Goal: Complete application form: Complete application form

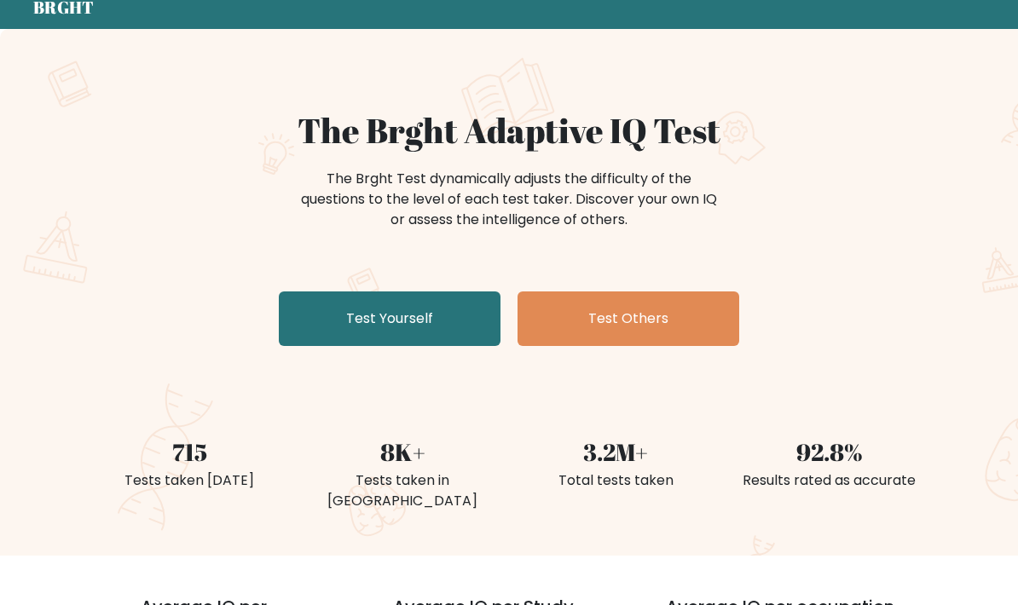
scroll to position [66, 0]
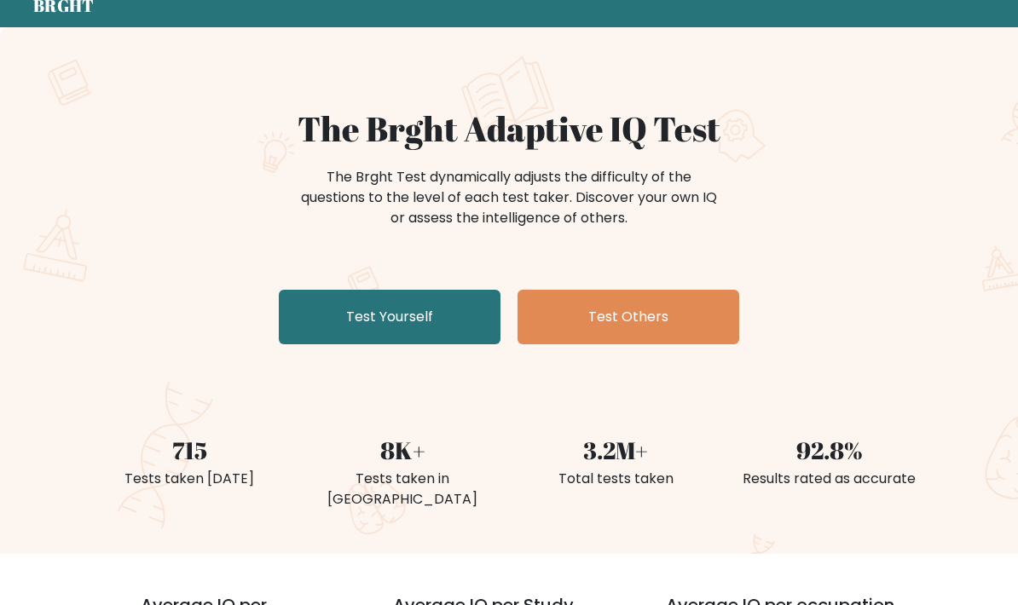
click at [327, 332] on link "Test Yourself" at bounding box center [390, 318] width 222 height 55
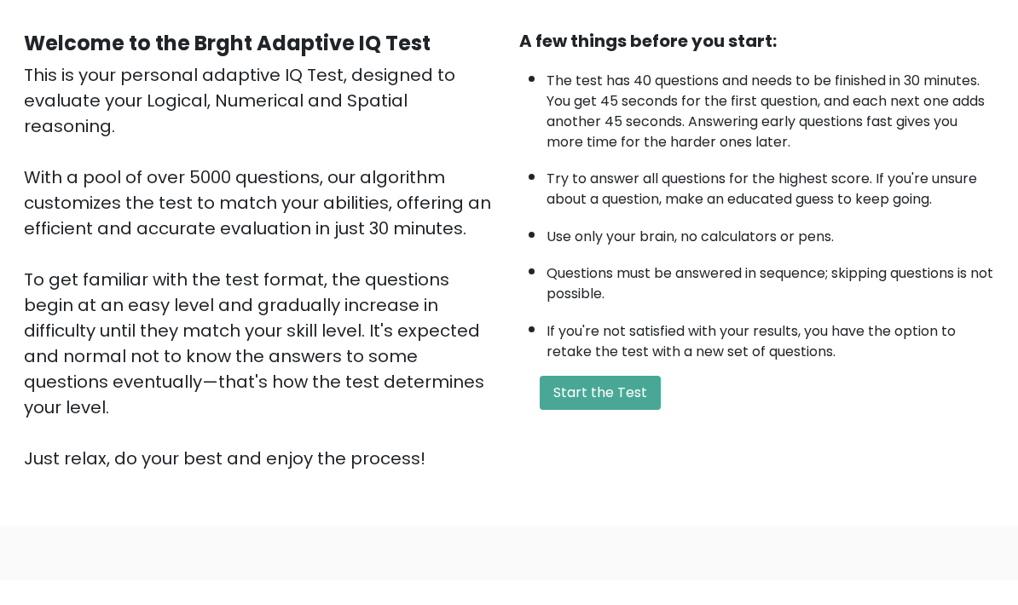
scroll to position [191, 0]
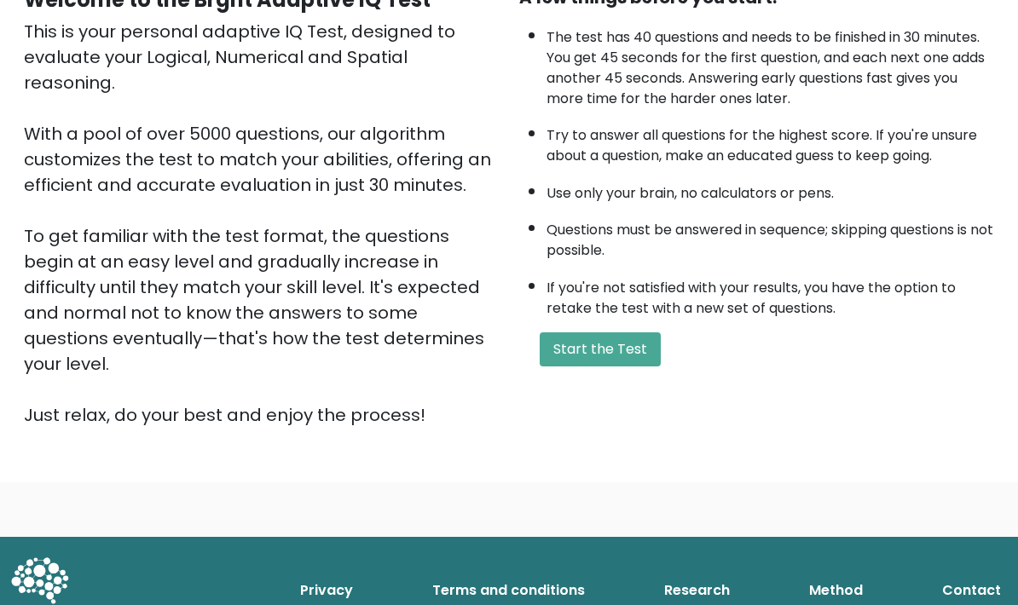
click at [628, 366] on button "Start the Test" at bounding box center [600, 349] width 121 height 34
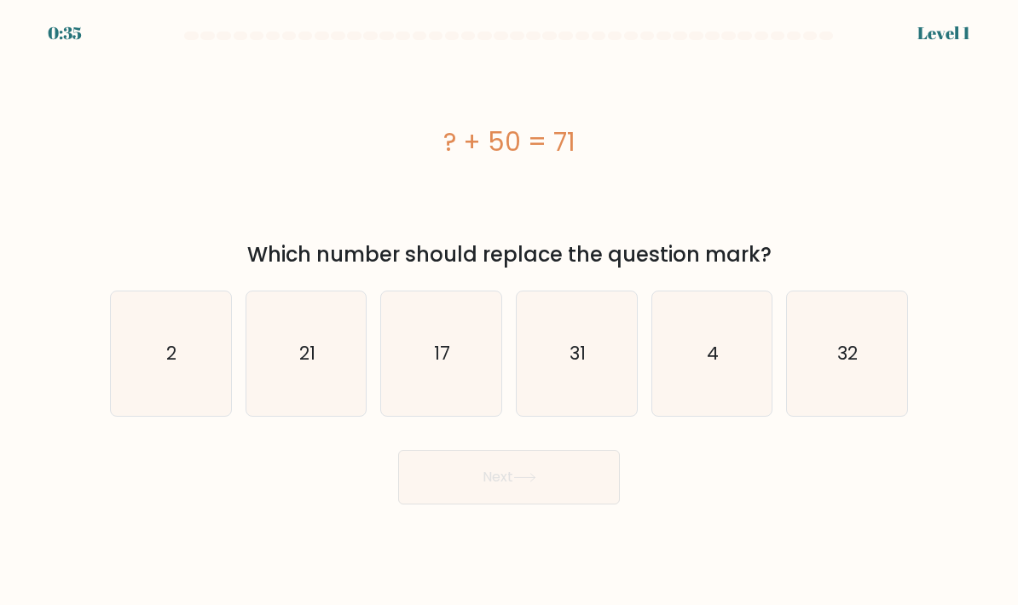
click at [298, 353] on icon "21" at bounding box center [306, 354] width 120 height 120
click at [509, 311] on input "b. 21" at bounding box center [509, 307] width 1 height 9
radio input "true"
click at [597, 486] on button "Next" at bounding box center [509, 477] width 222 height 55
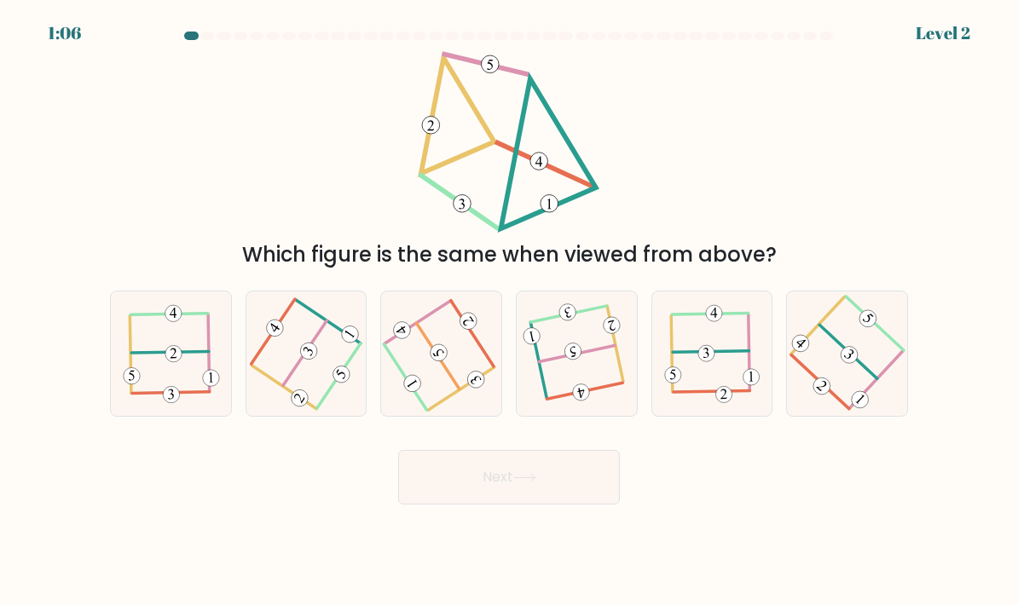
click at [622, 385] on icon at bounding box center [577, 354] width 98 height 100
click at [510, 311] on input "d." at bounding box center [509, 307] width 1 height 9
radio input "true"
click at [601, 488] on button "Next" at bounding box center [509, 477] width 222 height 55
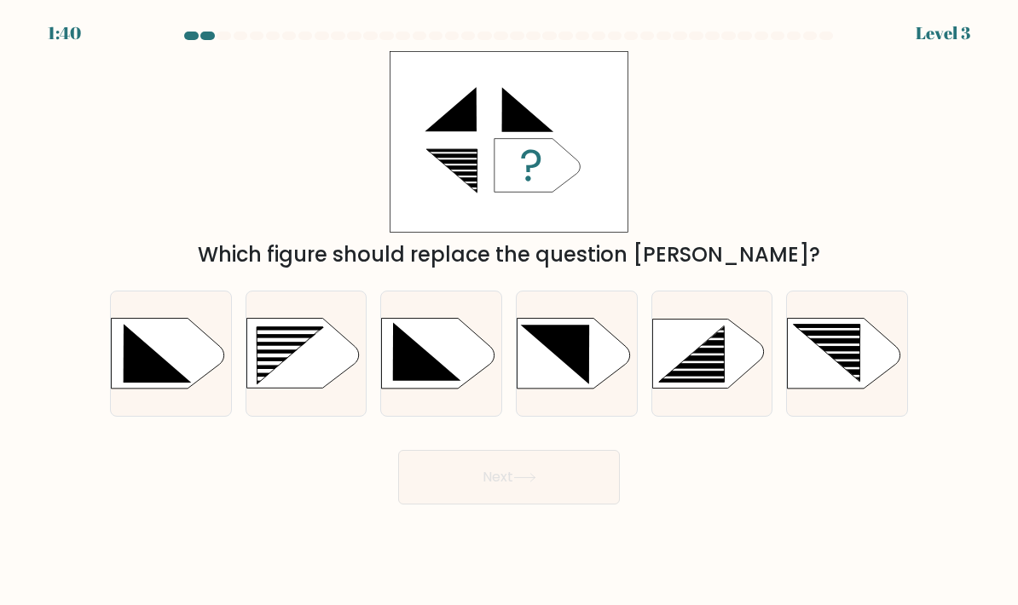
click at [281, 350] on rect at bounding box center [280, 348] width 95 height 4
click at [509, 311] on input "b." at bounding box center [509, 307] width 1 height 9
radio input "true"
click at [576, 505] on button "Next" at bounding box center [509, 477] width 222 height 55
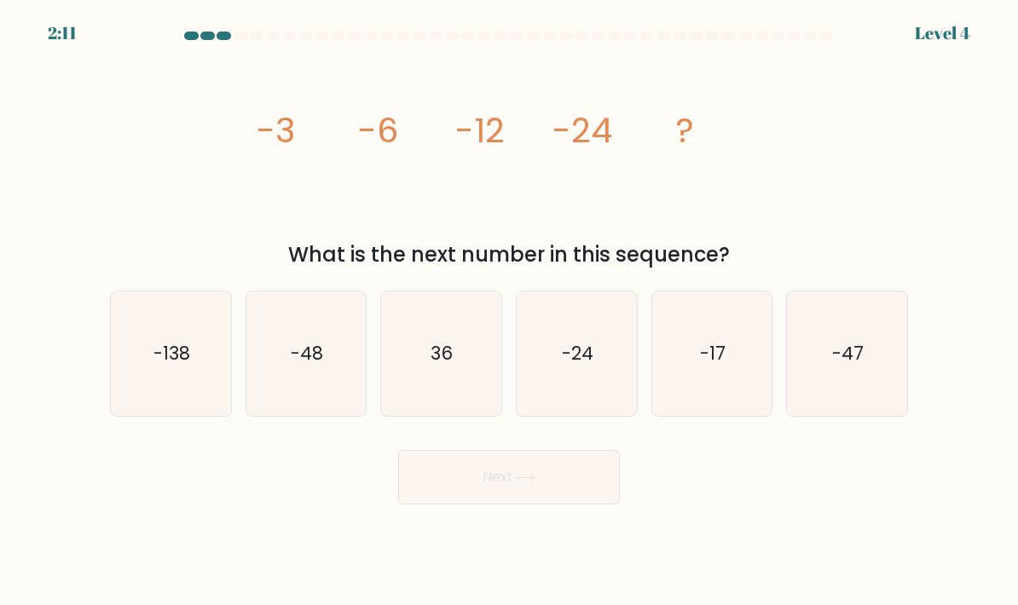
click at [300, 366] on text "-48" at bounding box center [307, 353] width 32 height 25
click at [509, 311] on input "b. -48" at bounding box center [509, 307] width 1 height 9
radio input "true"
click at [568, 492] on button "Next" at bounding box center [509, 477] width 222 height 55
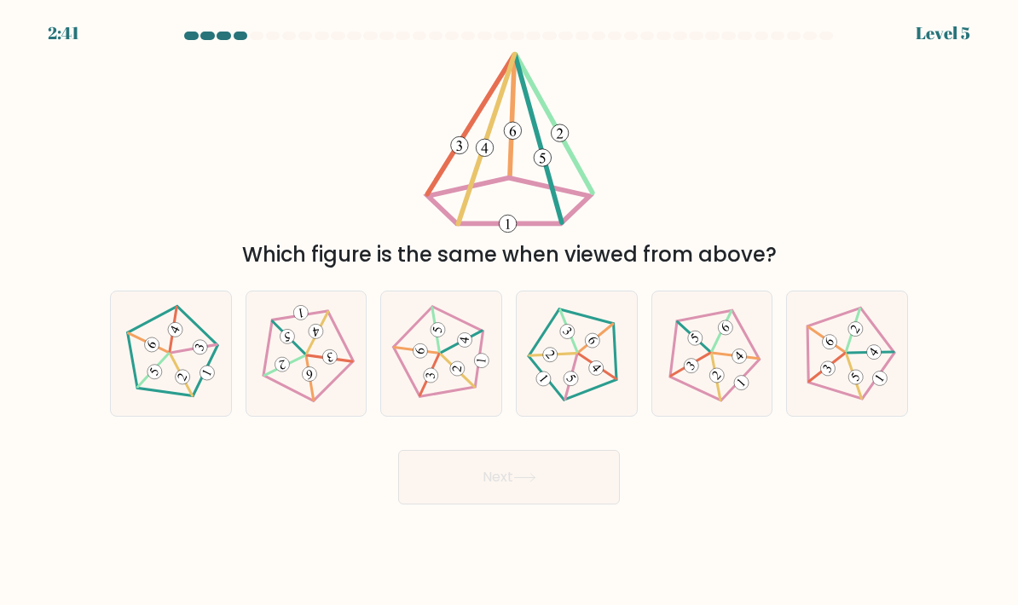
click at [290, 371] on icon at bounding box center [307, 354] width 100 height 100
click at [509, 311] on input "b." at bounding box center [509, 307] width 1 height 9
radio input "true"
click at [575, 505] on button "Next" at bounding box center [509, 477] width 222 height 55
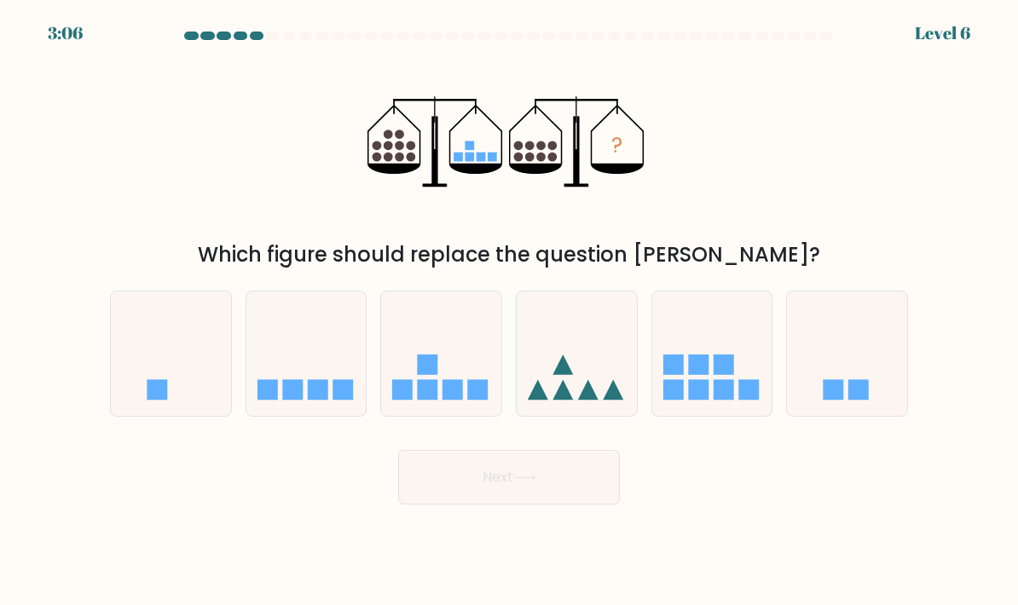
click at [290, 390] on icon at bounding box center [306, 354] width 120 height 100
click at [509, 311] on input "b." at bounding box center [509, 307] width 1 height 9
radio input "true"
click at [544, 503] on button "Next" at bounding box center [509, 477] width 222 height 55
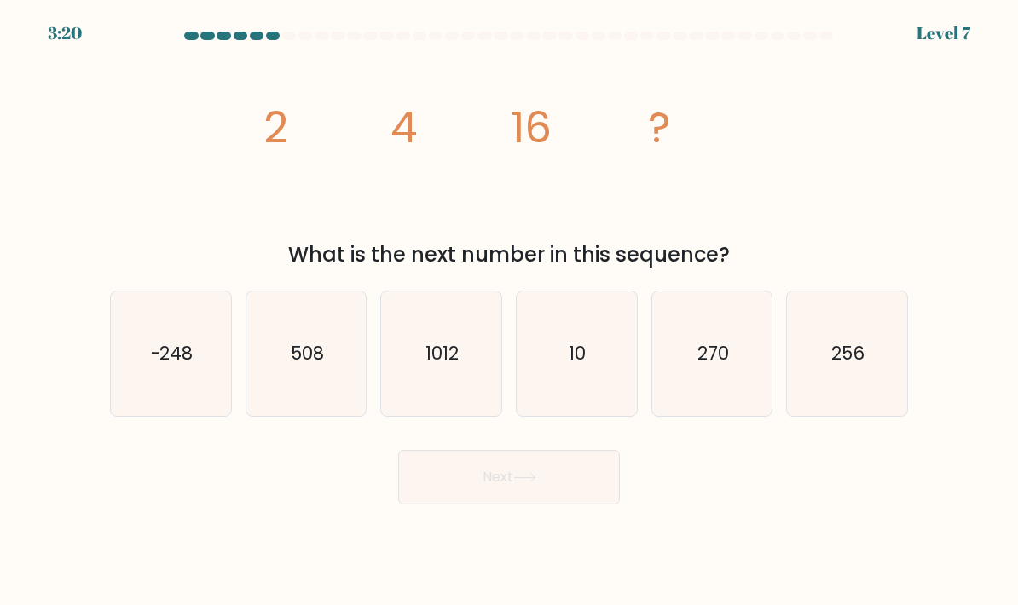
click at [868, 363] on icon "256" at bounding box center [847, 354] width 120 height 120
click at [510, 311] on input "f. 256" at bounding box center [509, 307] width 1 height 9
radio input "true"
click at [551, 505] on button "Next" at bounding box center [509, 477] width 222 height 55
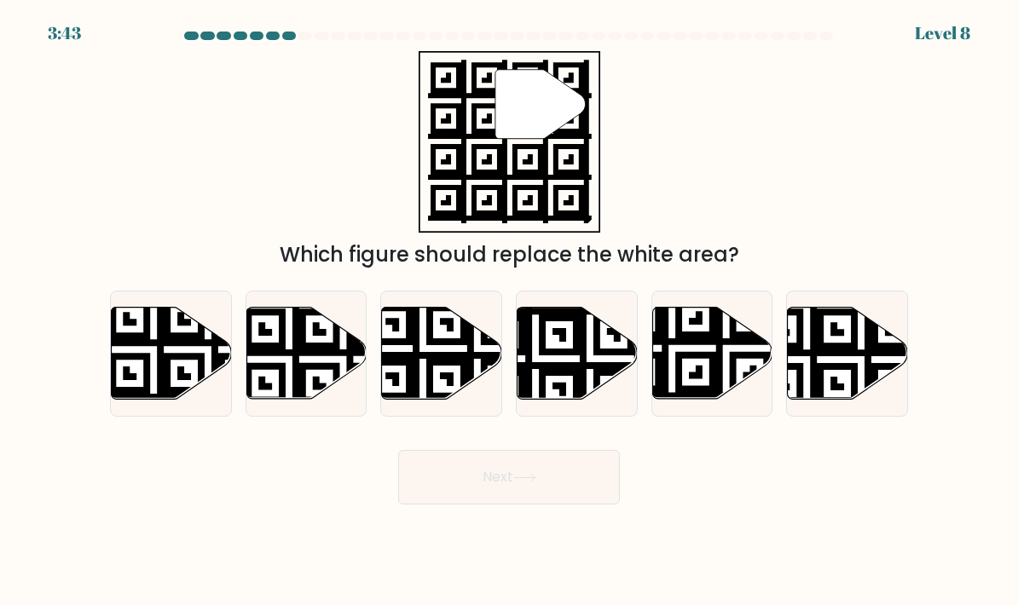
click at [581, 336] on icon at bounding box center [535, 304] width 217 height 217
click at [510, 311] on input "d." at bounding box center [509, 307] width 1 height 9
radio input "true"
click at [472, 505] on button "Next" at bounding box center [509, 477] width 222 height 55
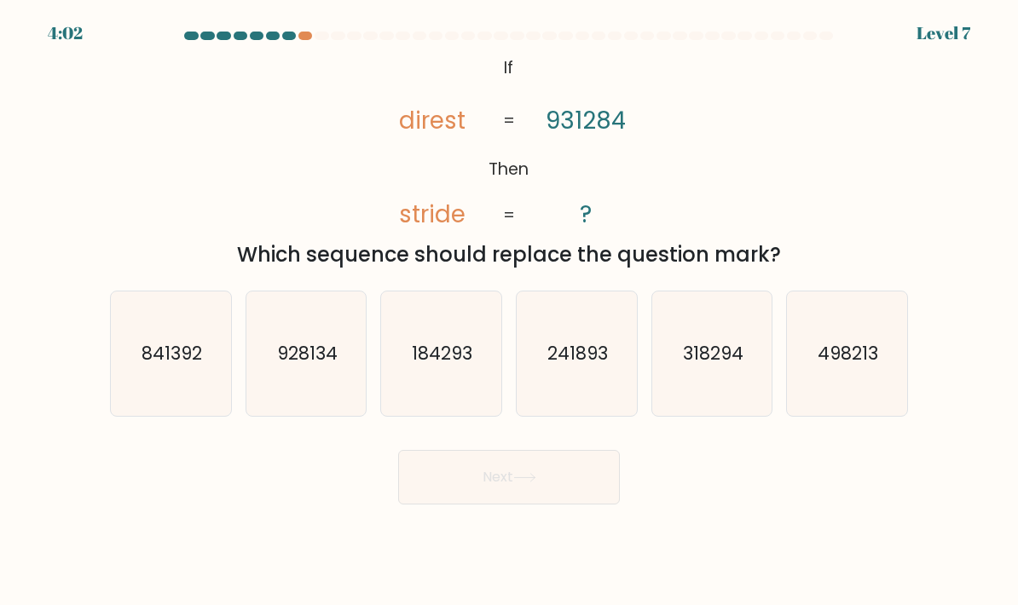
click at [845, 414] on icon "498213" at bounding box center [847, 354] width 120 height 120
click at [510, 311] on input "f. 498213" at bounding box center [509, 307] width 1 height 9
radio input "true"
click at [473, 505] on button "Next" at bounding box center [509, 477] width 222 height 55
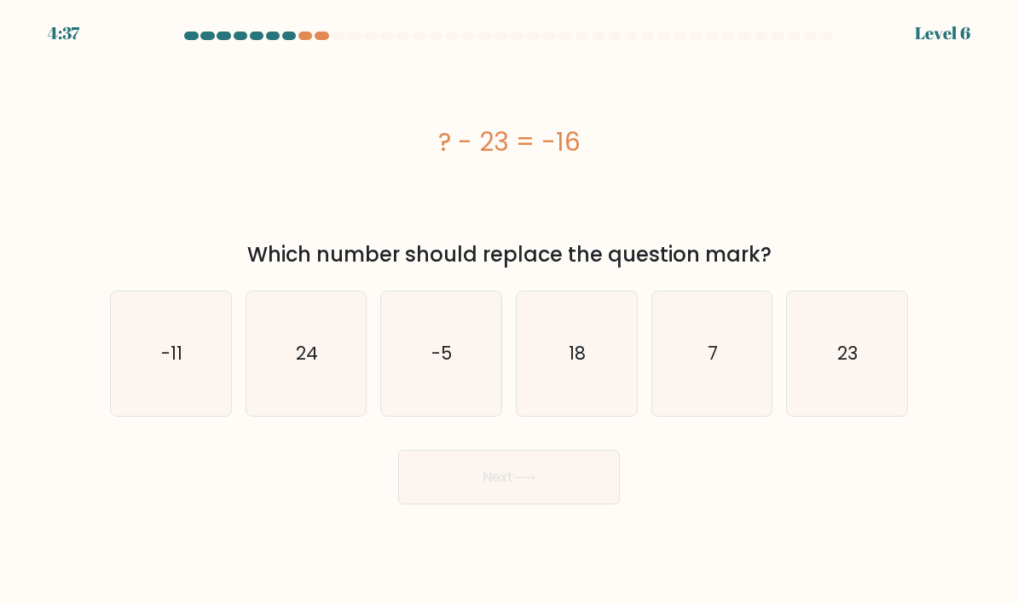
click at [598, 392] on icon "18" at bounding box center [576, 354] width 120 height 120
click at [510, 311] on input "d. 18" at bounding box center [509, 307] width 1 height 9
radio input "true"
click at [685, 413] on icon "7" at bounding box center [712, 354] width 120 height 120
click at [510, 311] on input "e. 7" at bounding box center [509, 307] width 1 height 9
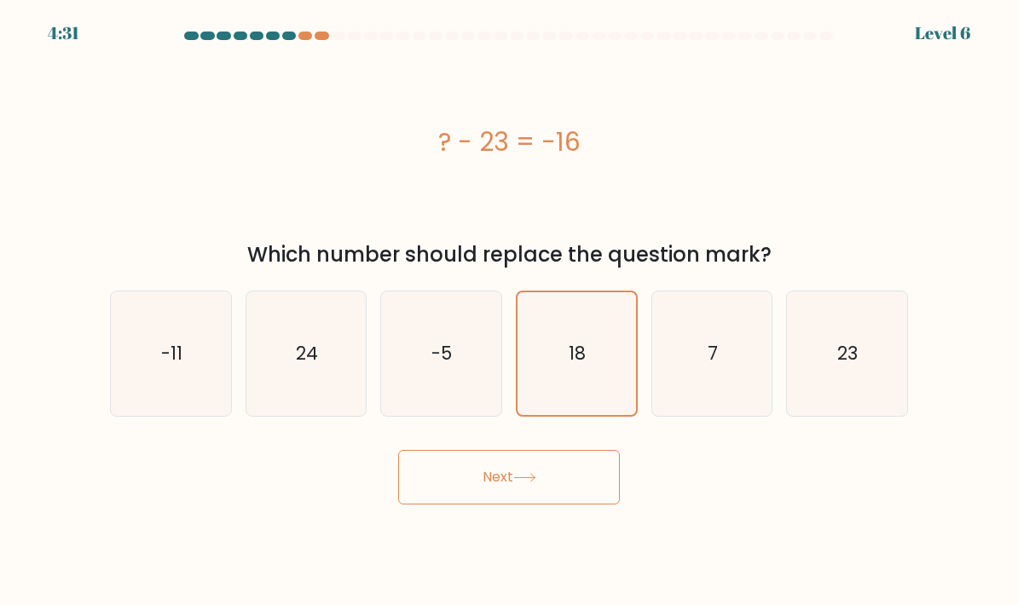
radio input "true"
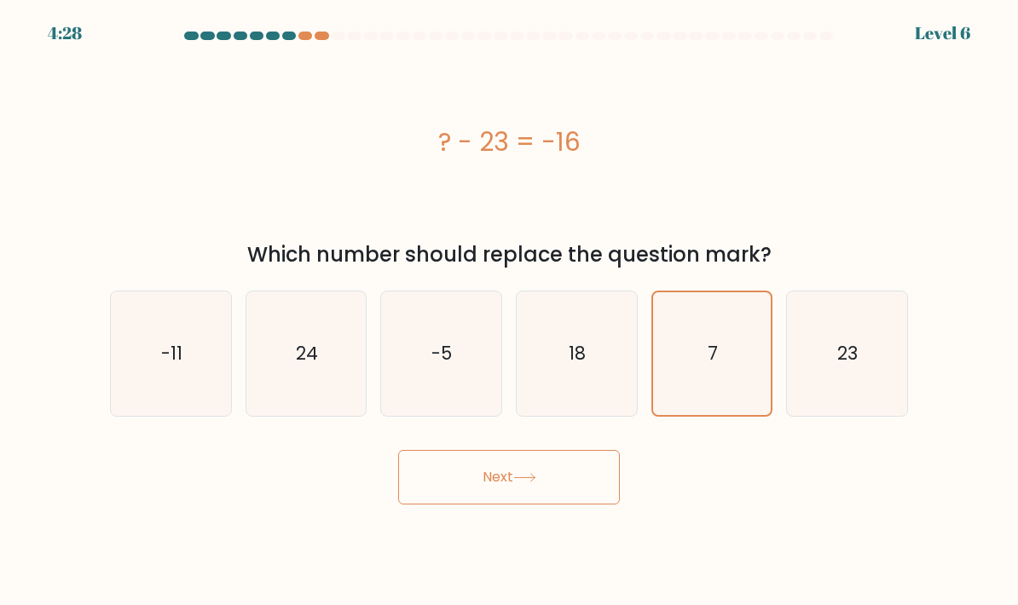
click at [172, 352] on icon "-11" at bounding box center [171, 354] width 120 height 120
click at [509, 311] on input "a. -11" at bounding box center [509, 307] width 1 height 9
radio input "true"
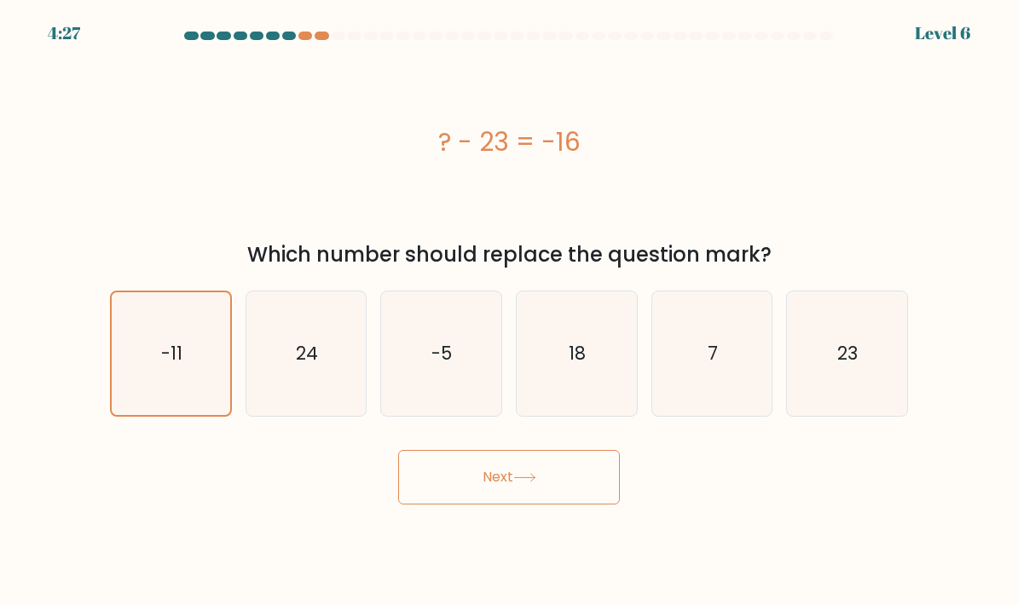
click at [611, 495] on button "Next" at bounding box center [509, 477] width 222 height 55
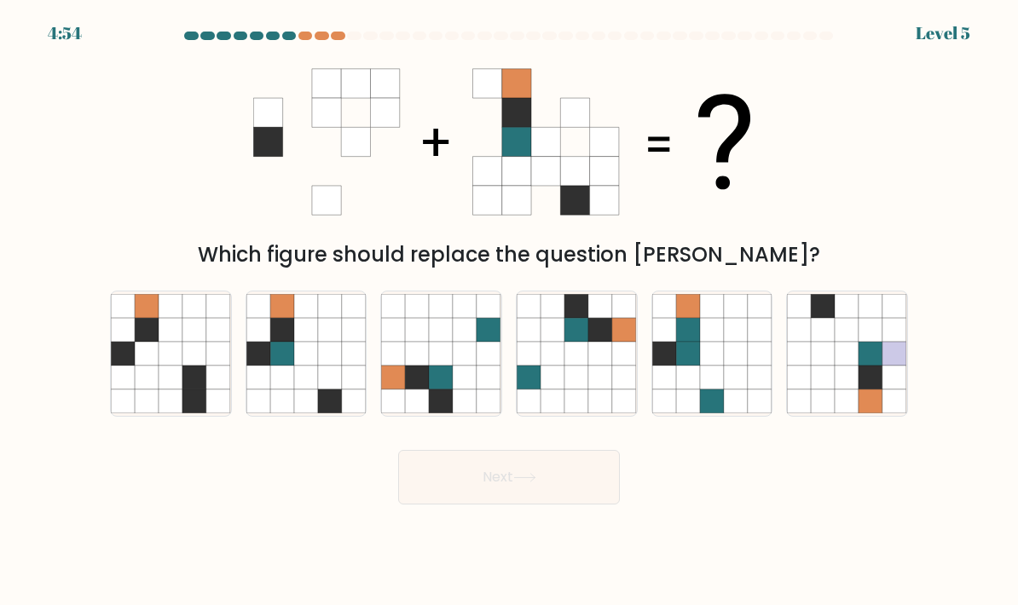
click at [139, 366] on icon at bounding box center [147, 354] width 24 height 24
click at [509, 311] on input "a." at bounding box center [509, 307] width 1 height 9
radio input "true"
click at [280, 342] on icon at bounding box center [282, 330] width 24 height 24
click at [509, 311] on input "b." at bounding box center [509, 307] width 1 height 9
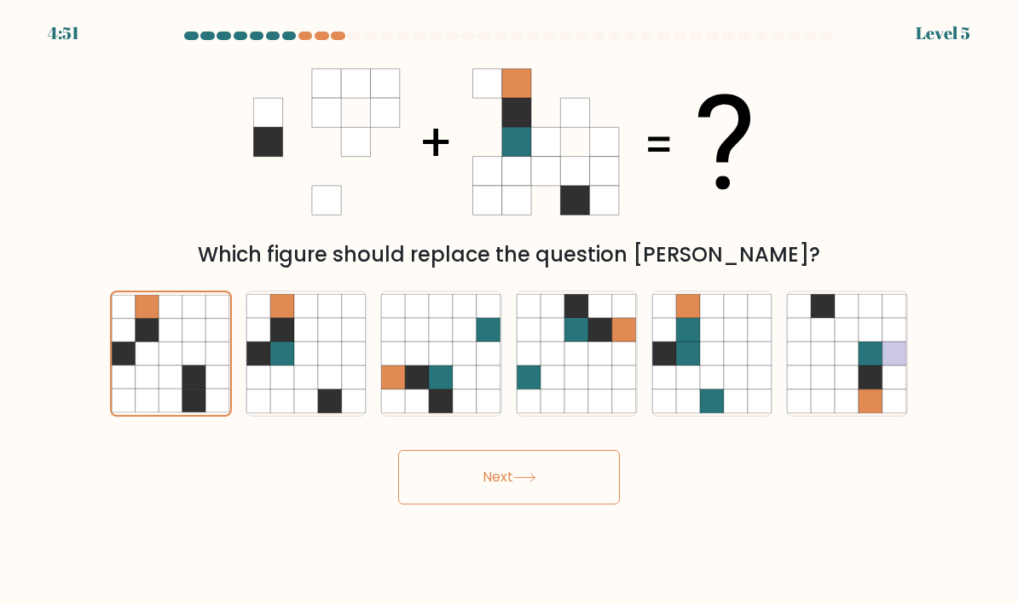
radio input "true"
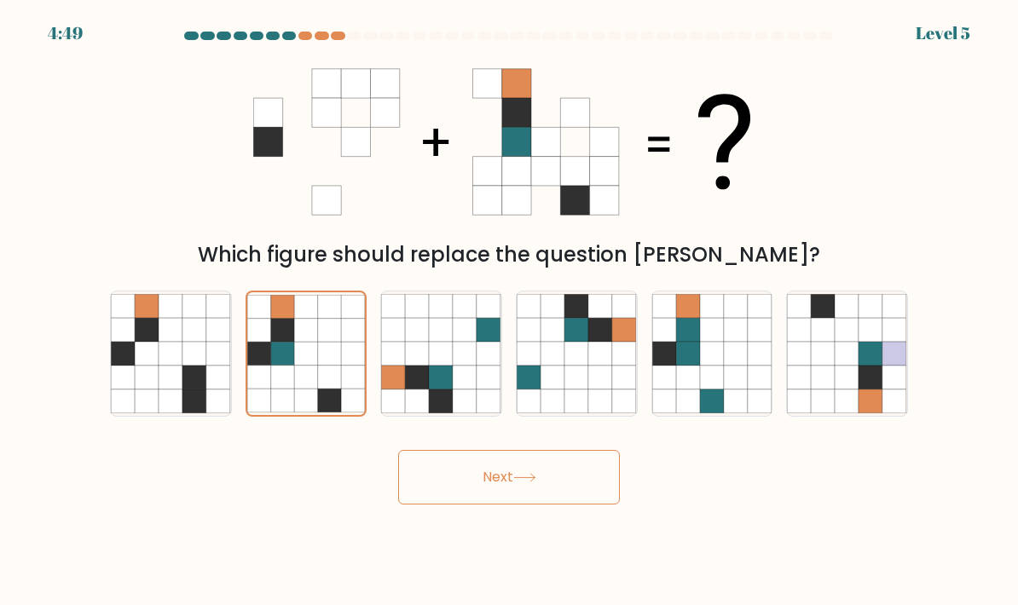
click at [568, 505] on button "Next" at bounding box center [509, 477] width 222 height 55
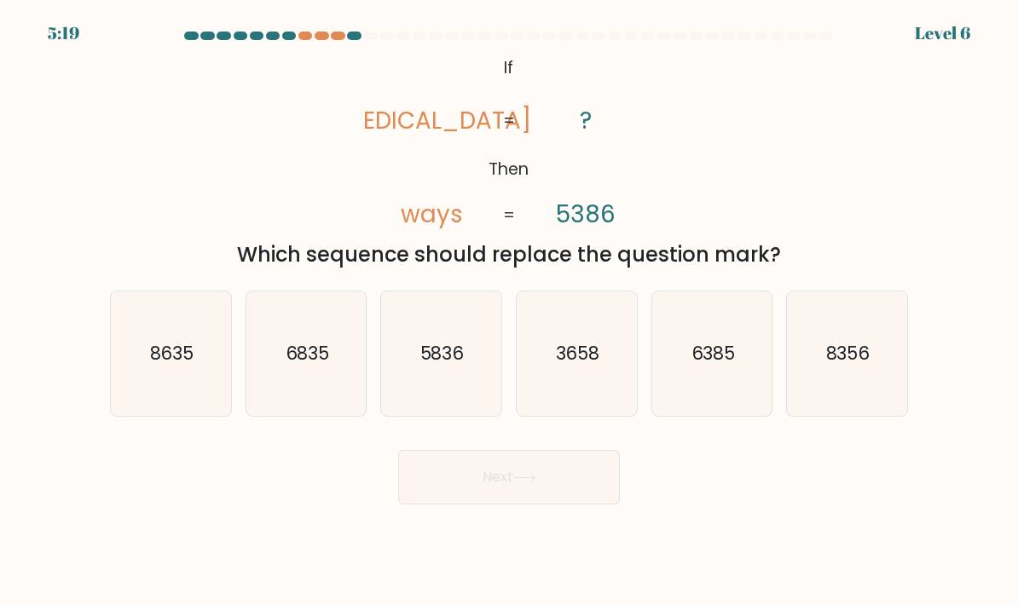
click at [170, 345] on icon "8635" at bounding box center [171, 354] width 120 height 120
click at [509, 311] on input "a. 8635" at bounding box center [509, 307] width 1 height 9
radio input "true"
click at [590, 505] on button "Next" at bounding box center [509, 477] width 222 height 55
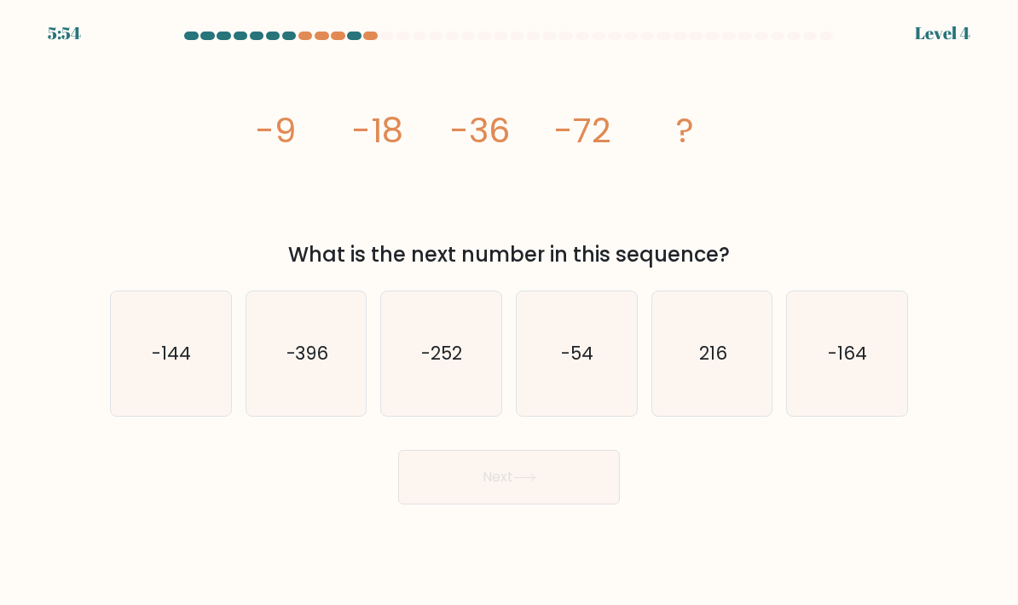
click at [867, 366] on text "-164" at bounding box center [847, 353] width 39 height 25
click at [510, 311] on input "f. -164" at bounding box center [509, 307] width 1 height 9
radio input "true"
click at [579, 498] on button "Next" at bounding box center [509, 477] width 222 height 55
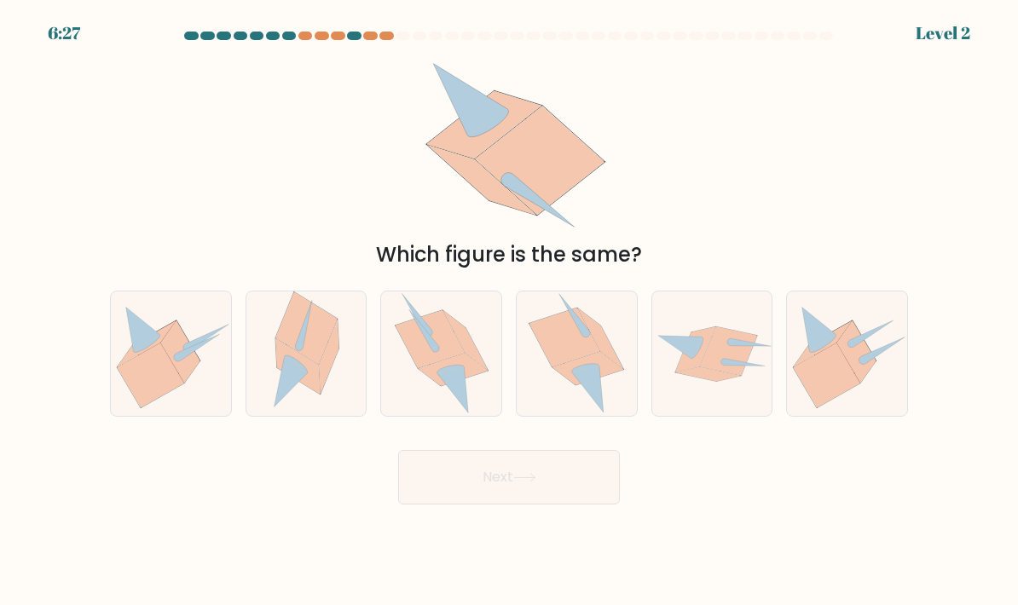
click at [582, 416] on icon at bounding box center [575, 353] width 95 height 124
click at [510, 311] on input "d." at bounding box center [509, 307] width 1 height 9
radio input "true"
click at [581, 505] on button "Next" at bounding box center [509, 477] width 222 height 55
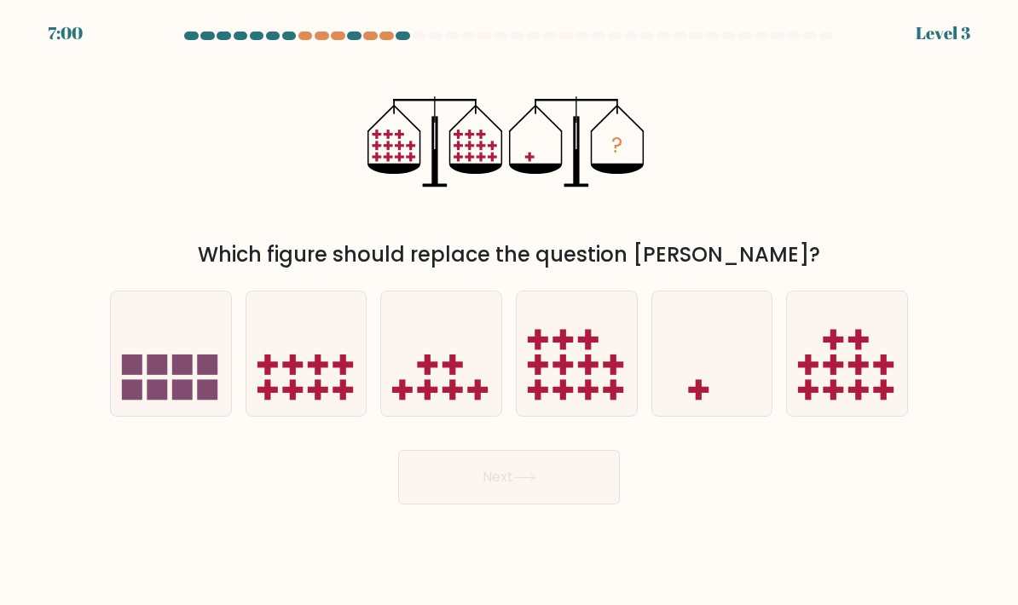
click at [701, 360] on icon at bounding box center [712, 354] width 120 height 100
click at [510, 311] on input "e." at bounding box center [509, 307] width 1 height 9
radio input "true"
click at [583, 495] on button "Next" at bounding box center [509, 477] width 222 height 55
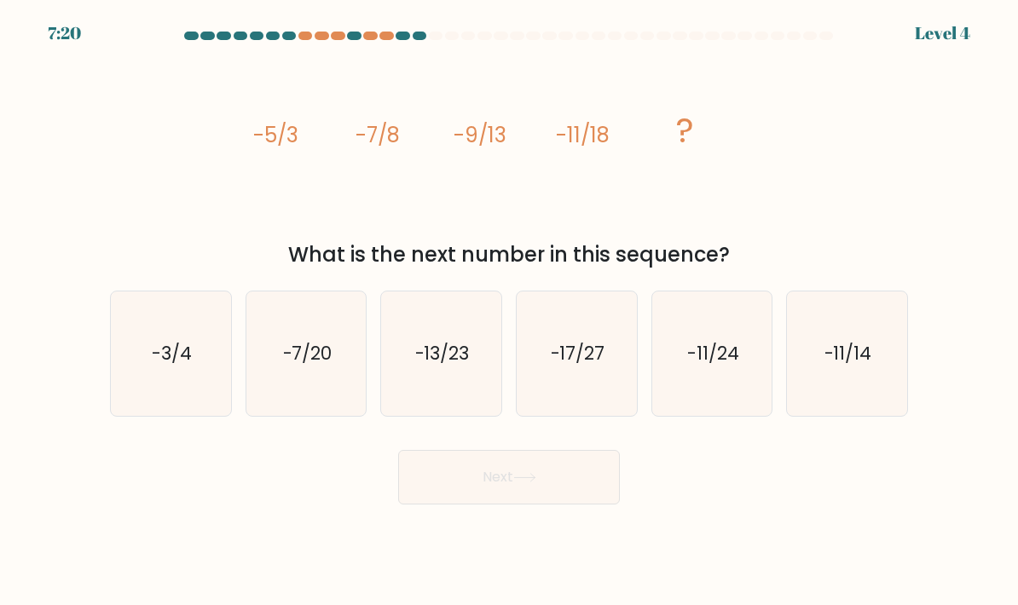
click at [453, 356] on icon "-13/23" at bounding box center [441, 354] width 120 height 120
click at [509, 311] on input "c. -13/23" at bounding box center [509, 307] width 1 height 9
radio input "true"
click at [612, 492] on button "Next" at bounding box center [509, 477] width 222 height 55
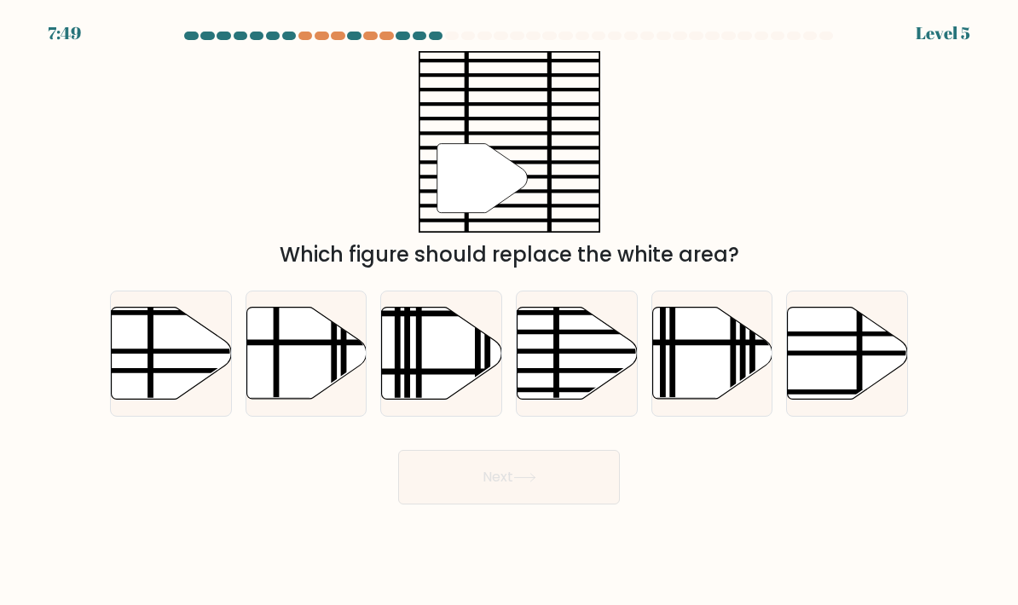
click at [597, 401] on icon at bounding box center [576, 354] width 120 height 94
click at [510, 311] on input "d." at bounding box center [509, 307] width 1 height 9
radio input "true"
click at [586, 505] on button "Next" at bounding box center [509, 477] width 222 height 55
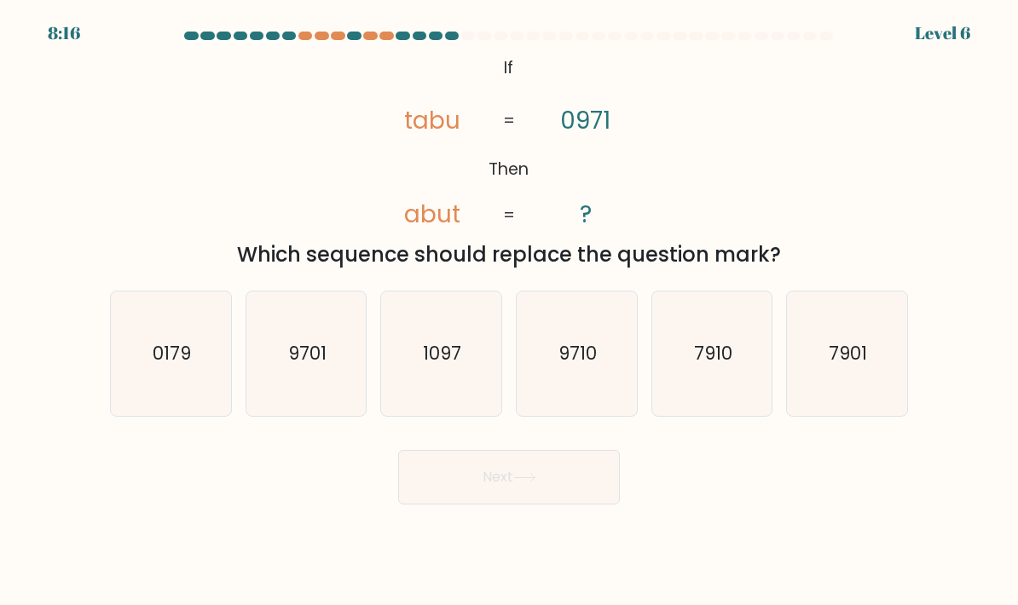
click at [126, 355] on icon "0179" at bounding box center [171, 354] width 120 height 120
click at [509, 311] on input "a. 0179" at bounding box center [509, 307] width 1 height 9
radio input "true"
click at [280, 343] on icon "9701" at bounding box center [306, 354] width 120 height 120
click at [509, 311] on input "b. 9701" at bounding box center [509, 307] width 1 height 9
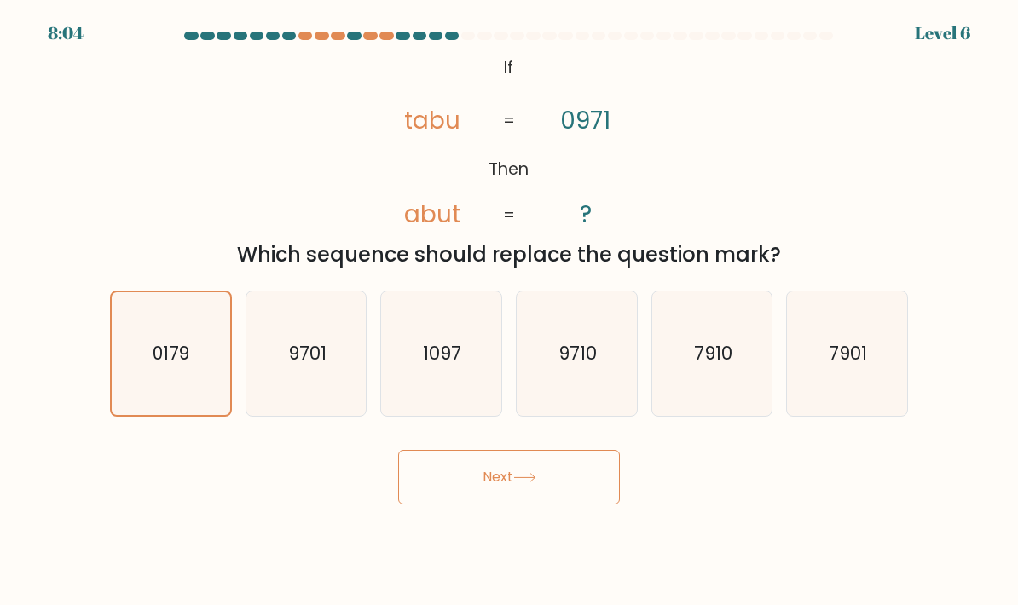
radio input "true"
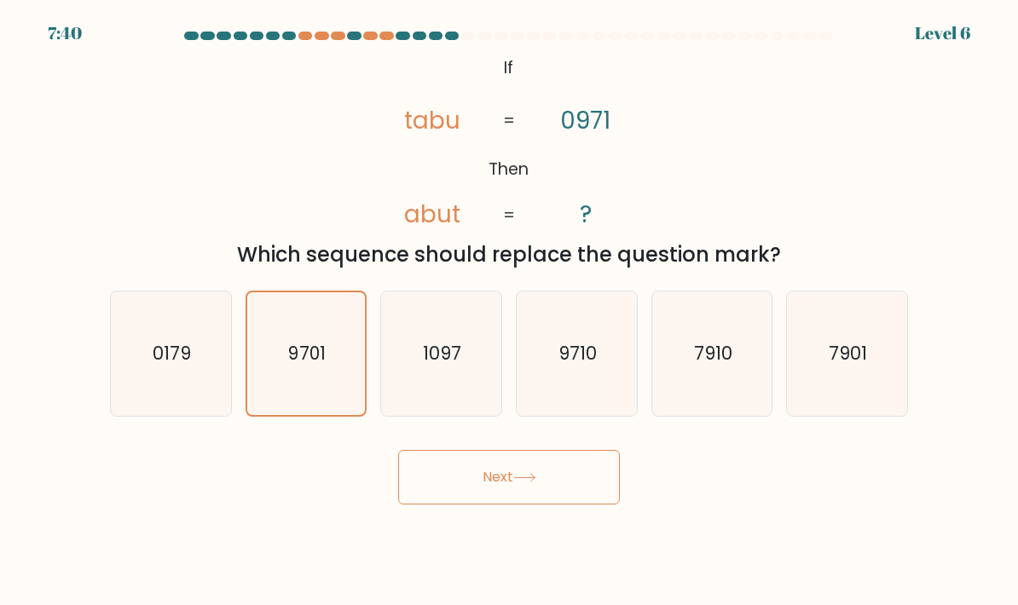
click at [603, 354] on icon "9710" at bounding box center [576, 354] width 120 height 120
click at [510, 311] on input "d. 9710" at bounding box center [509, 307] width 1 height 9
radio input "true"
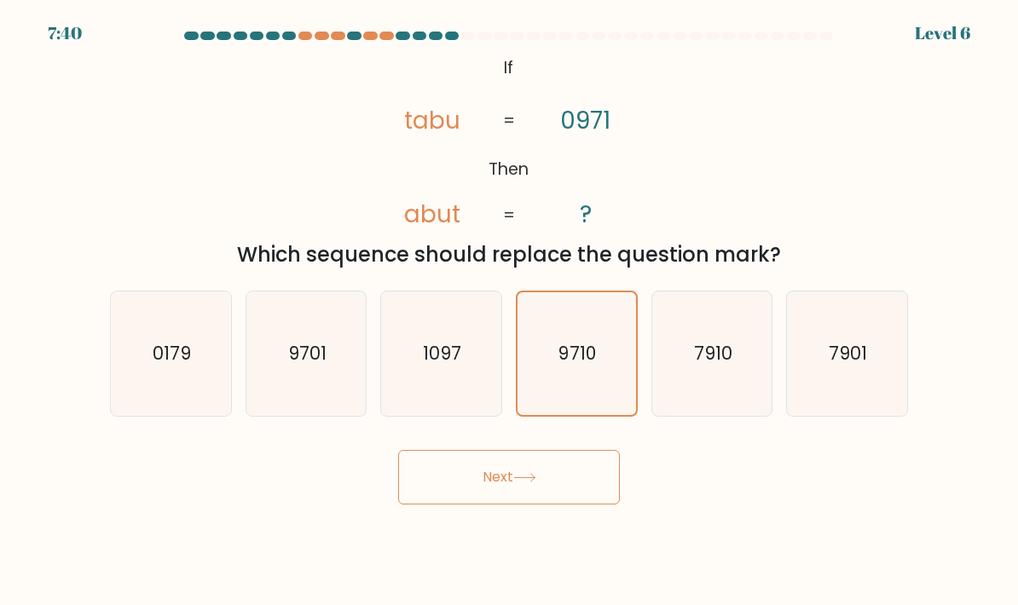
click at [581, 505] on button "Next" at bounding box center [509, 477] width 222 height 55
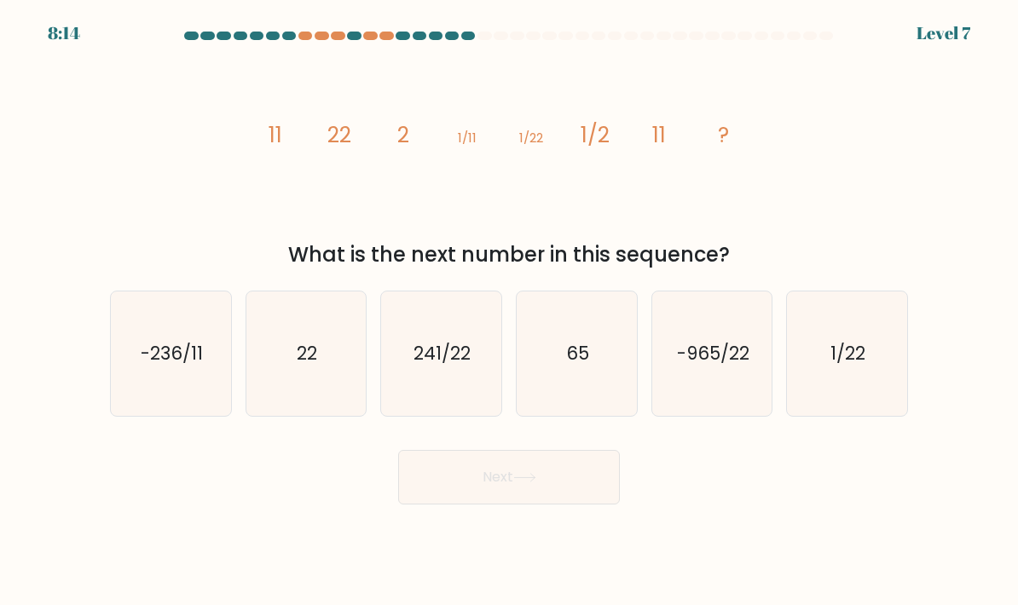
click at [619, 490] on button "Next" at bounding box center [509, 477] width 222 height 55
click at [863, 389] on icon "1/22" at bounding box center [847, 354] width 120 height 120
click at [510, 311] on input "f. 1/22" at bounding box center [509, 307] width 1 height 9
radio input "true"
click at [611, 505] on button "Next" at bounding box center [509, 477] width 222 height 55
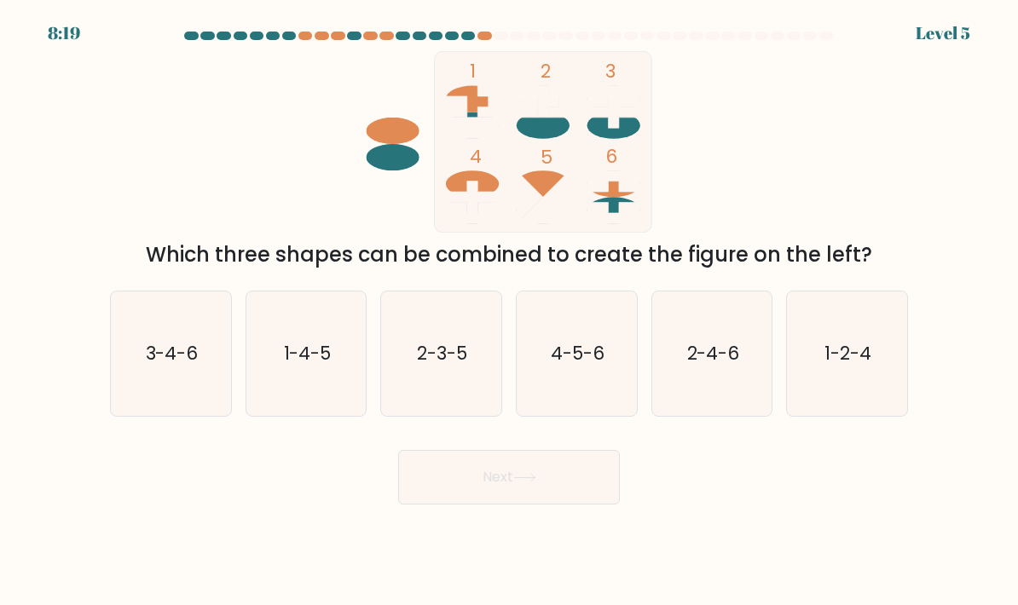
click at [857, 347] on icon "1-2-4" at bounding box center [847, 354] width 120 height 120
click at [510, 311] on input "f. 1-2-4" at bounding box center [509, 307] width 1 height 9
radio input "true"
click at [587, 505] on button "Next" at bounding box center [509, 477] width 222 height 55
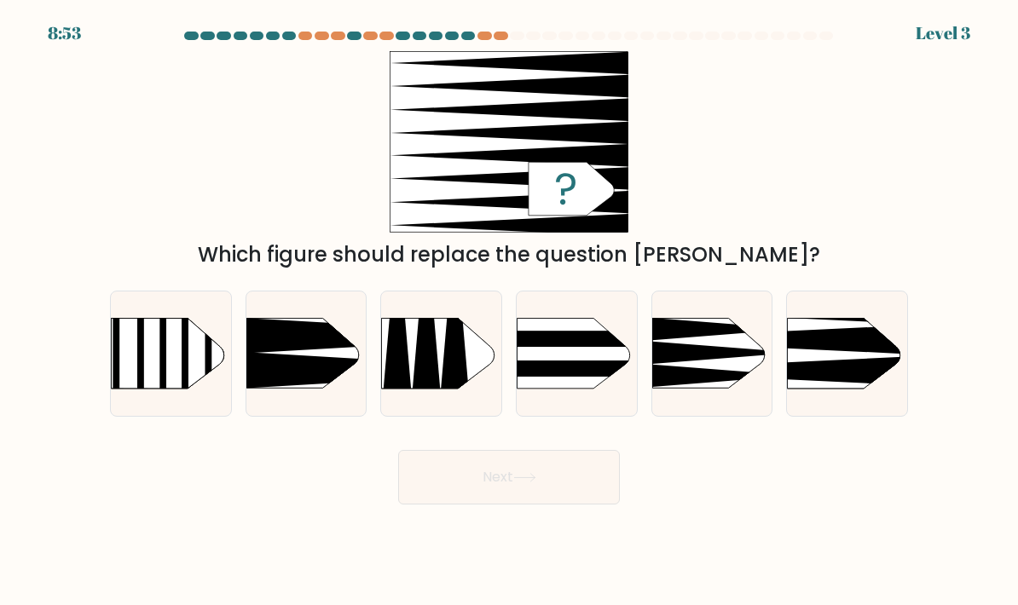
click at [822, 386] on icon at bounding box center [761, 371] width 313 height 30
click at [510, 311] on input "f." at bounding box center [509, 307] width 1 height 9
radio input "true"
click at [567, 500] on button "Next" at bounding box center [509, 477] width 222 height 55
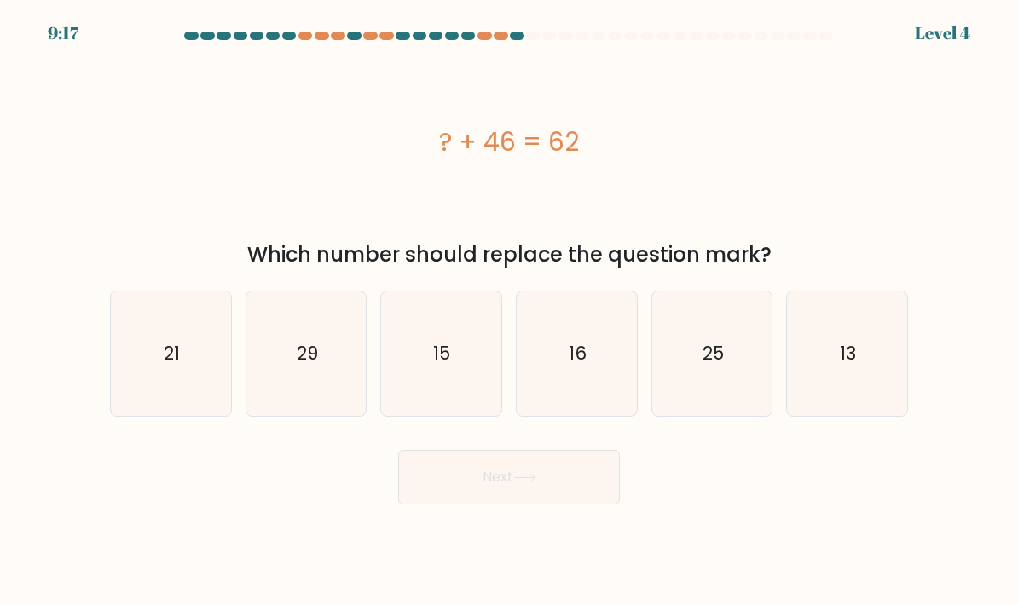
click at [384, 378] on icon "15" at bounding box center [441, 354] width 120 height 120
click at [509, 311] on input "c. 15" at bounding box center [509, 307] width 1 height 9
radio input "true"
click at [879, 358] on icon "13" at bounding box center [847, 354] width 120 height 120
click at [510, 311] on input "f. 13" at bounding box center [509, 307] width 1 height 9
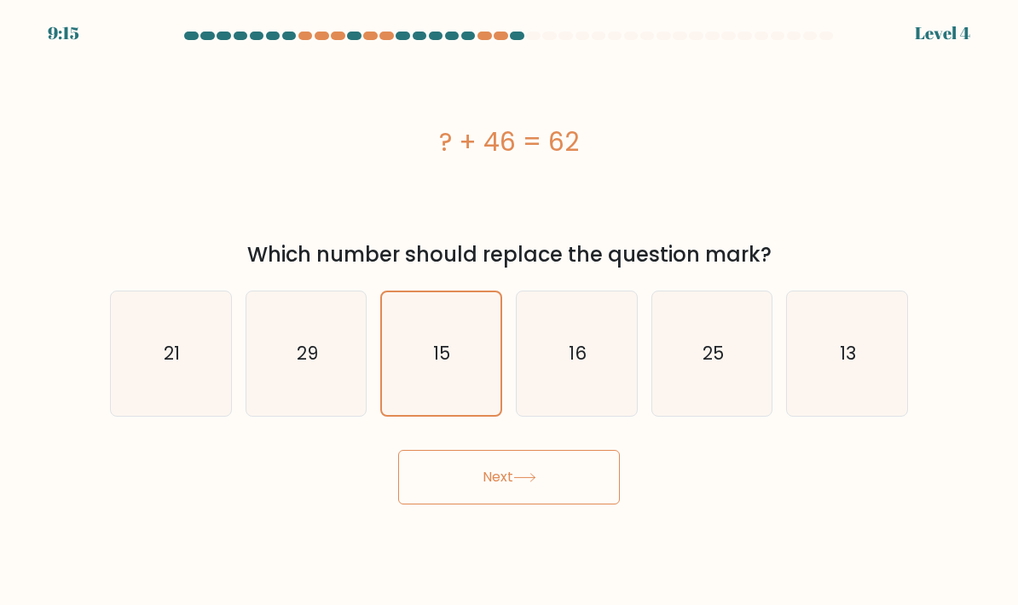
radio input "true"
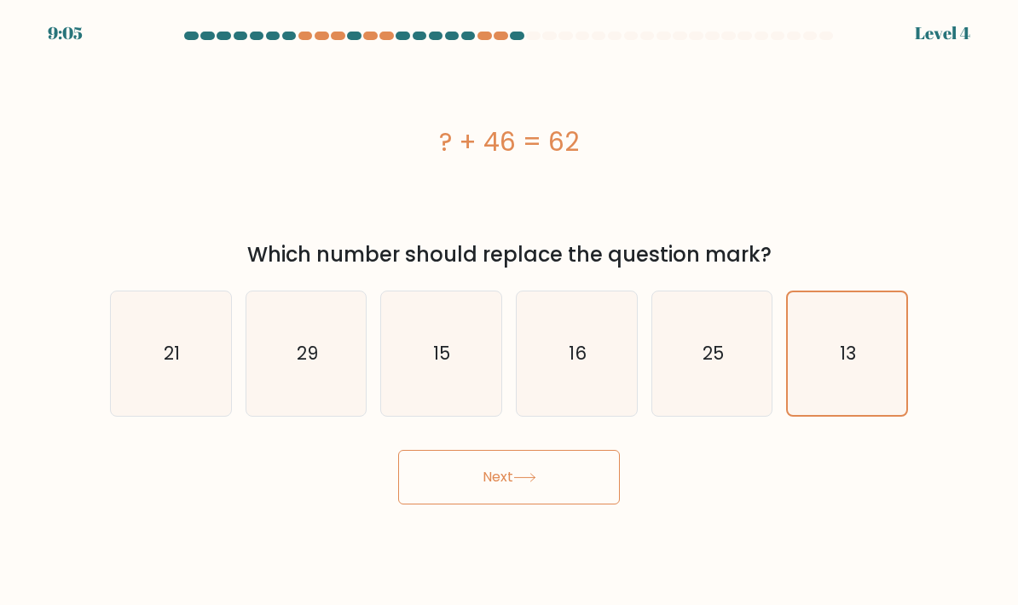
click at [573, 348] on icon "16" at bounding box center [576, 354] width 120 height 120
click at [510, 311] on input "d. 16" at bounding box center [509, 307] width 1 height 9
radio input "true"
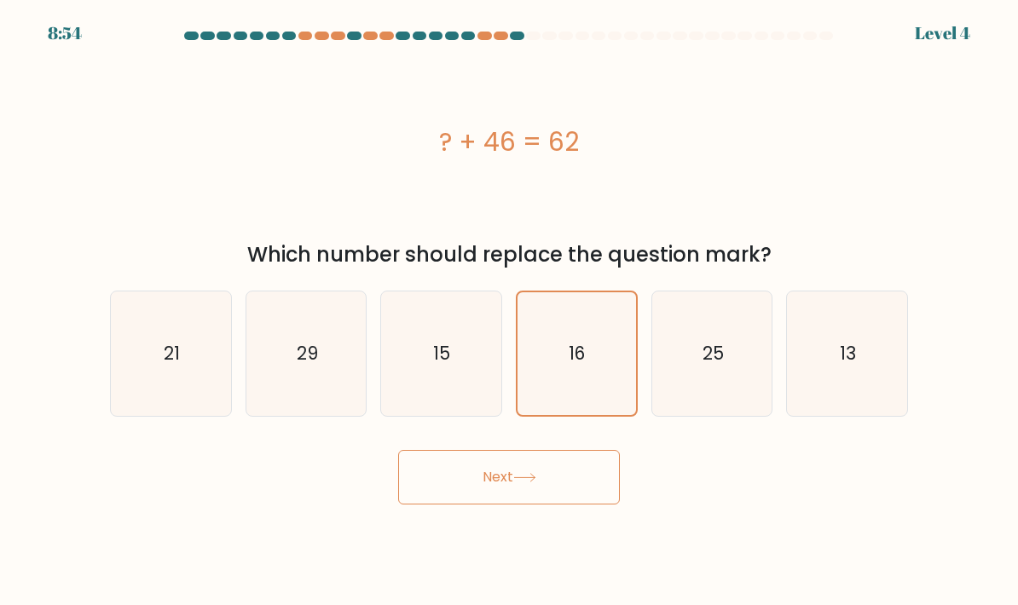
click at [551, 492] on button "Next" at bounding box center [509, 477] width 222 height 55
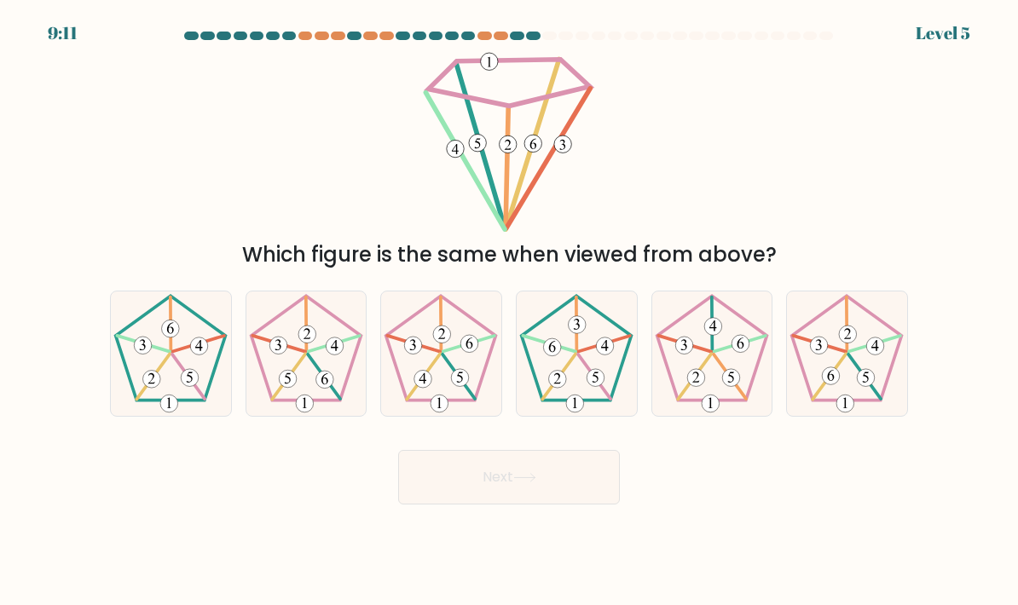
click at [750, 339] on icon at bounding box center [712, 354] width 120 height 120
click at [510, 311] on input "e." at bounding box center [509, 307] width 1 height 9
radio input "true"
click at [882, 357] on icon at bounding box center [847, 354] width 120 height 120
click at [510, 311] on input "f." at bounding box center [509, 307] width 1 height 9
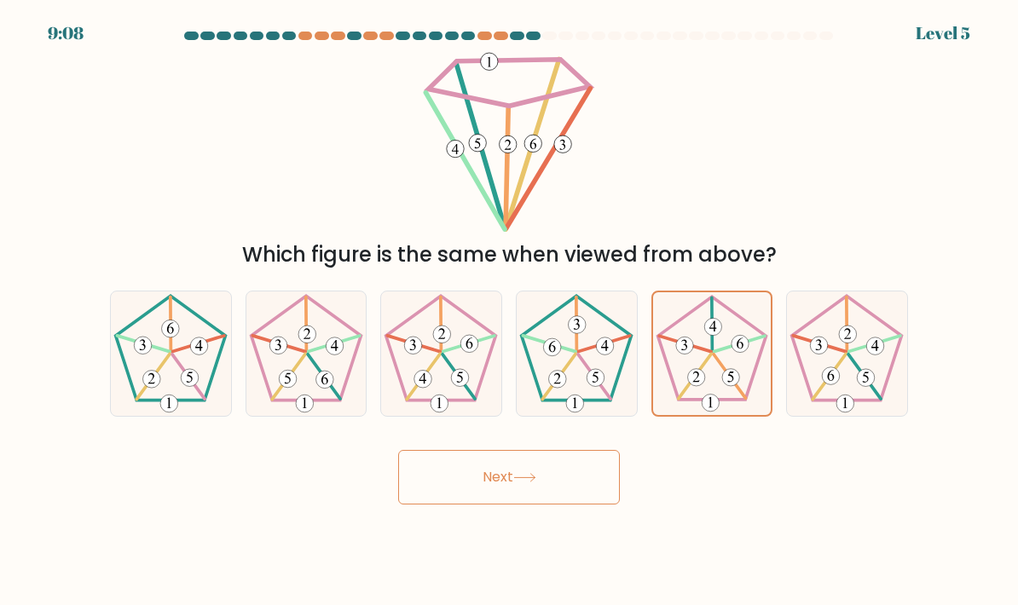
radio input "true"
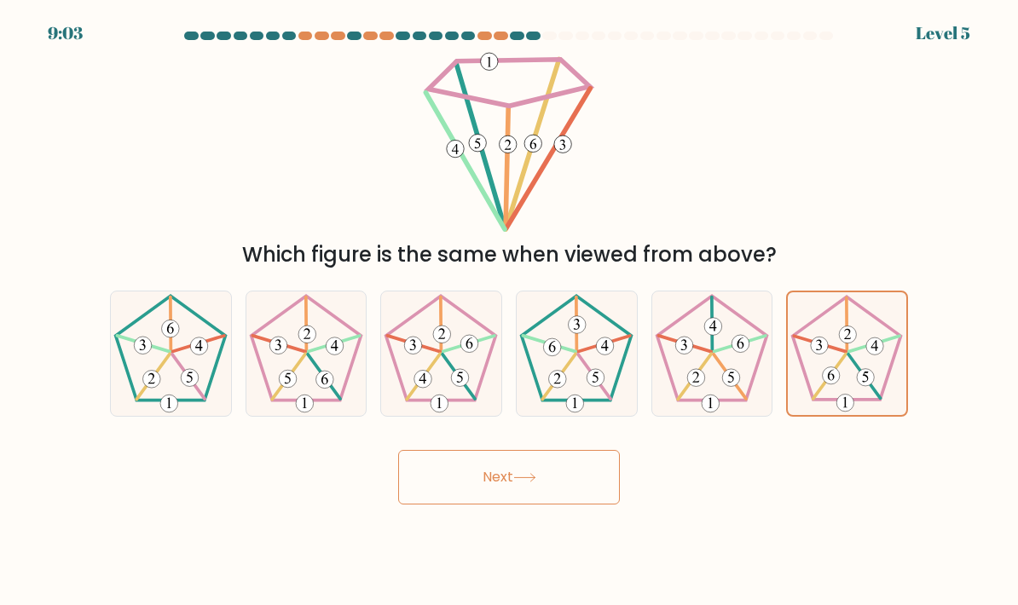
click at [585, 476] on button "Next" at bounding box center [509, 477] width 222 height 55
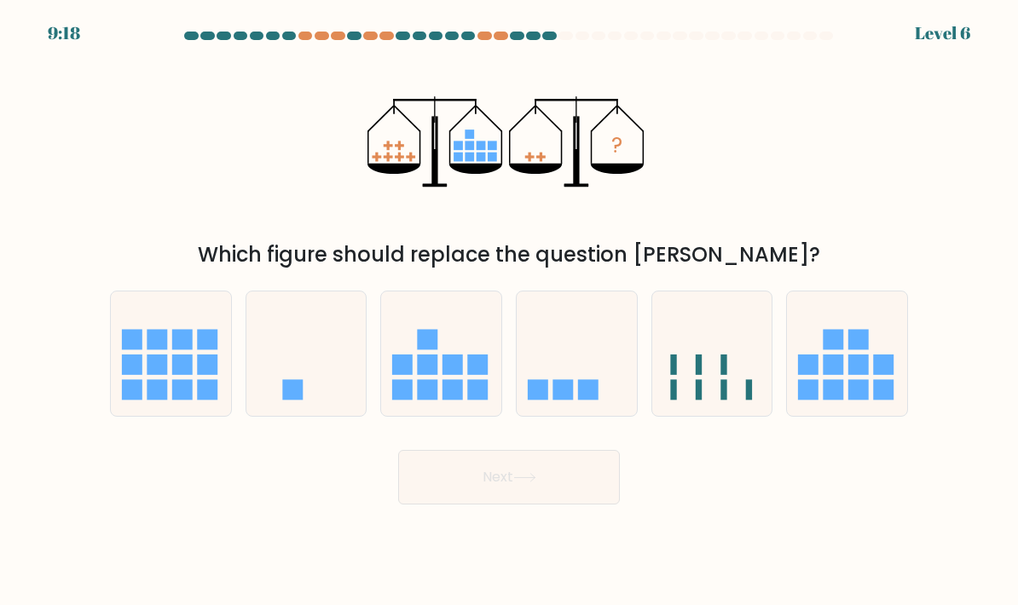
click at [587, 401] on rect at bounding box center [588, 390] width 20 height 20
click at [510, 311] on input "d." at bounding box center [509, 307] width 1 height 9
radio input "true"
click at [615, 496] on button "Next" at bounding box center [509, 477] width 222 height 55
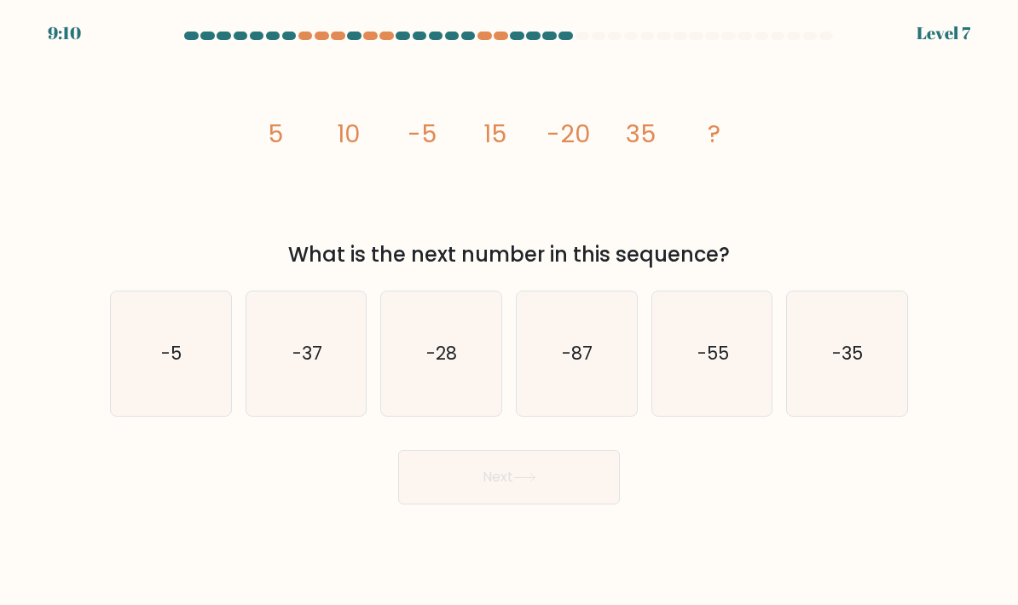
click at [724, 341] on icon "-55" at bounding box center [712, 354] width 120 height 120
click at [510, 311] on input "e. -55" at bounding box center [509, 307] width 1 height 9
radio input "true"
click at [223, 364] on icon "-5" at bounding box center [171, 354] width 120 height 120
click at [509, 311] on input "a. -5" at bounding box center [509, 307] width 1 height 9
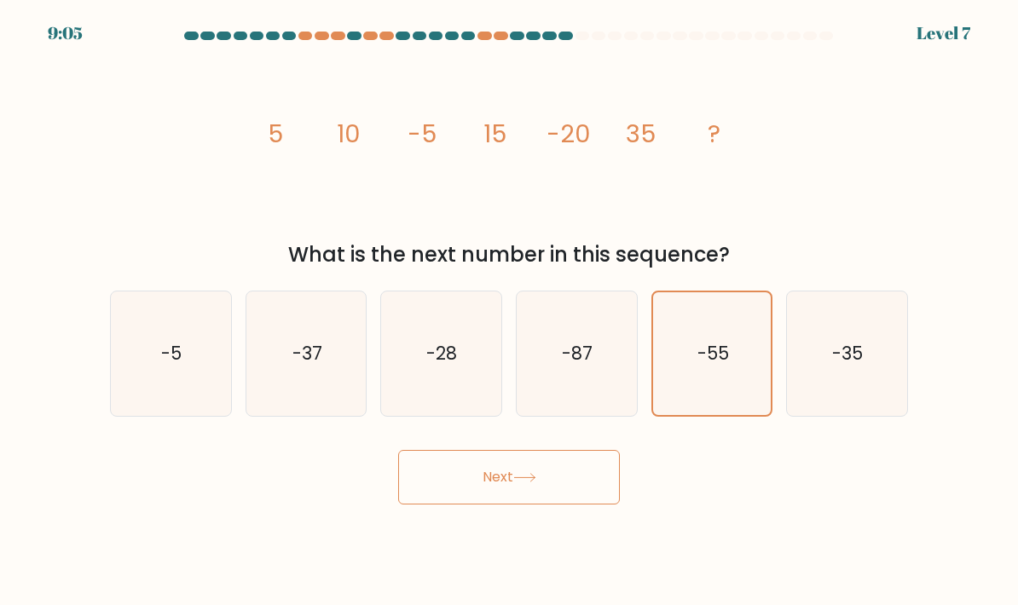
radio input "true"
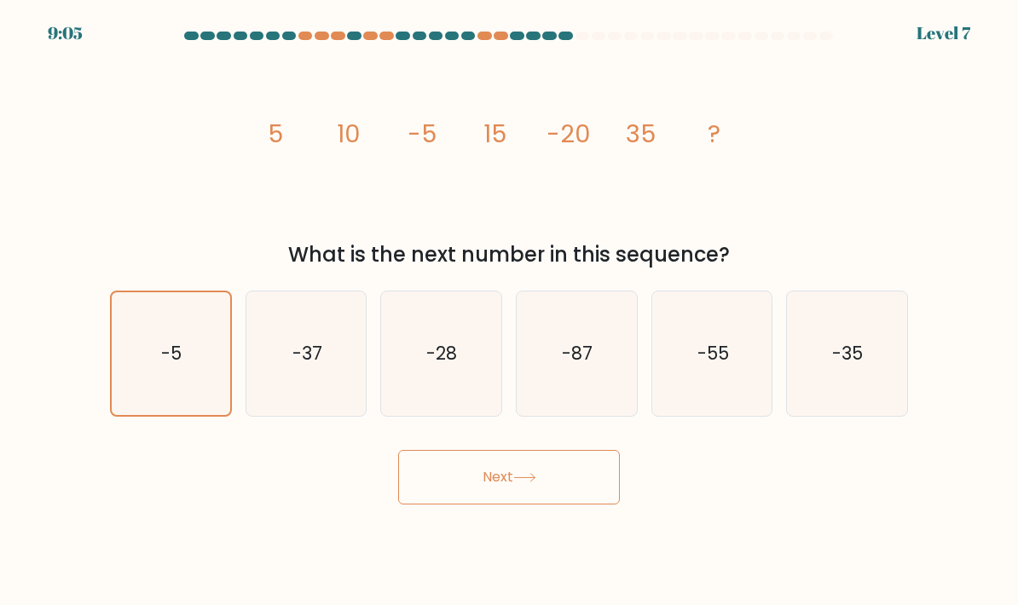
click at [533, 482] on icon at bounding box center [524, 477] width 23 height 9
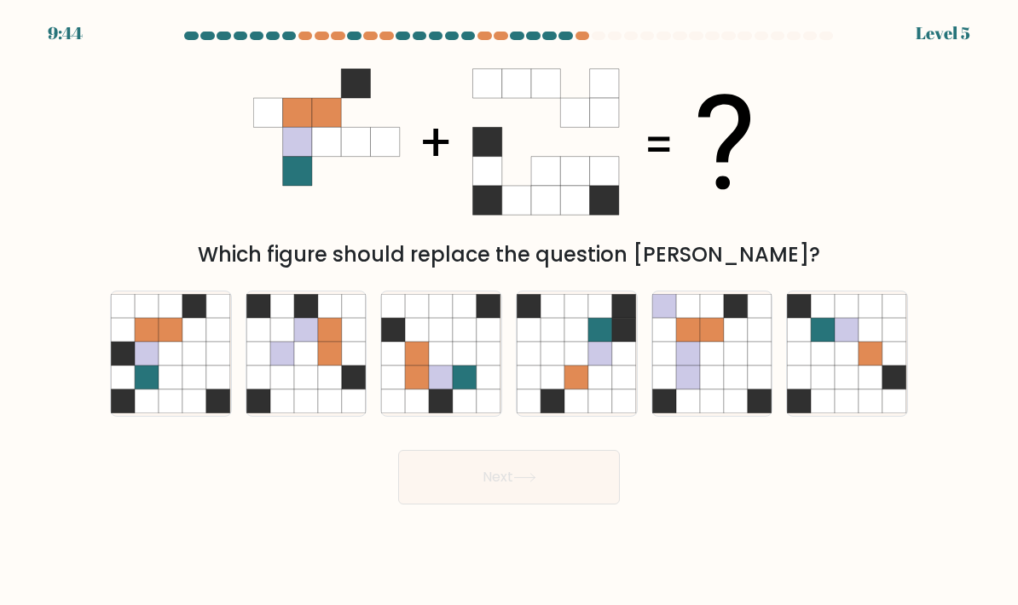
click at [133, 389] on icon at bounding box center [123, 378] width 24 height 24
click at [509, 311] on input "a." at bounding box center [509, 307] width 1 height 9
radio input "true"
click at [556, 479] on button "Next" at bounding box center [509, 477] width 222 height 55
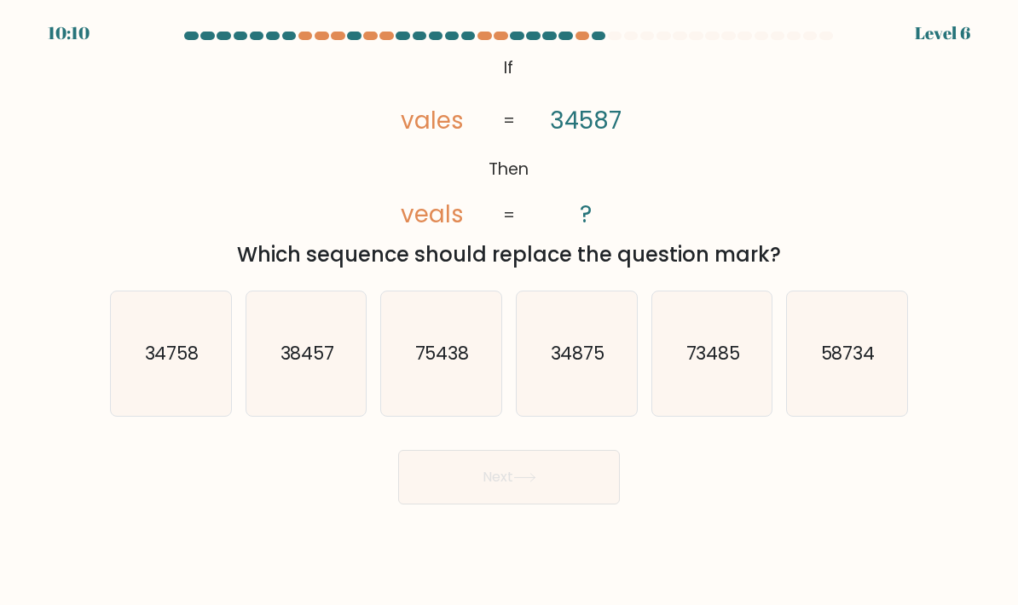
click at [329, 366] on text "38457" at bounding box center [307, 353] width 55 height 25
click at [509, 311] on input "b. 38457" at bounding box center [509, 307] width 1 height 9
radio input "true"
click at [566, 505] on button "Next" at bounding box center [509, 477] width 222 height 55
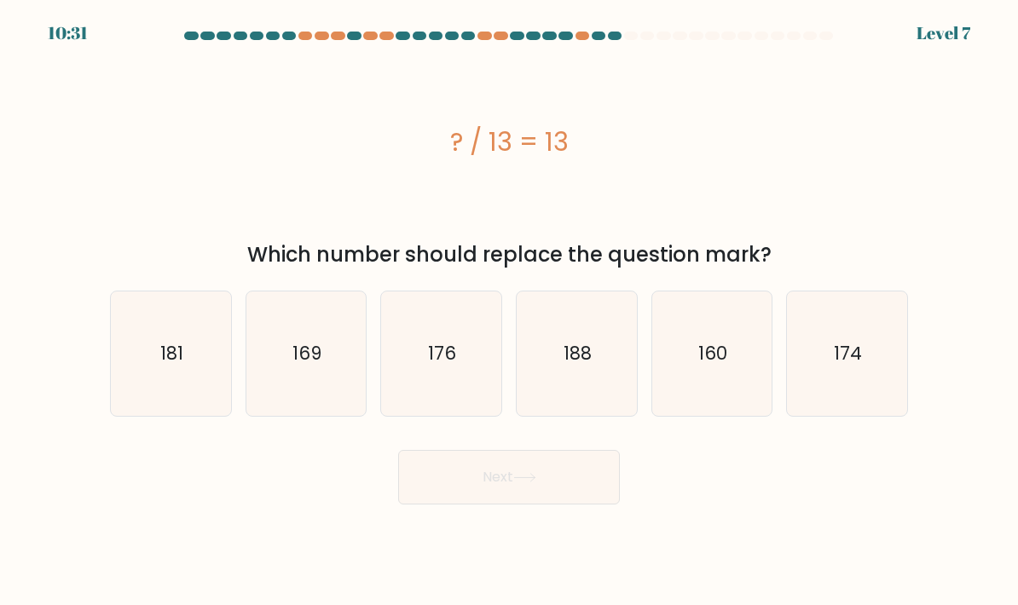
click at [333, 397] on icon "169" at bounding box center [306, 354] width 120 height 120
click at [509, 311] on input "b. 169" at bounding box center [509, 307] width 1 height 9
radio input "true"
click at [593, 505] on button "Next" at bounding box center [509, 477] width 222 height 55
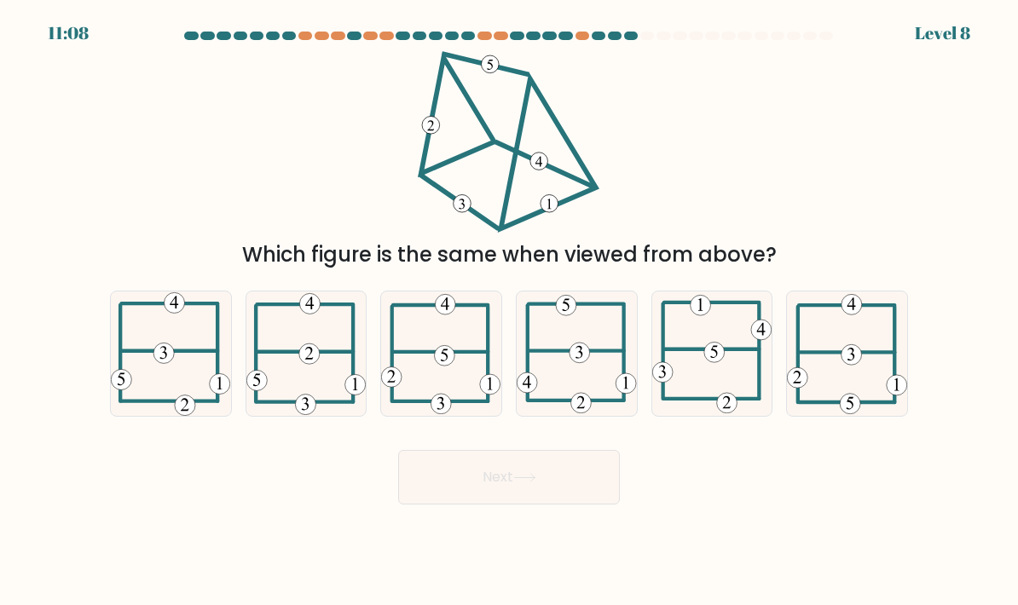
click at [447, 362] on icon at bounding box center [441, 354] width 120 height 122
click at [509, 311] on input "c." at bounding box center [509, 307] width 1 height 9
radio input "true"
click at [593, 505] on button "Next" at bounding box center [509, 477] width 222 height 55
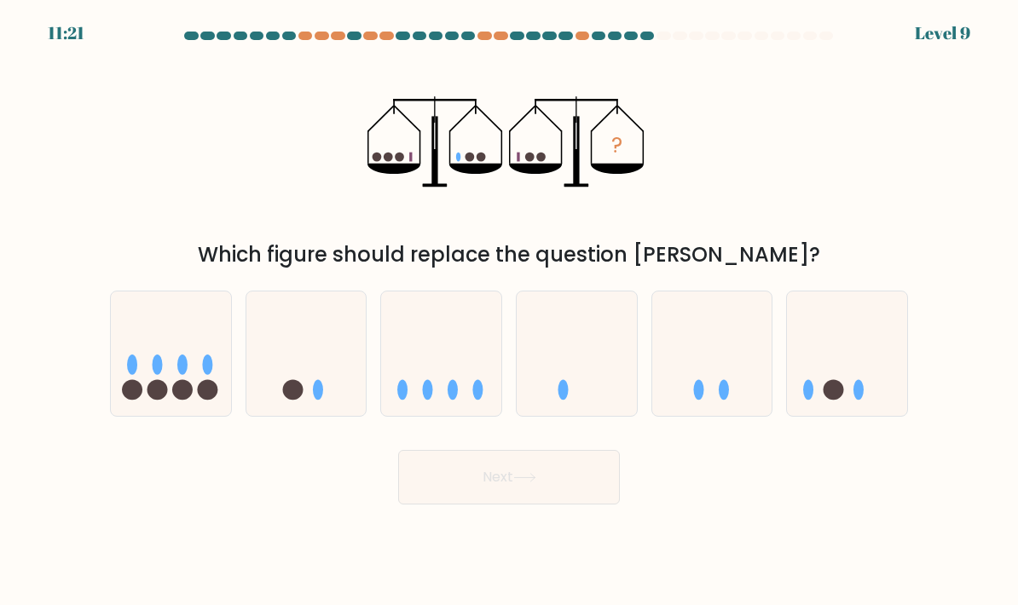
click at [193, 377] on icon at bounding box center [171, 354] width 120 height 100
click at [509, 311] on input "a." at bounding box center [509, 307] width 1 height 9
radio input "true"
click at [767, 342] on icon at bounding box center [712, 354] width 120 height 100
click at [510, 311] on input "e." at bounding box center [509, 307] width 1 height 9
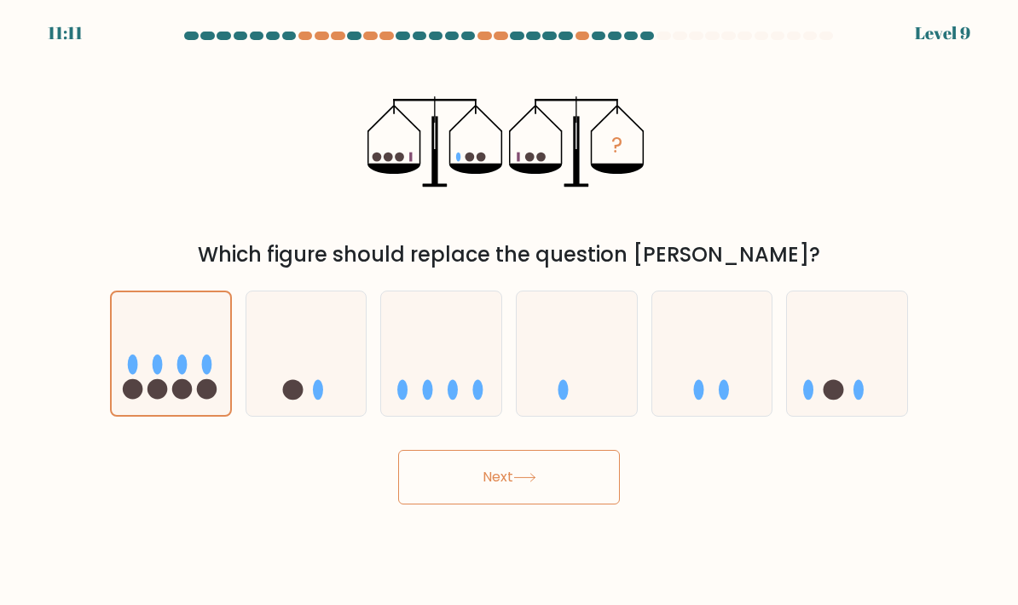
radio input "true"
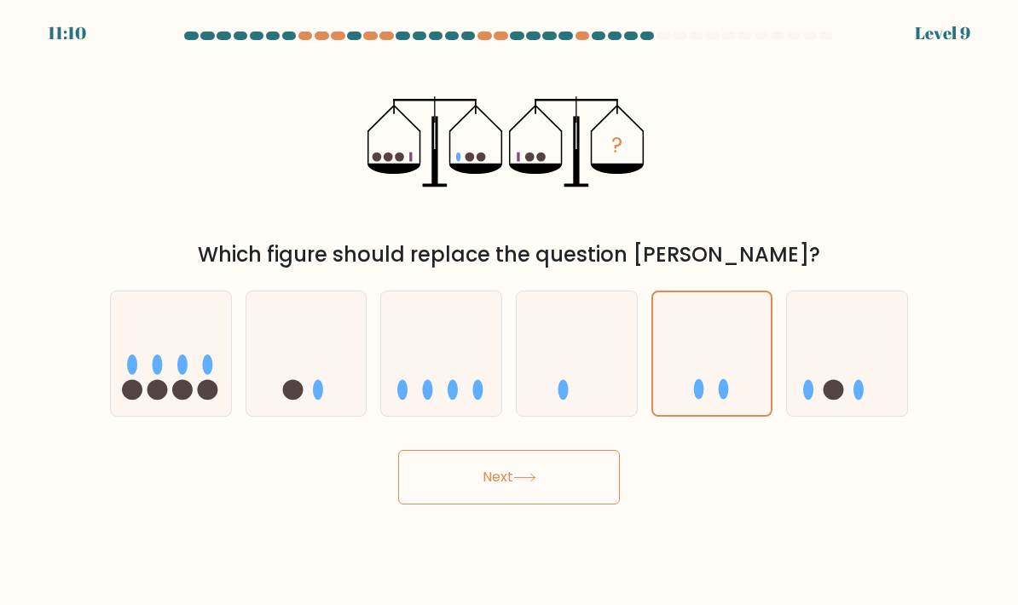
click at [805, 350] on icon at bounding box center [847, 354] width 120 height 100
click at [510, 311] on input "f." at bounding box center [509, 307] width 1 height 9
radio input "true"
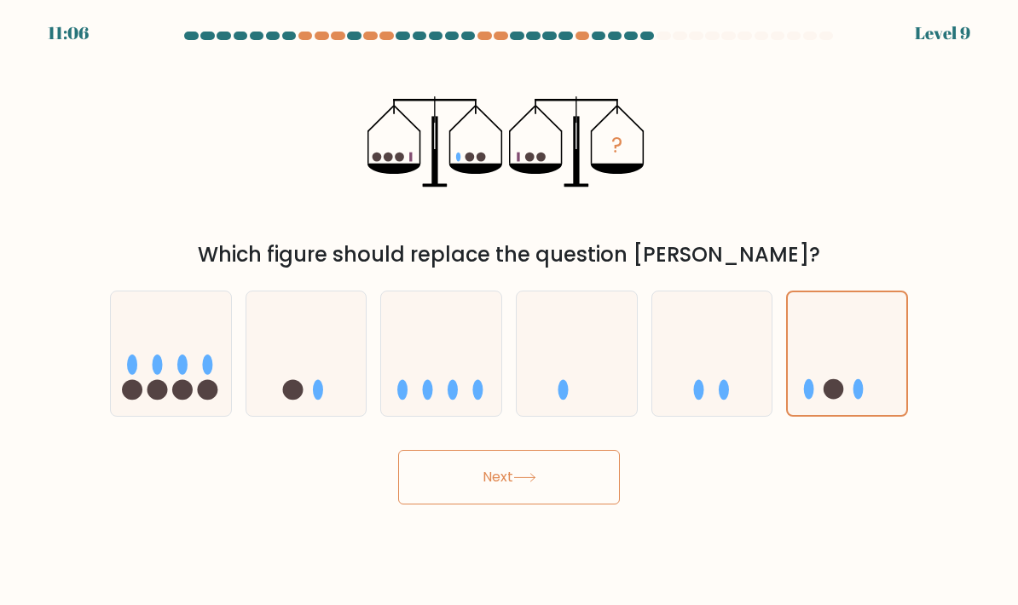
click at [568, 500] on button "Next" at bounding box center [509, 477] width 222 height 55
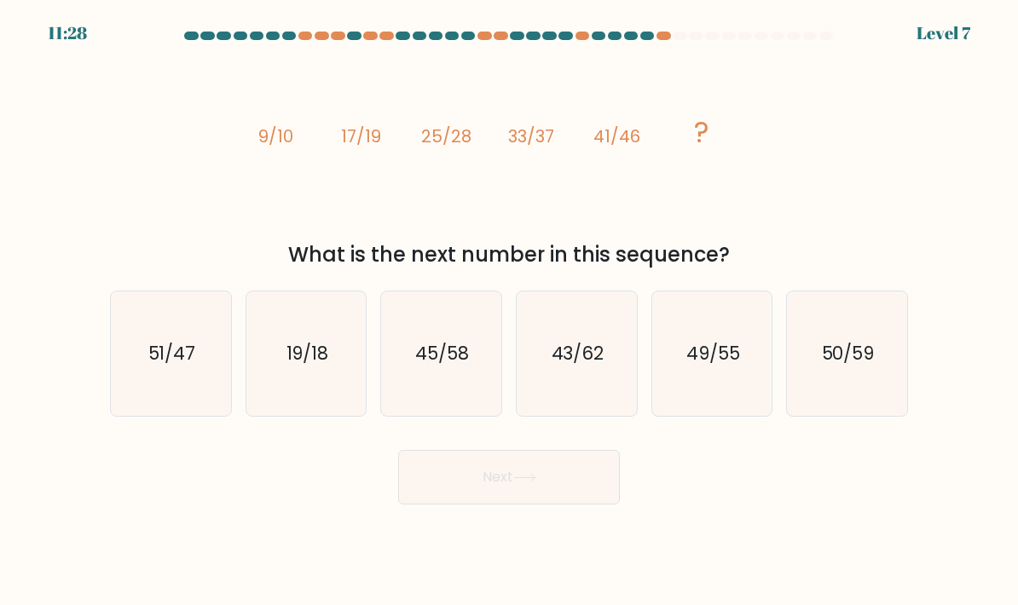
click at [738, 403] on icon "49/55" at bounding box center [712, 354] width 120 height 120
click at [510, 311] on input "e. 49/55" at bounding box center [509, 307] width 1 height 9
radio input "true"
click at [572, 505] on button "Next" at bounding box center [509, 477] width 222 height 55
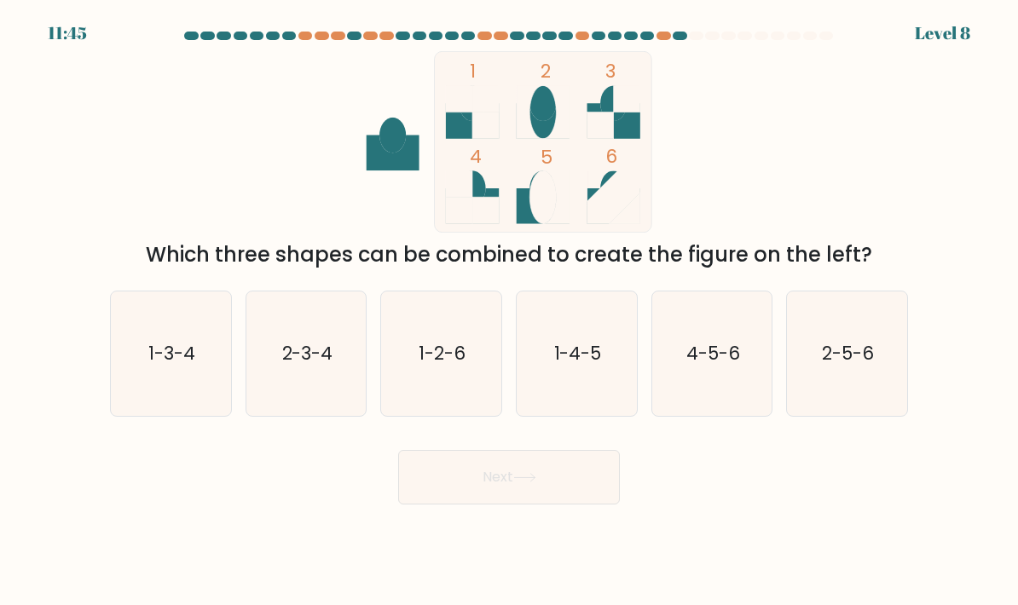
click at [621, 366] on icon "1-4-5" at bounding box center [576, 354] width 120 height 120
click at [510, 311] on input "d. 1-4-5" at bounding box center [509, 307] width 1 height 9
radio input "true"
click at [193, 366] on text "1-3-4" at bounding box center [171, 353] width 47 height 25
click at [509, 311] on input "a. 1-3-4" at bounding box center [509, 307] width 1 height 9
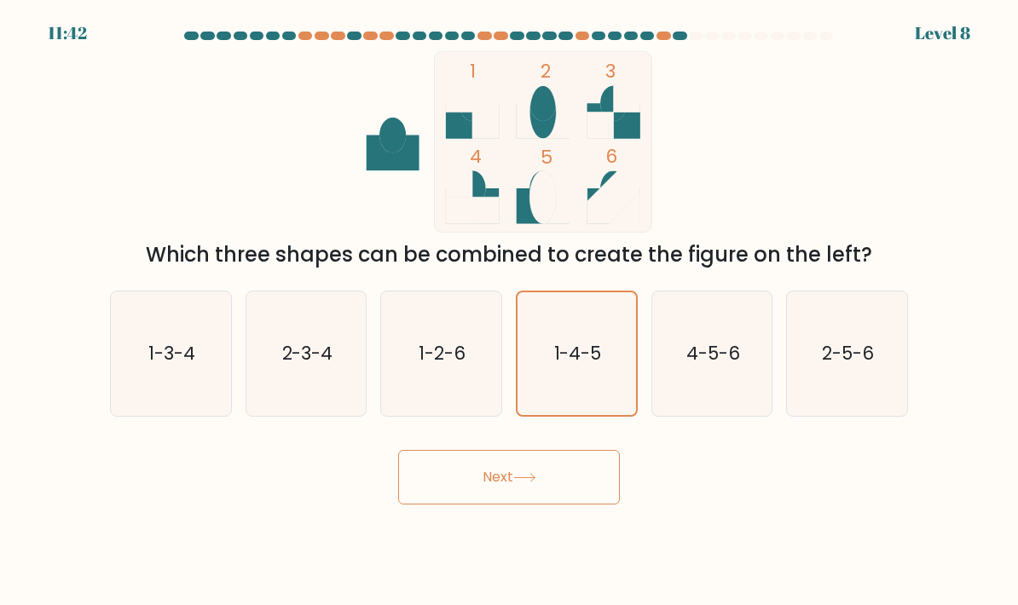
radio input "true"
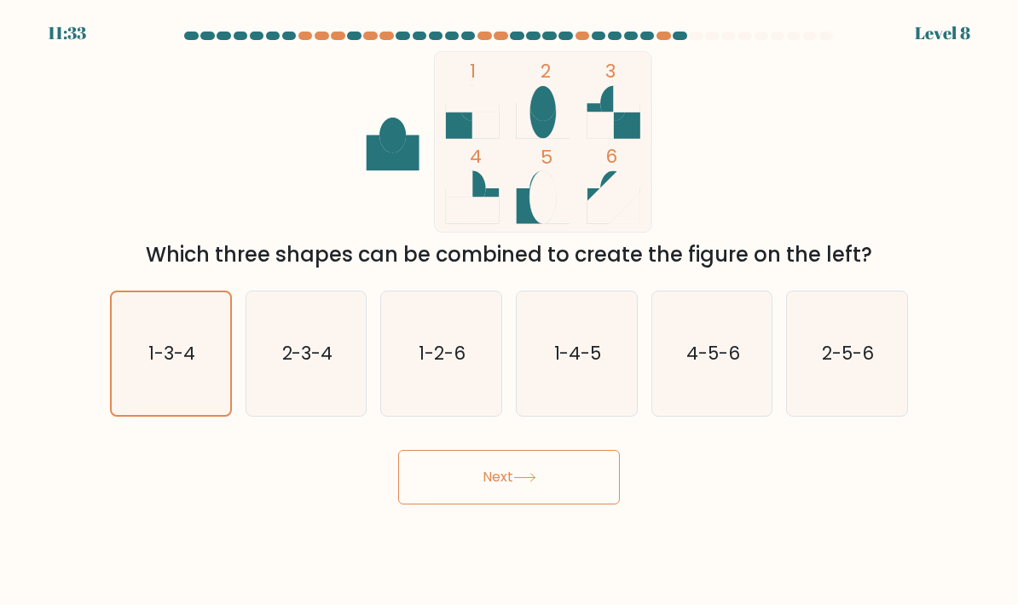
click at [578, 497] on button "Next" at bounding box center [509, 477] width 222 height 55
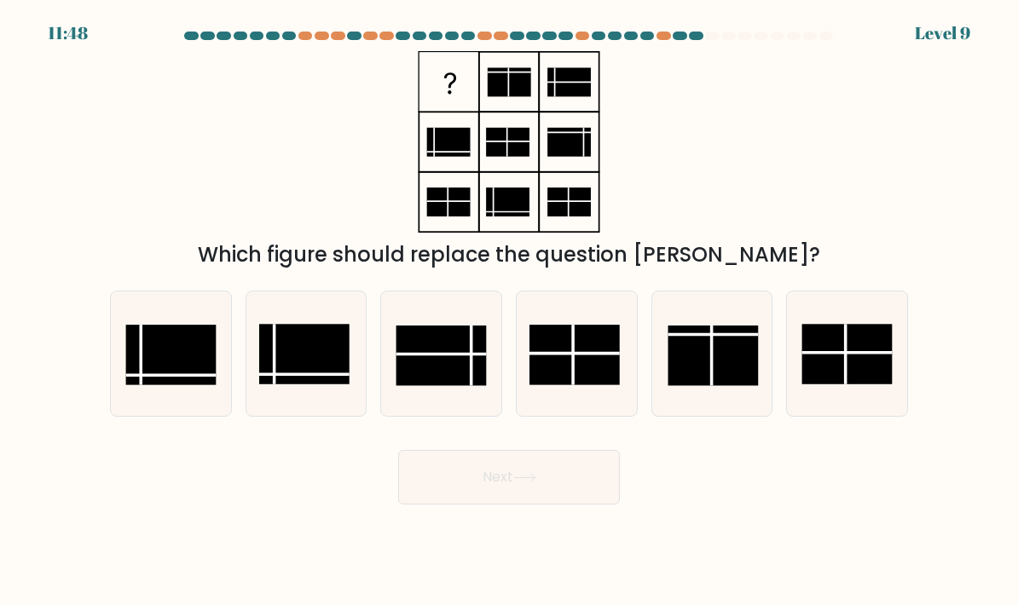
click at [151, 353] on rect at bounding box center [171, 355] width 90 height 61
click at [509, 311] on input "a." at bounding box center [509, 307] width 1 height 9
radio input "true"
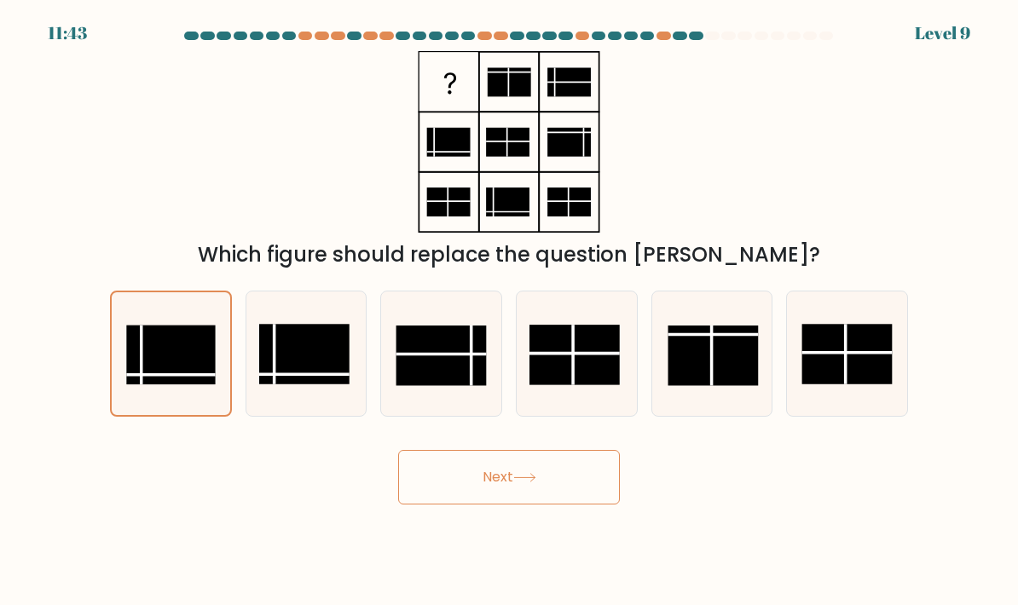
click at [566, 539] on body "11:43 Level 9" at bounding box center [509, 302] width 1018 height 605
click at [580, 505] on button "Next" at bounding box center [509, 477] width 222 height 55
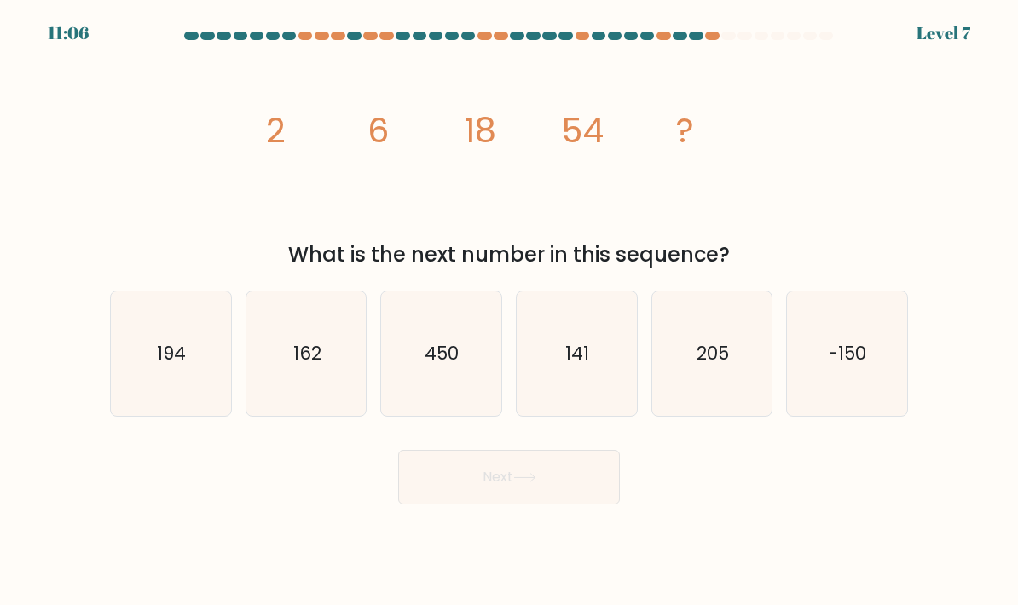
click at [285, 376] on icon "162" at bounding box center [306, 354] width 120 height 120
click at [509, 311] on input "b. 162" at bounding box center [509, 307] width 1 height 9
radio input "true"
click at [567, 500] on button "Next" at bounding box center [509, 477] width 222 height 55
click at [583, 505] on button "Next" at bounding box center [509, 477] width 222 height 55
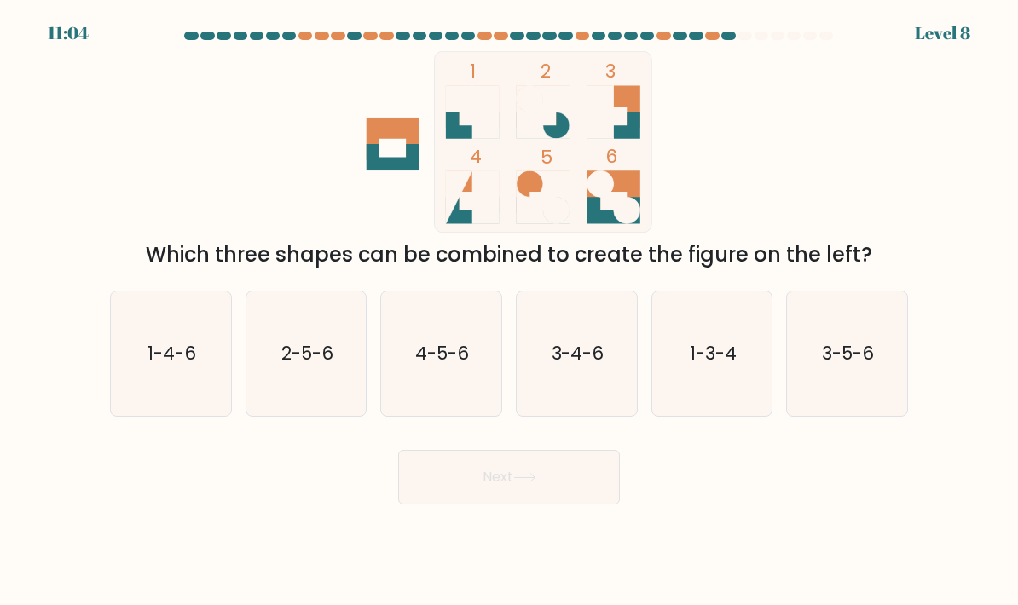
click at [580, 501] on button "Next" at bounding box center [509, 477] width 222 height 55
click at [617, 413] on icon "3-4-6" at bounding box center [576, 354] width 120 height 120
click at [510, 311] on input "d. 3-4-6" at bounding box center [509, 307] width 1 height 9
radio input "true"
click at [745, 409] on icon "1-3-4" at bounding box center [712, 354] width 120 height 120
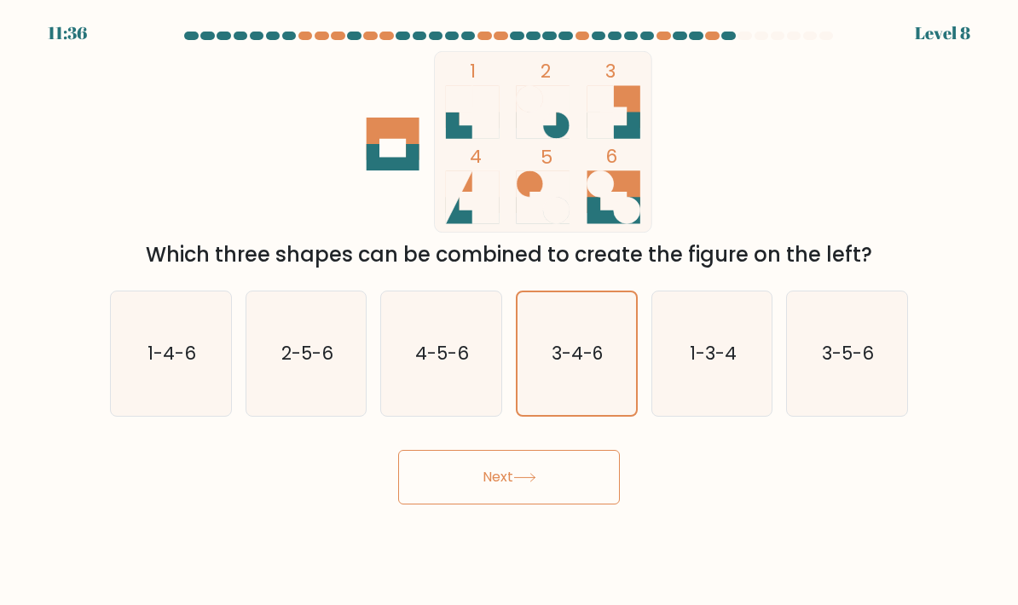
click at [510, 311] on input "e. 1-3-4" at bounding box center [509, 307] width 1 height 9
radio input "true"
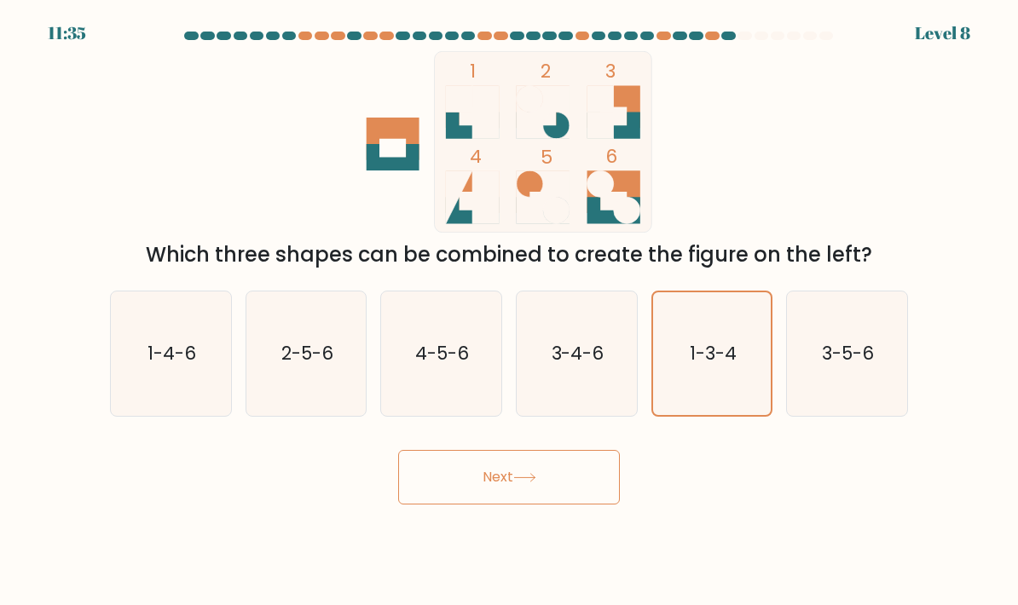
click at [631, 505] on div "Next" at bounding box center [509, 470] width 818 height 67
click at [614, 502] on button "Next" at bounding box center [509, 477] width 222 height 55
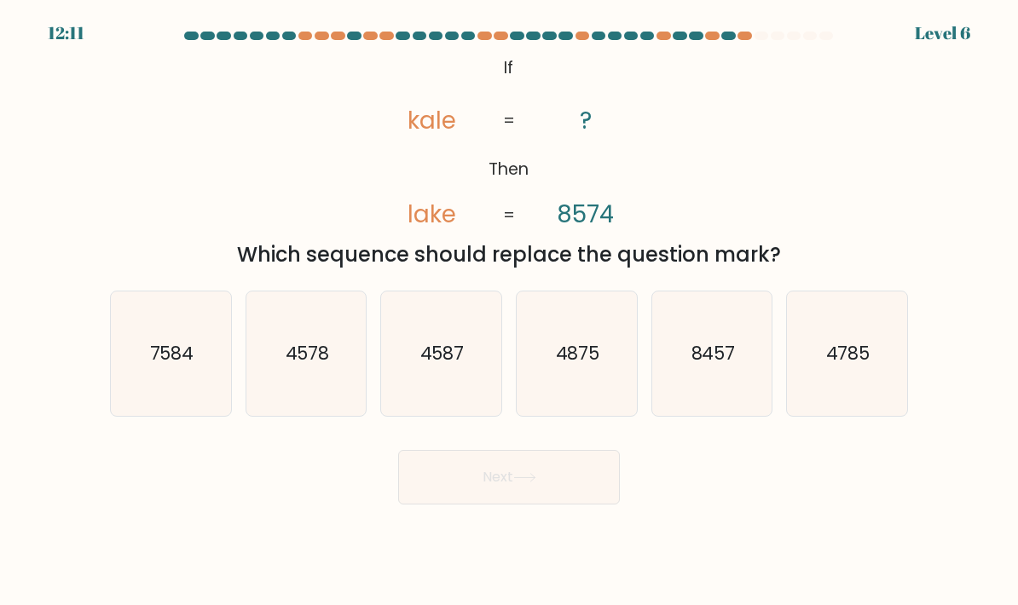
click at [197, 413] on icon "7584" at bounding box center [171, 354] width 120 height 120
click at [509, 311] on input "a. 7584" at bounding box center [509, 307] width 1 height 9
radio input "true"
click at [603, 505] on button "Next" at bounding box center [509, 477] width 222 height 55
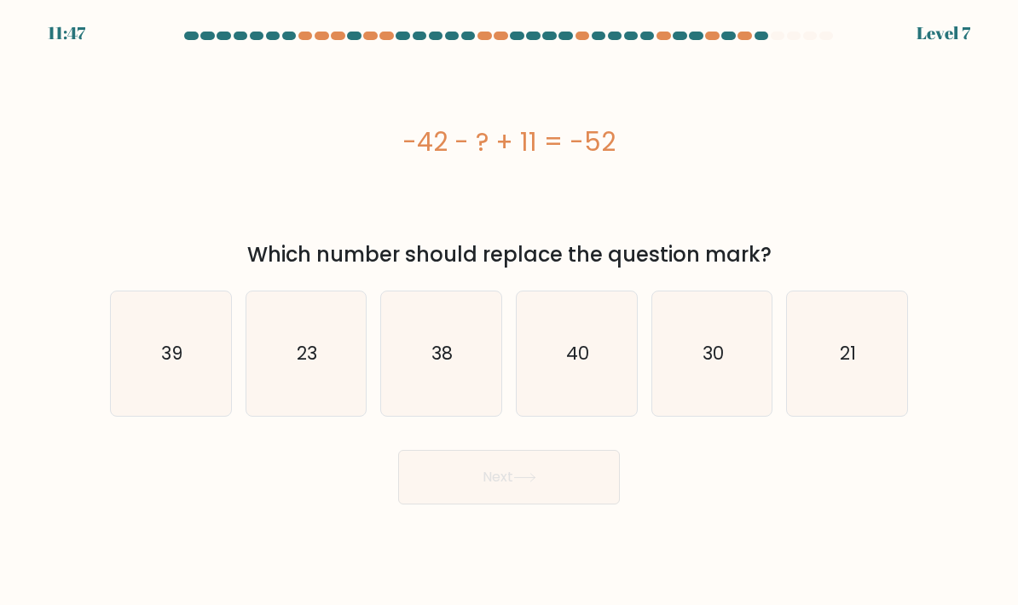
click at [601, 378] on icon "40" at bounding box center [576, 354] width 120 height 120
click at [510, 311] on input "d. 40" at bounding box center [509, 307] width 1 height 9
radio input "true"
click at [580, 493] on button "Next" at bounding box center [509, 477] width 222 height 55
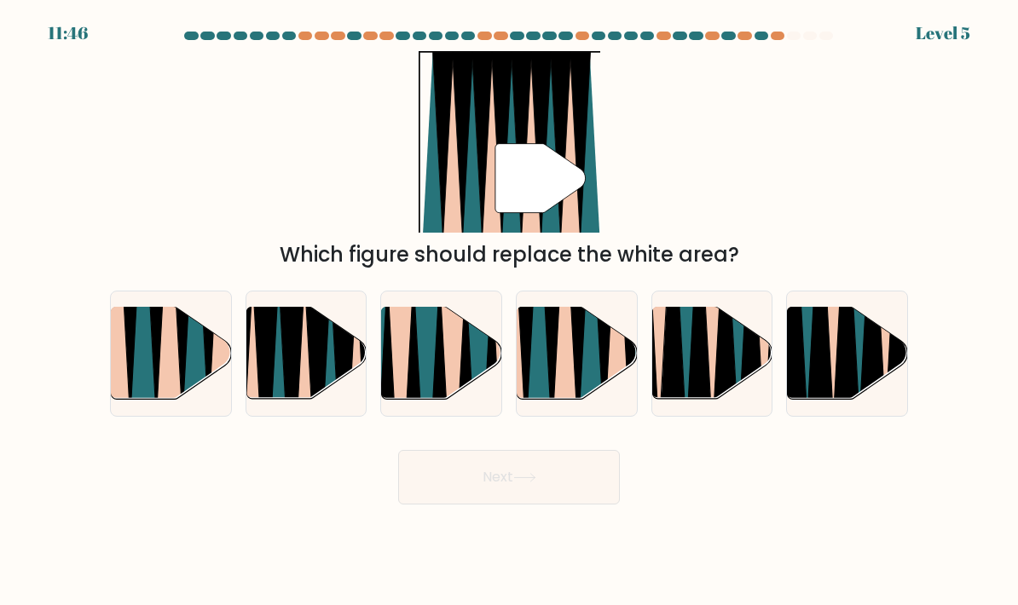
click at [590, 499] on button "Next" at bounding box center [509, 477] width 222 height 55
click at [857, 98] on div "" Which figure should replace the white area?" at bounding box center [509, 160] width 818 height 219
click at [617, 406] on icon at bounding box center [616, 305] width 26 height 239
click at [510, 311] on input "d." at bounding box center [509, 307] width 1 height 9
radio input "true"
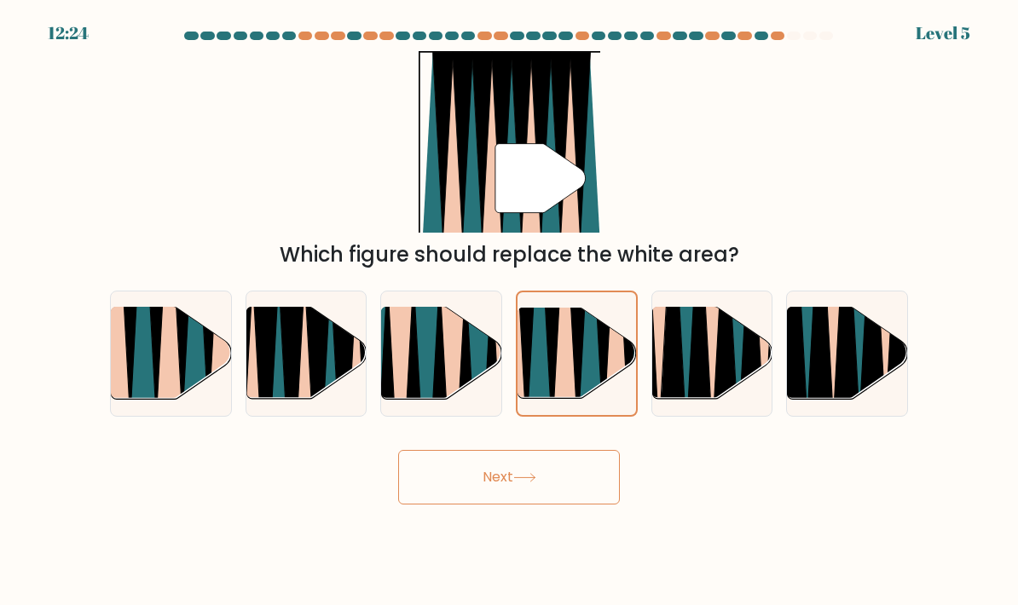
click at [603, 499] on button "Next" at bounding box center [509, 477] width 222 height 55
click at [582, 505] on button "Next" at bounding box center [509, 477] width 222 height 55
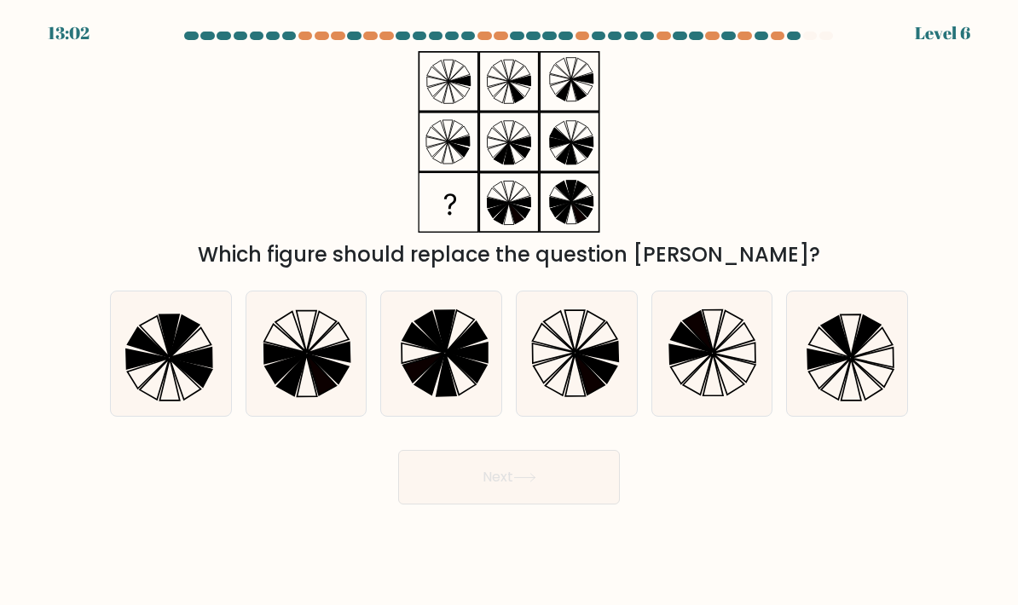
click at [615, 413] on icon at bounding box center [576, 354] width 120 height 120
click at [510, 311] on input "d." at bounding box center [509, 307] width 1 height 9
radio input "true"
click at [596, 503] on button "Next" at bounding box center [509, 477] width 222 height 55
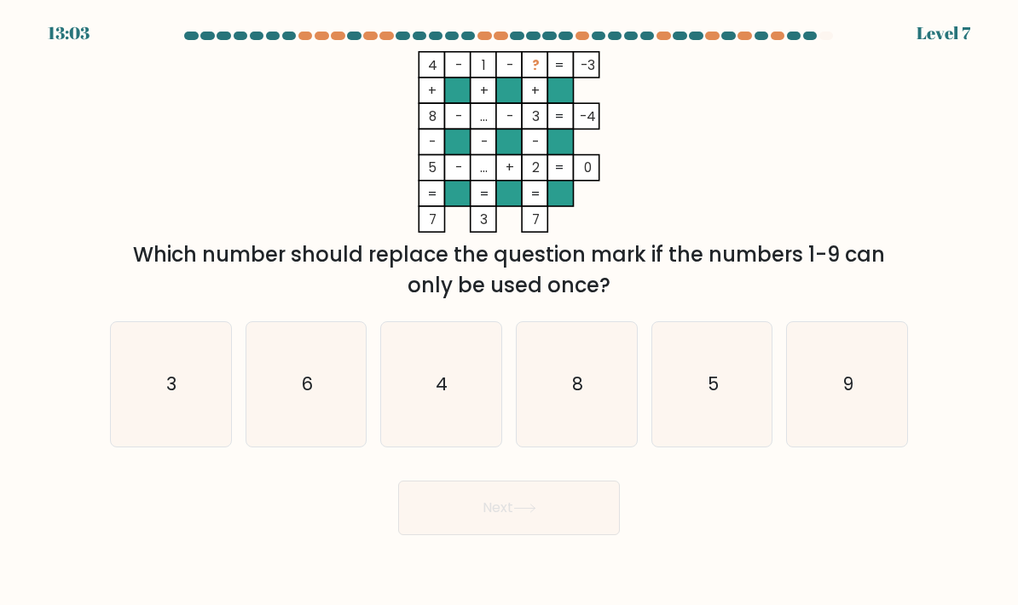
click at [323, 410] on icon "6" at bounding box center [306, 385] width 120 height 120
click at [509, 311] on input "b. 6" at bounding box center [509, 307] width 1 height 9
radio input "true"
click at [574, 535] on button "Next" at bounding box center [509, 508] width 222 height 55
click at [582, 528] on button "Next" at bounding box center [509, 508] width 222 height 55
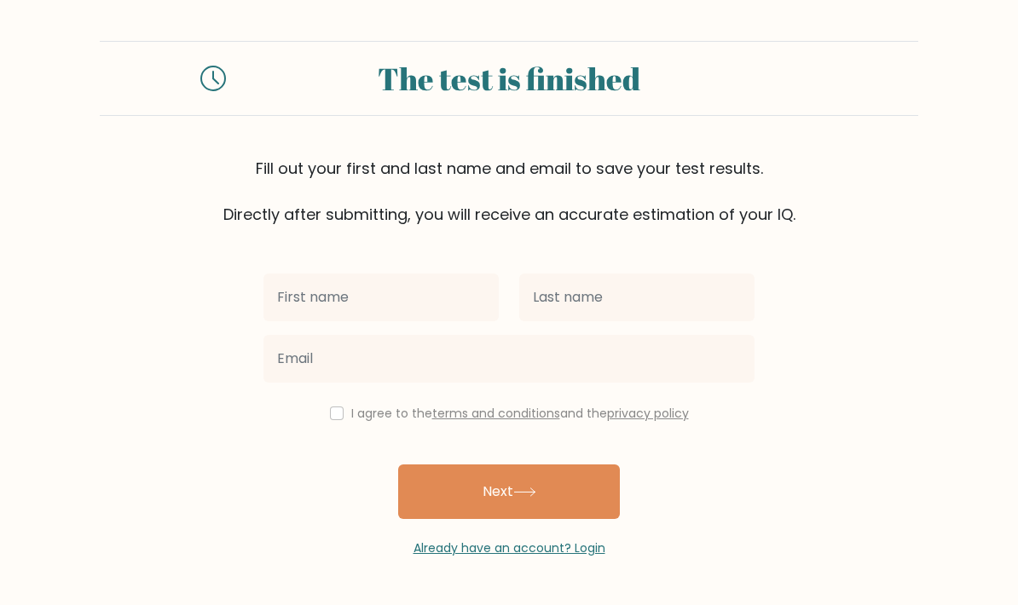
click at [284, 310] on input "text" at bounding box center [380, 298] width 235 height 48
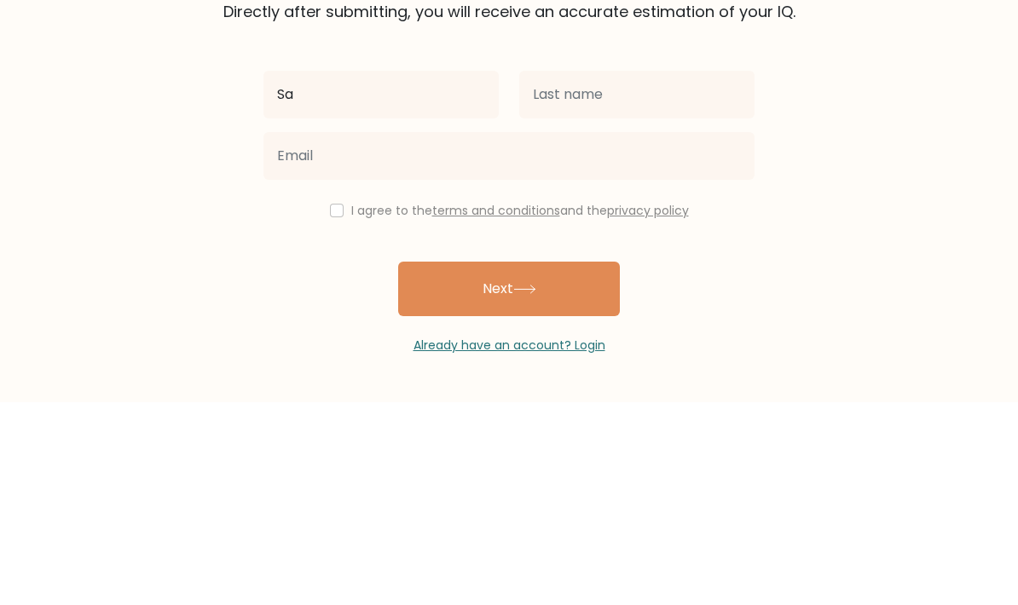
type input "S"
type input "L"
type input "Soso"
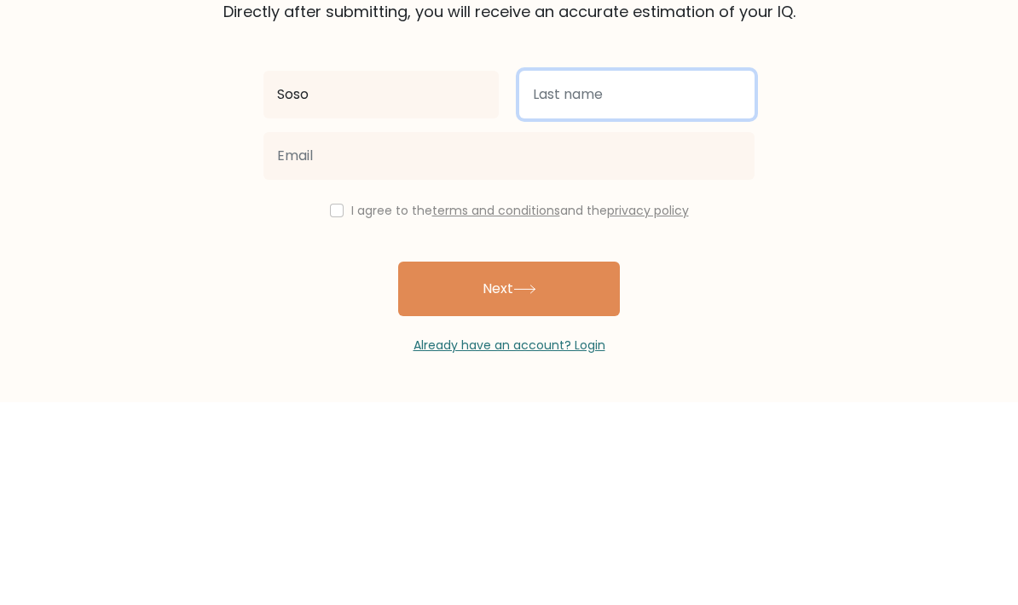
click at [661, 274] on input "text" at bounding box center [636, 298] width 235 height 48
click at [678, 274] on input "text" at bounding box center [636, 298] width 235 height 48
type input "Lol"
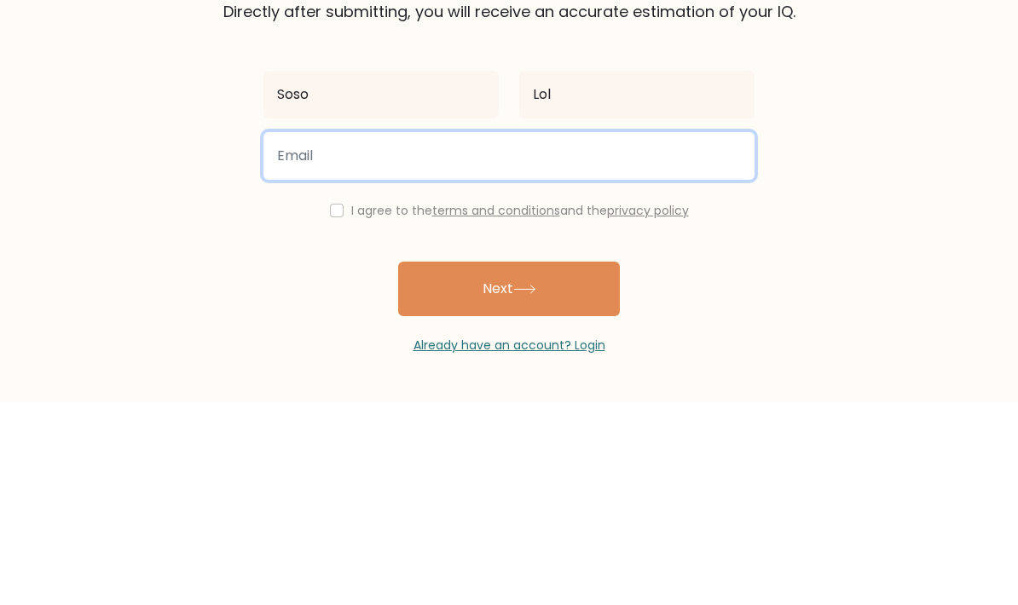
click at [285, 335] on input "email" at bounding box center [508, 359] width 491 height 48
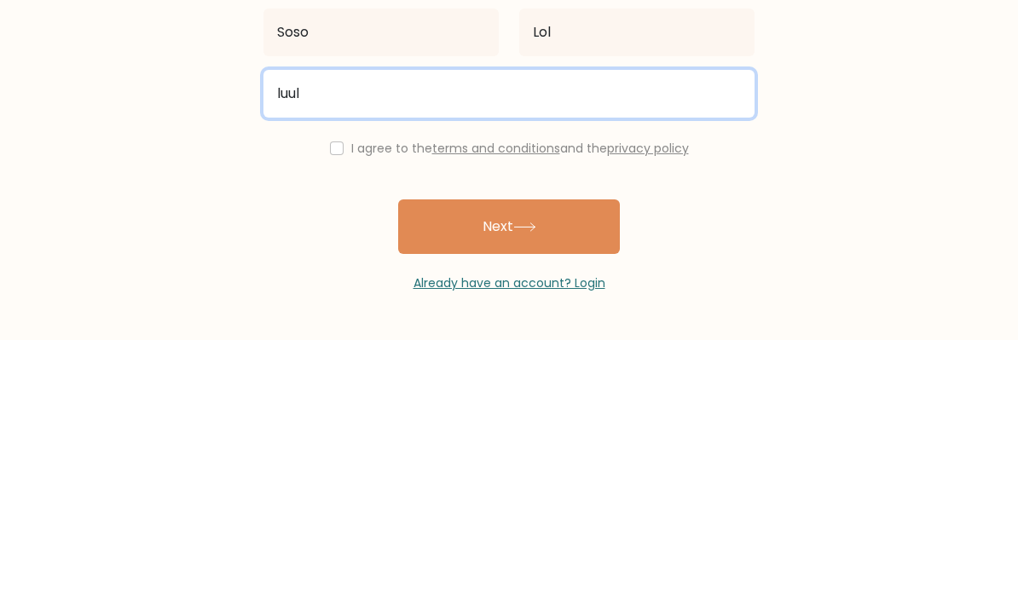
type input "luuluvunq@gmail.con"
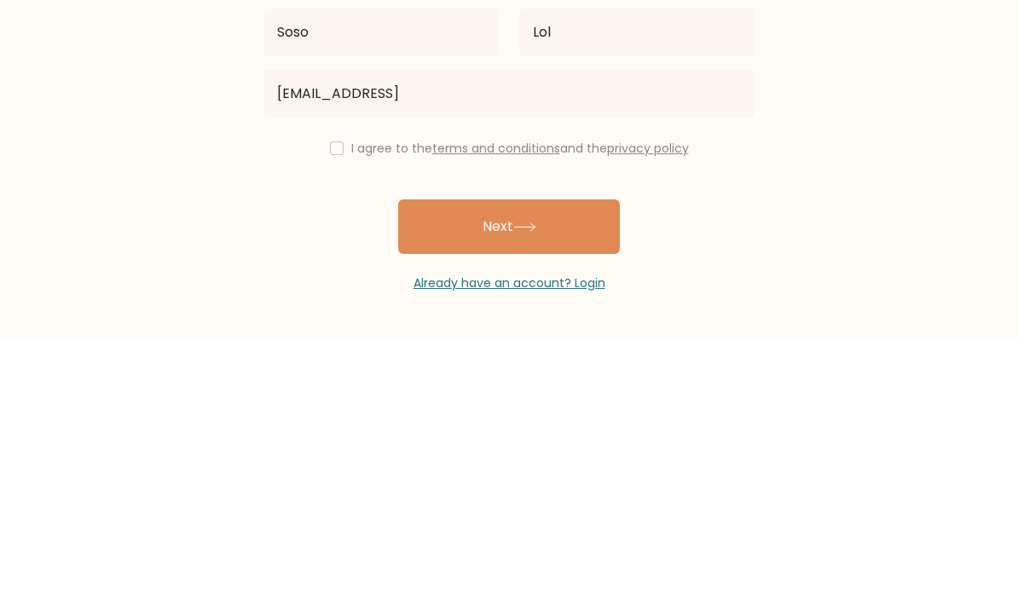
scroll to position [68, 0]
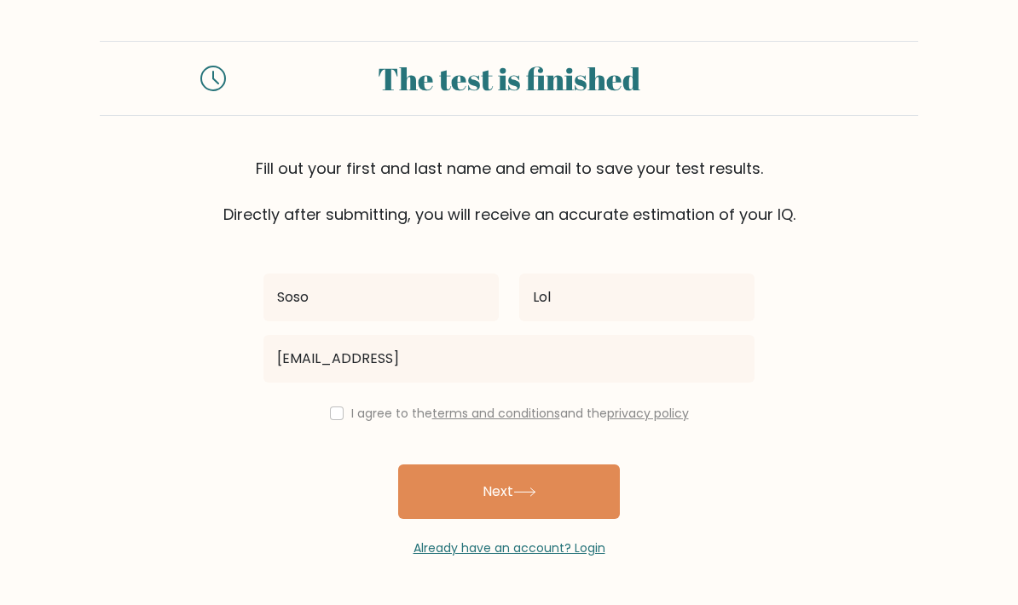
click at [335, 407] on input "checkbox" at bounding box center [337, 414] width 14 height 14
checkbox input "true"
click at [592, 464] on button "Next" at bounding box center [509, 491] width 222 height 55
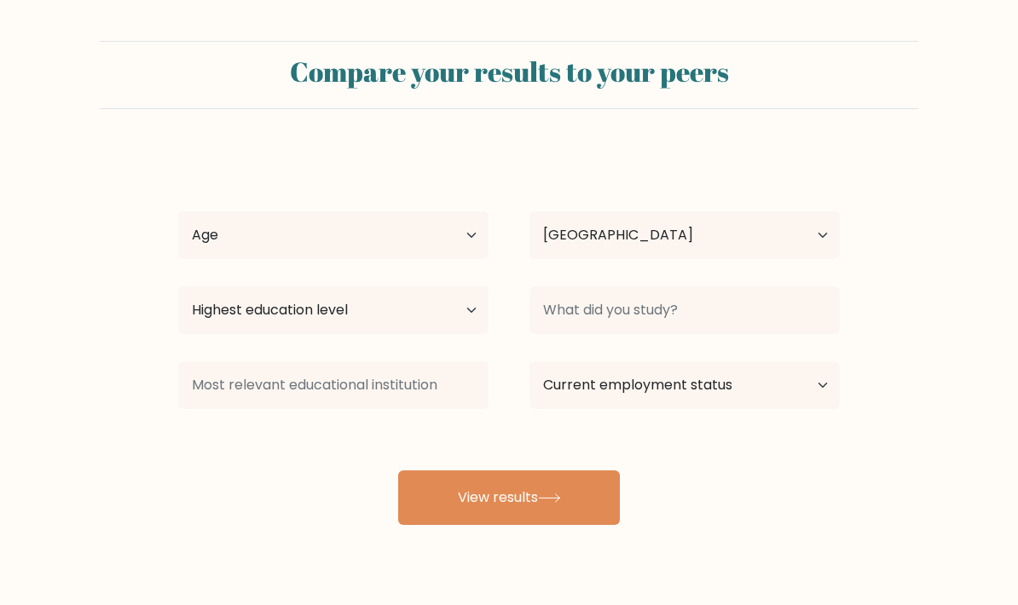
select select "AE"
click at [206, 51] on div "Compare your results to your peers" at bounding box center [509, 75] width 818 height 68
click at [218, 311] on select "Highest education level No schooling Primary Lower Secondary Upper Secondary Oc…" at bounding box center [333, 310] width 310 height 48
select select "upper_secondary"
click at [465, 237] on select "Age Under 18 years old 18-24 years old 25-34 years old 35-44 years old 45-54 ye…" at bounding box center [333, 235] width 310 height 48
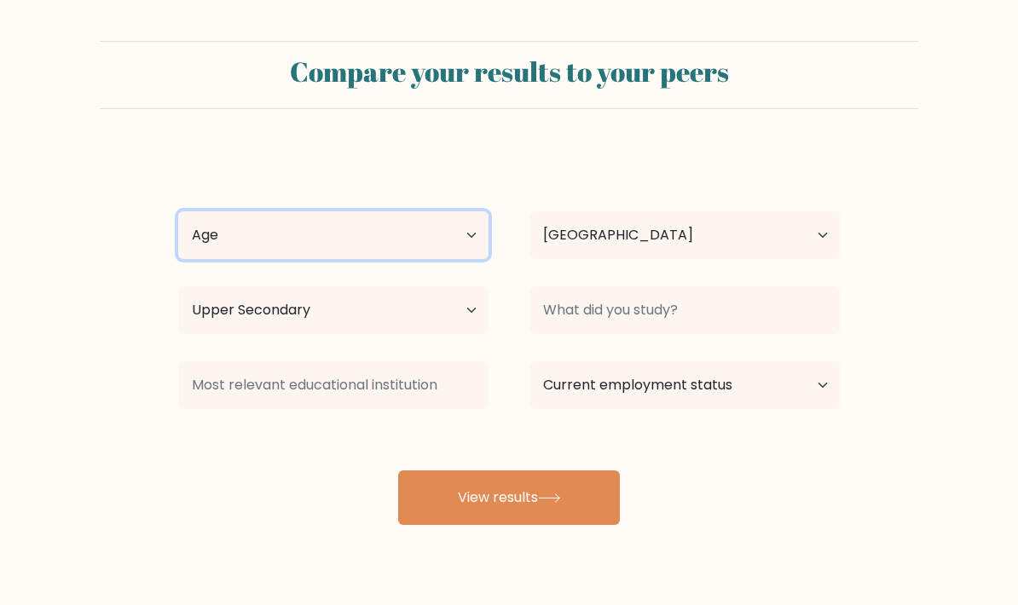
select select "min_18"
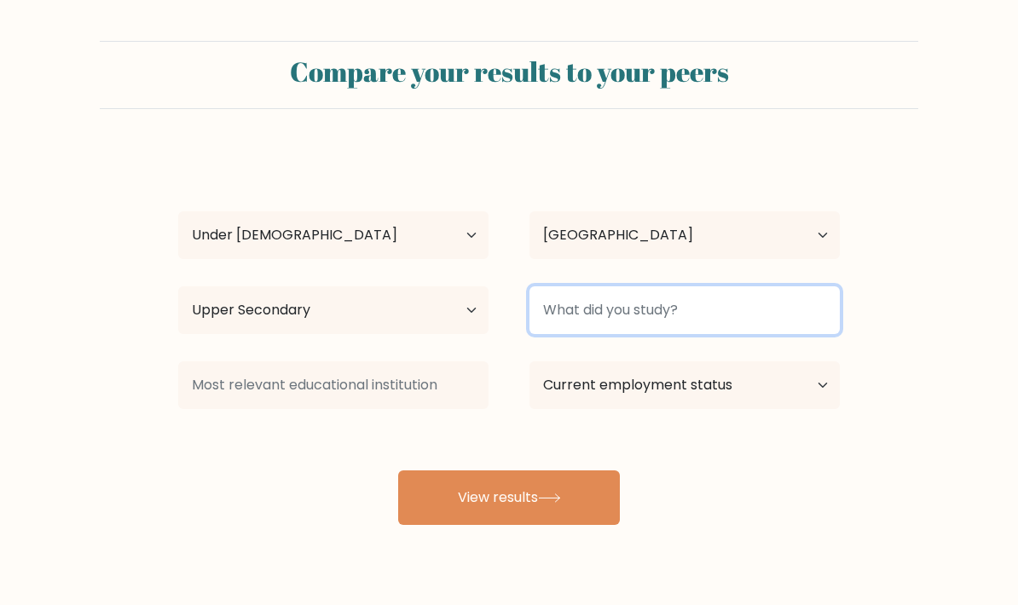
click at [701, 311] on input at bounding box center [684, 310] width 310 height 48
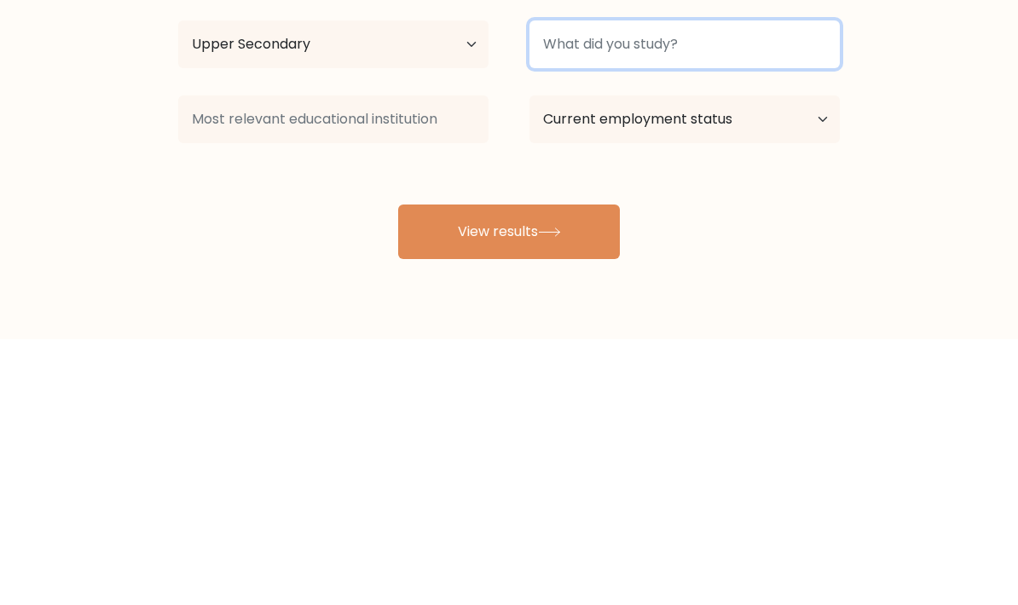
type input "m"
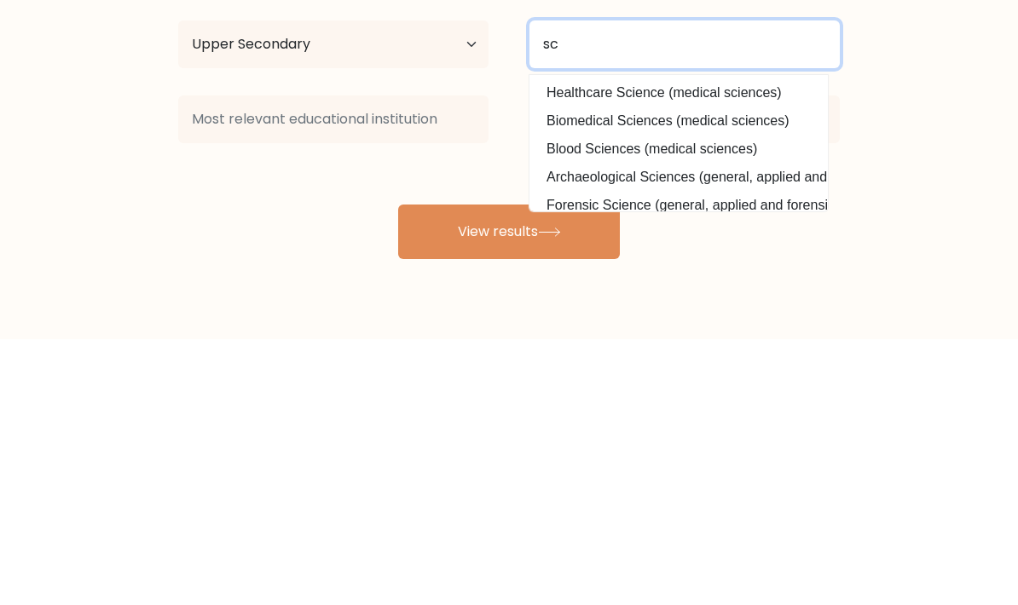
type input "s"
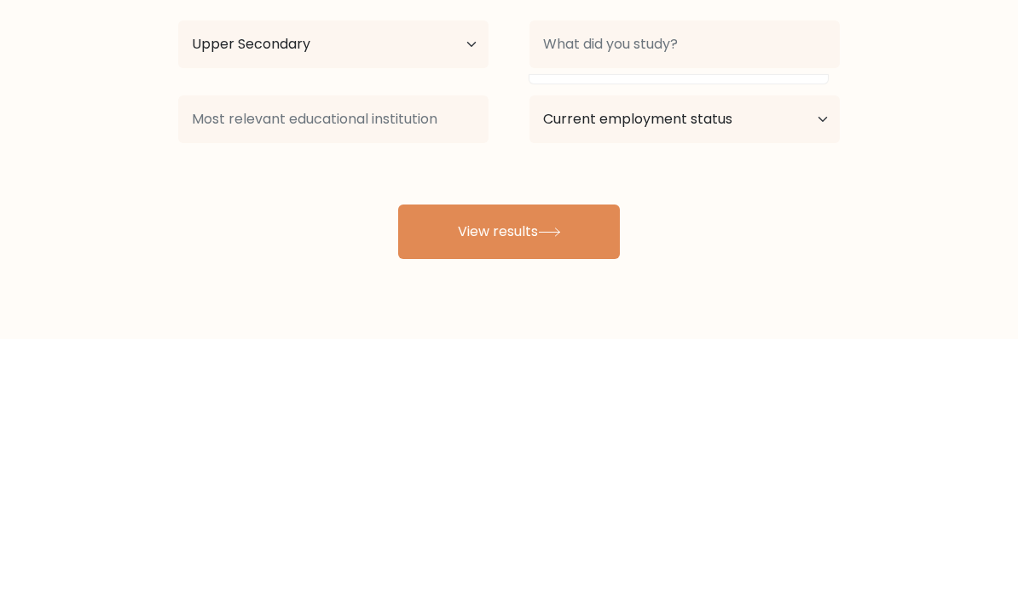
click at [84, 101] on form "Compare your results to your peers Soso Lol Age Under 18 years old 18-24 years …" at bounding box center [509, 283] width 1018 height 484
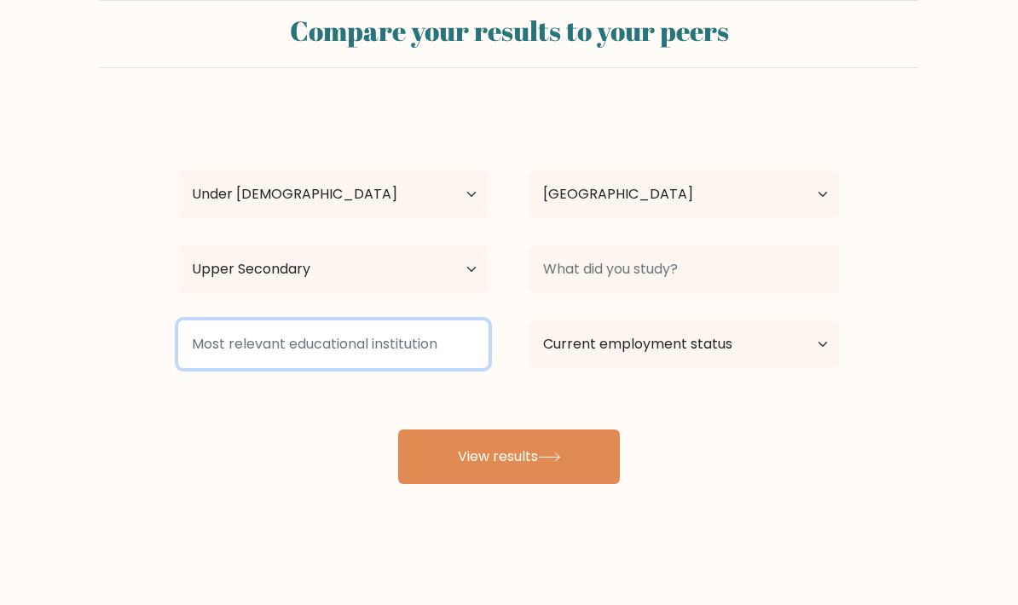
click at [199, 324] on input at bounding box center [333, 344] width 310 height 48
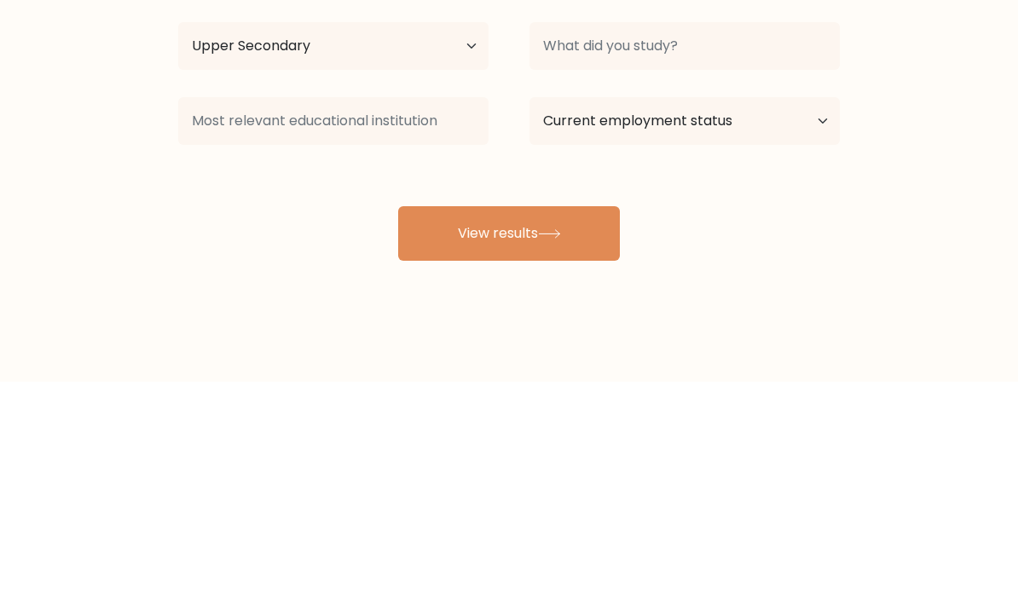
click at [925, 184] on form "Compare your results to your peers Soso Lol Age Under 18 years old 18-24 years …" at bounding box center [509, 242] width 1018 height 484
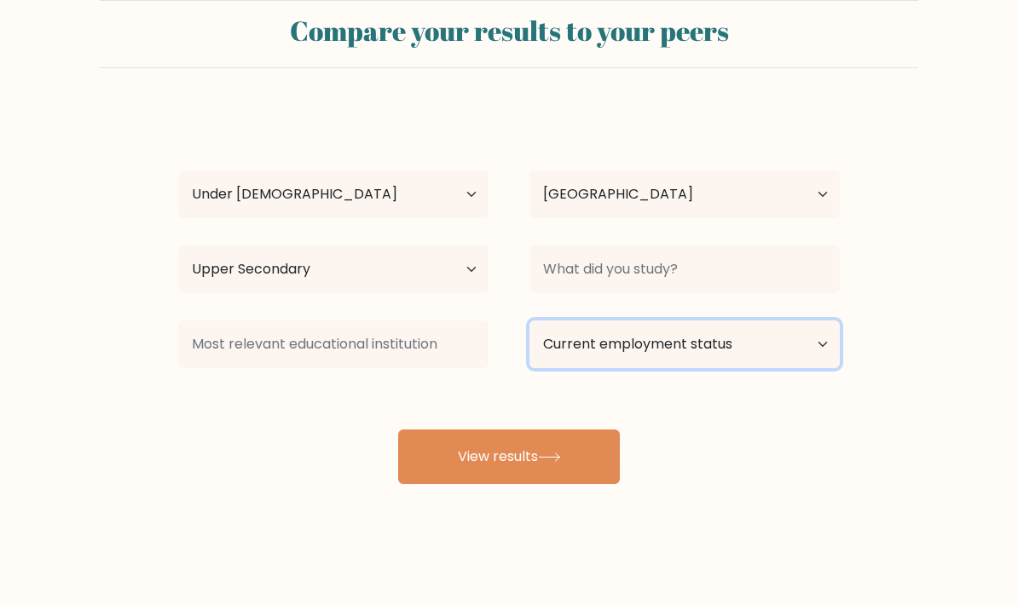
click at [734, 320] on select "Current employment status Employed Student Retired Other / prefer not to answer" at bounding box center [684, 344] width 310 height 48
select select "student"
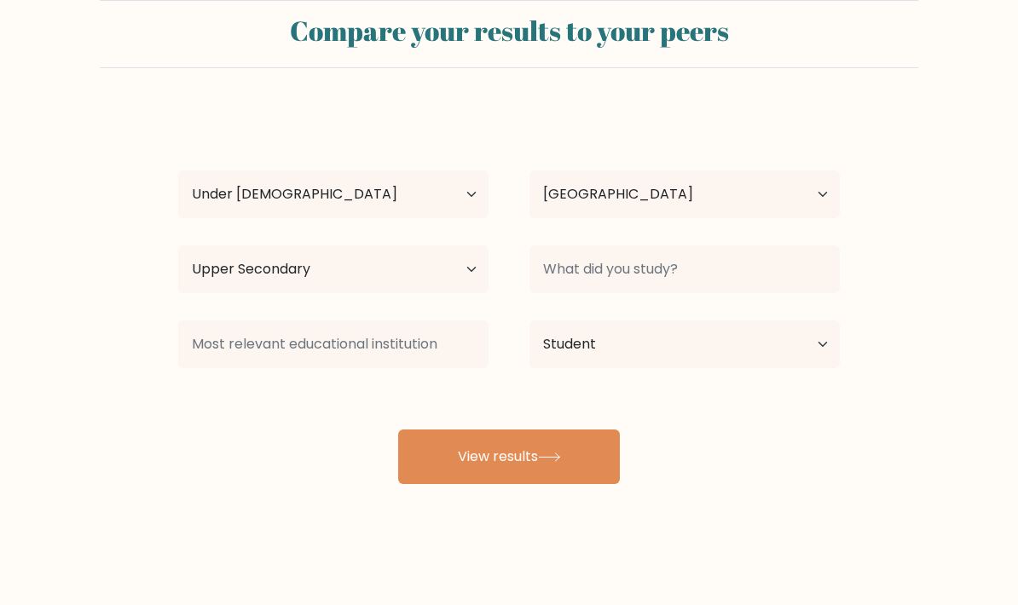
click at [609, 430] on button "View results" at bounding box center [509, 457] width 222 height 55
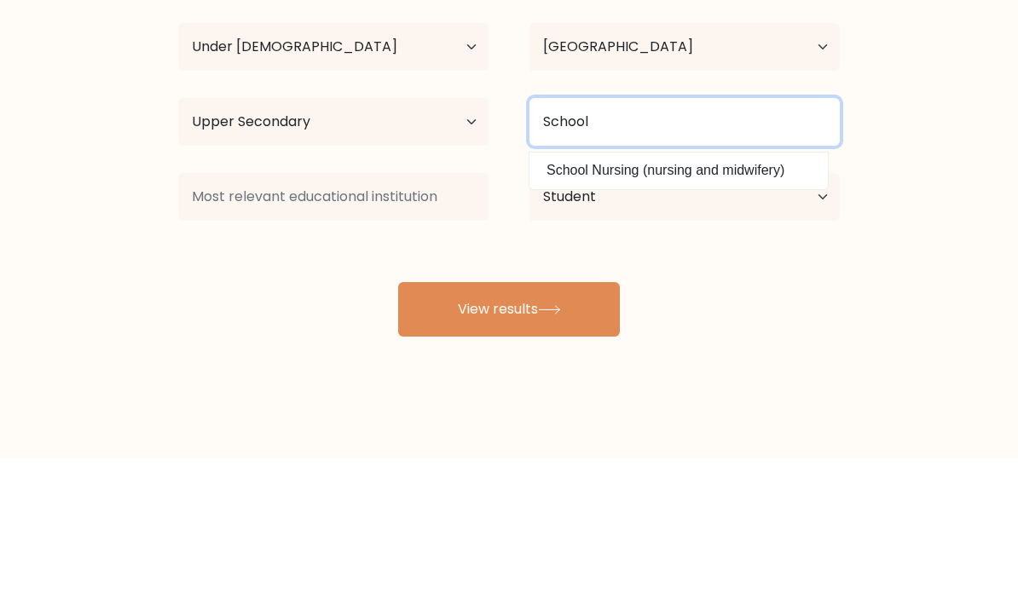
type input "School"
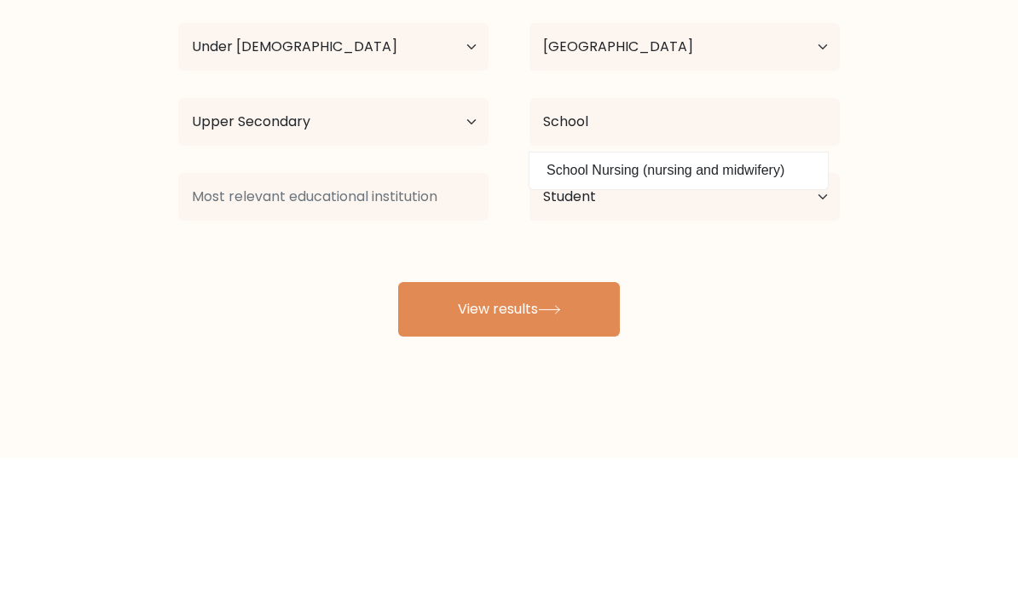
click at [83, 84] on form "Compare your results to your peers Soso Lol Age Under 18 years old 18-24 years …" at bounding box center [509, 242] width 1018 height 484
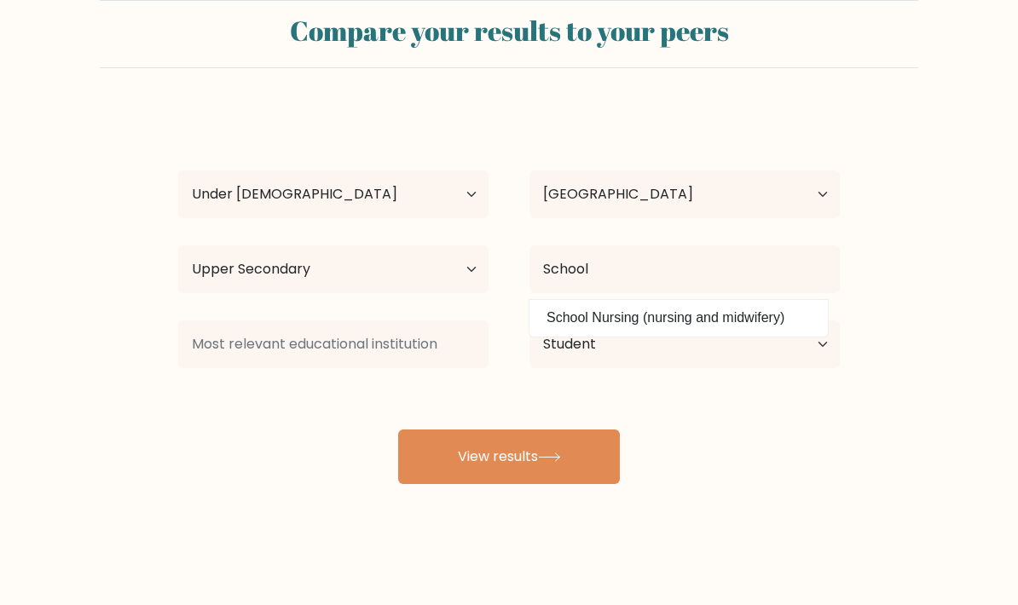
click at [597, 432] on button "View results" at bounding box center [509, 457] width 222 height 55
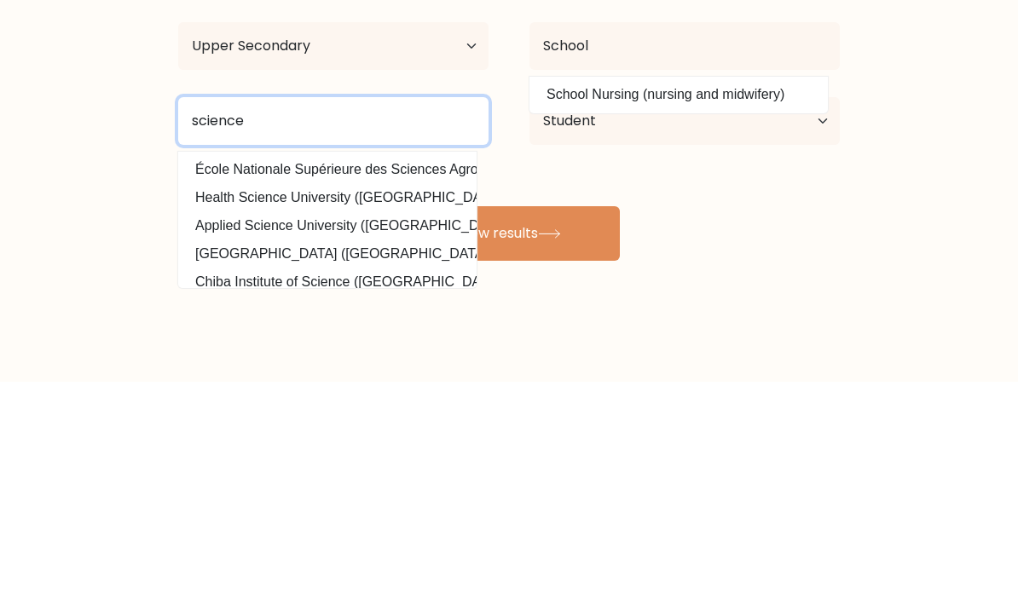
type input "science"
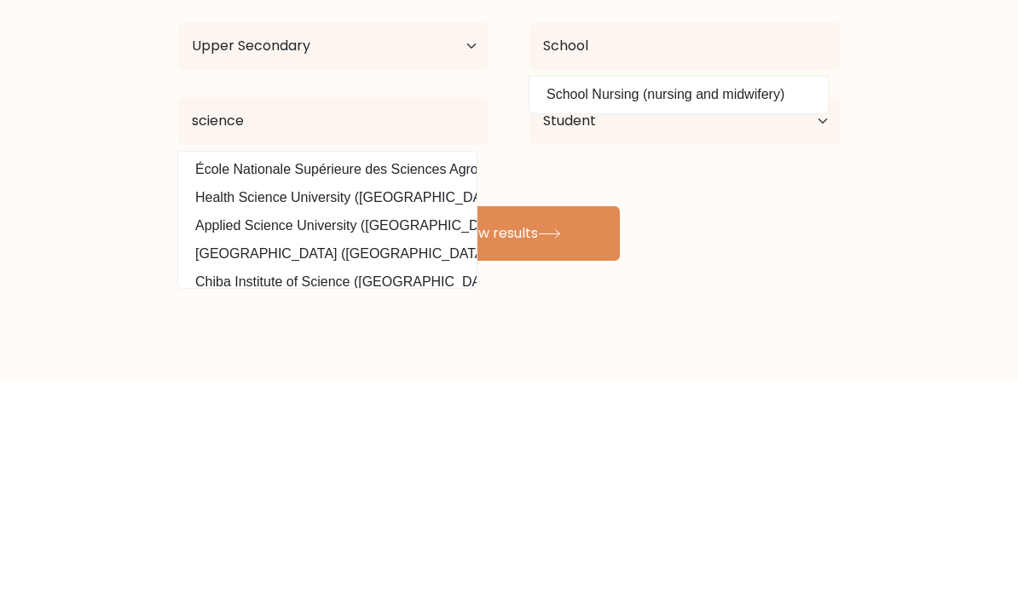
click at [583, 430] on button "View results" at bounding box center [509, 457] width 222 height 55
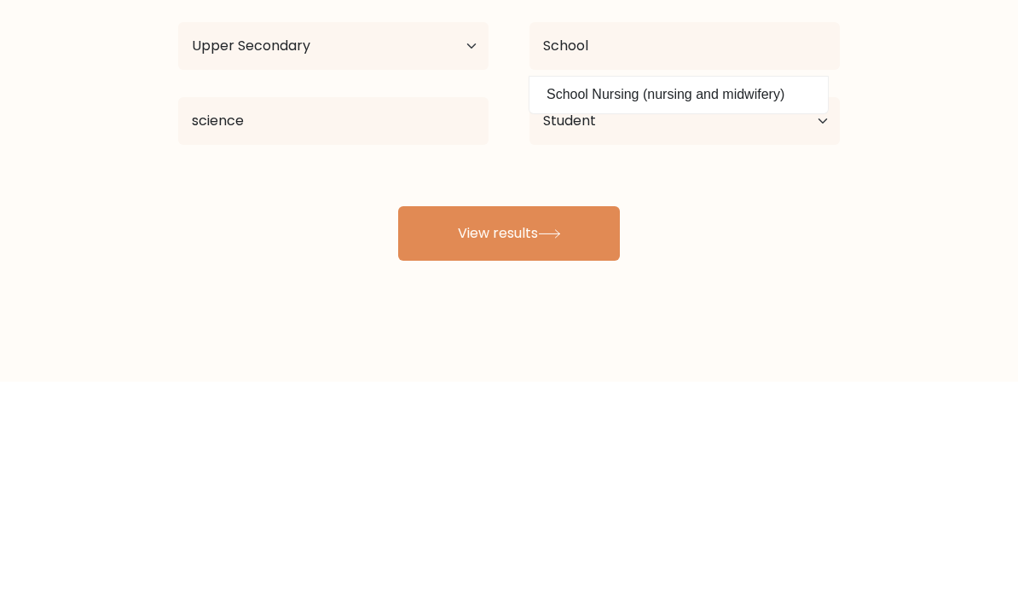
click at [592, 430] on button "View results" at bounding box center [509, 457] width 222 height 55
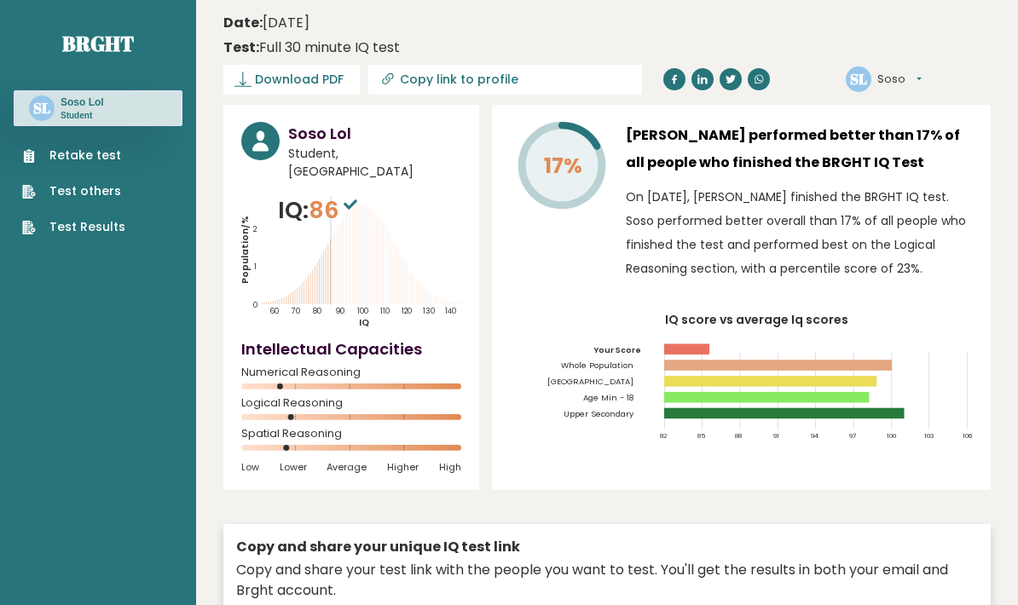
click at [51, 141] on div "Retake test Test others Test Results" at bounding box center [98, 181] width 169 height 110
click at [45, 161] on link "Retake test" at bounding box center [73, 156] width 103 height 18
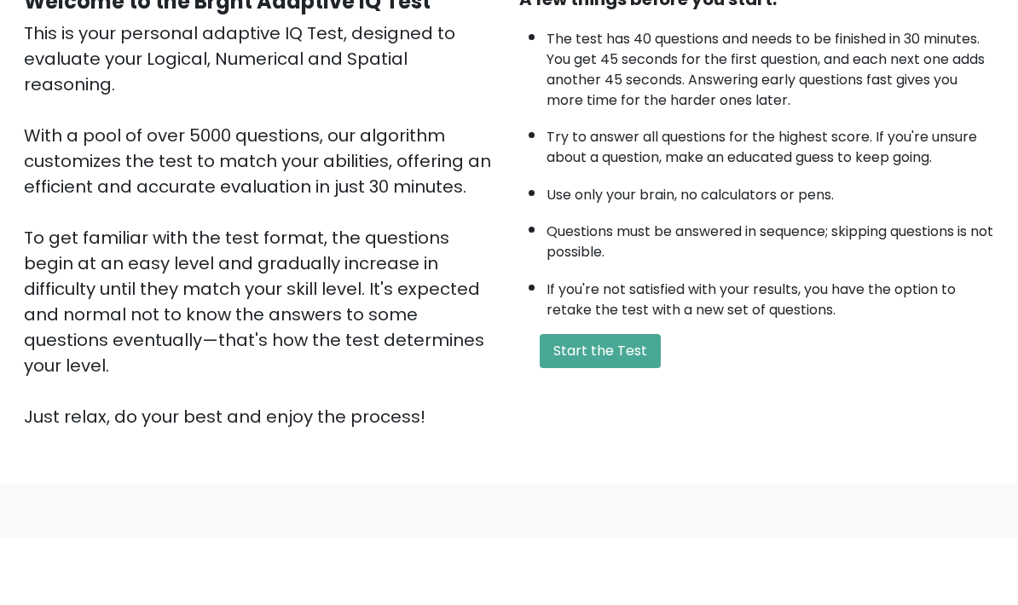
scroll to position [191, 0]
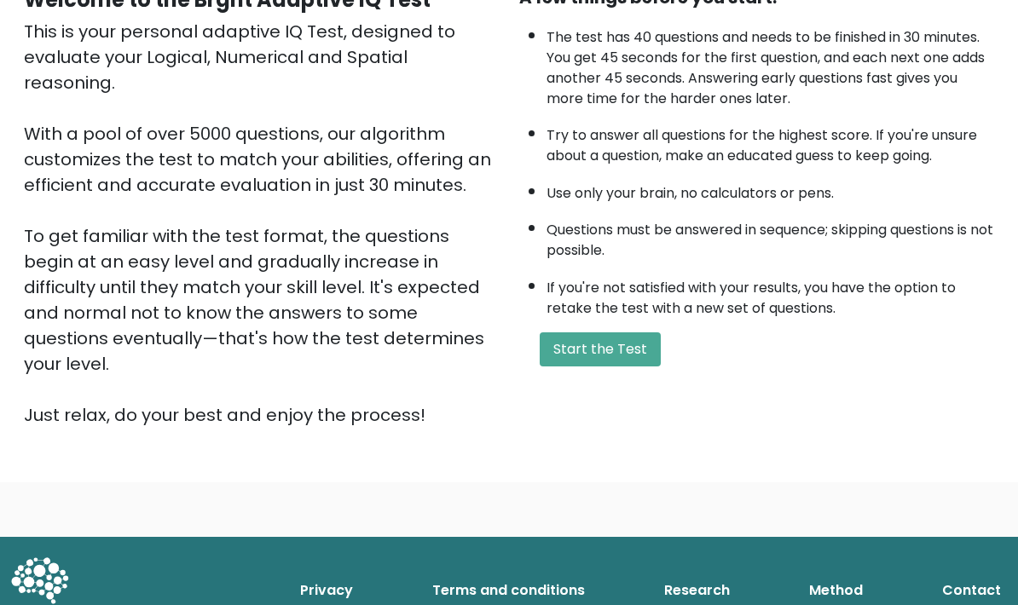
click at [624, 366] on button "Start the Test" at bounding box center [600, 349] width 121 height 34
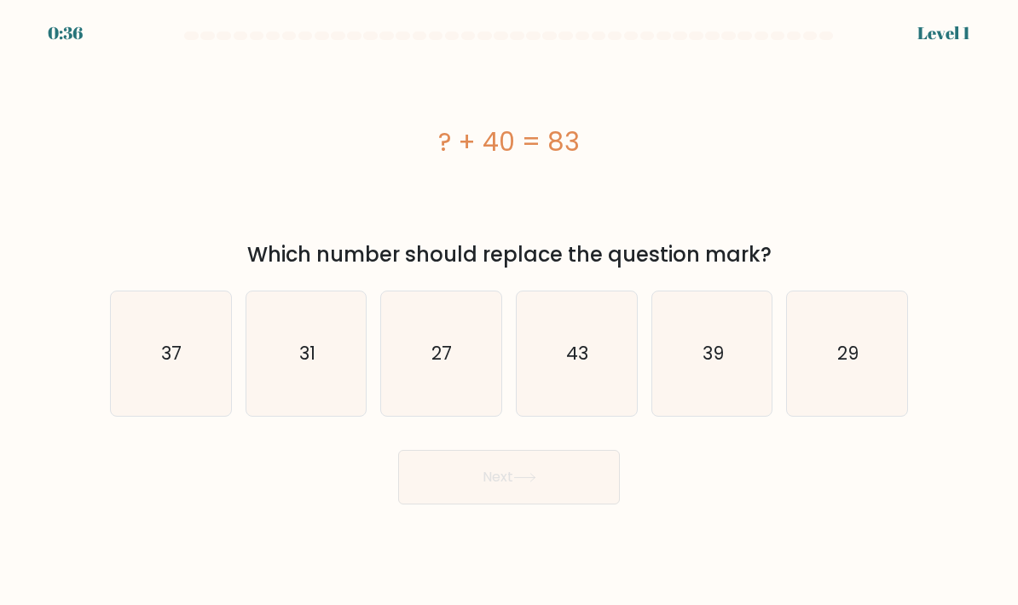
click at [606, 360] on icon "43" at bounding box center [576, 354] width 120 height 120
click at [510, 311] on input "d. 43" at bounding box center [509, 307] width 1 height 9
radio input "true"
click at [565, 492] on button "Next" at bounding box center [509, 477] width 222 height 55
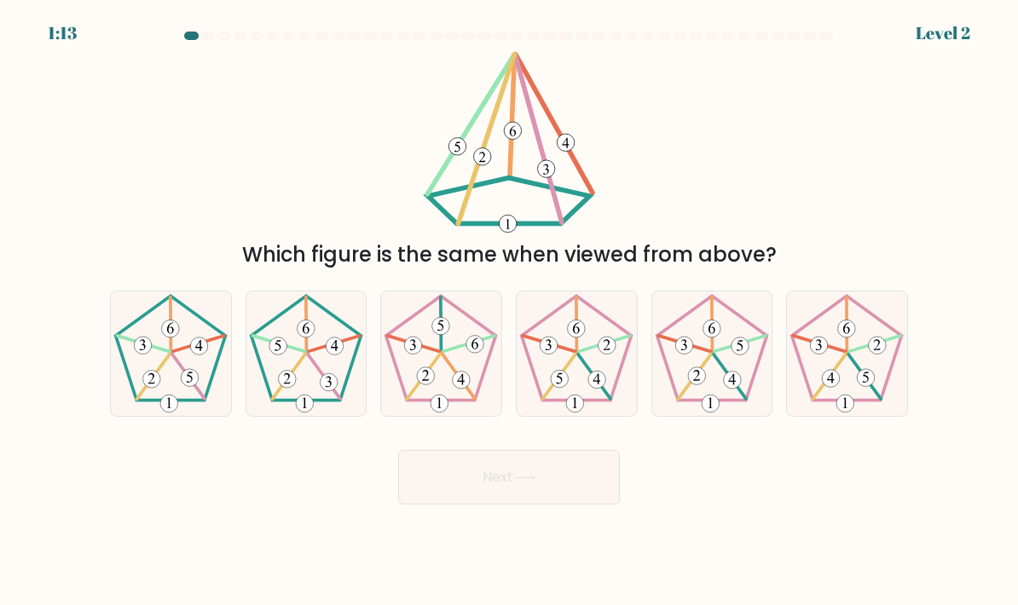
click at [274, 414] on icon at bounding box center [306, 354] width 120 height 120
click at [509, 311] on input "b." at bounding box center [509, 307] width 1 height 9
radio input "true"
click at [568, 505] on button "Next" at bounding box center [509, 477] width 222 height 55
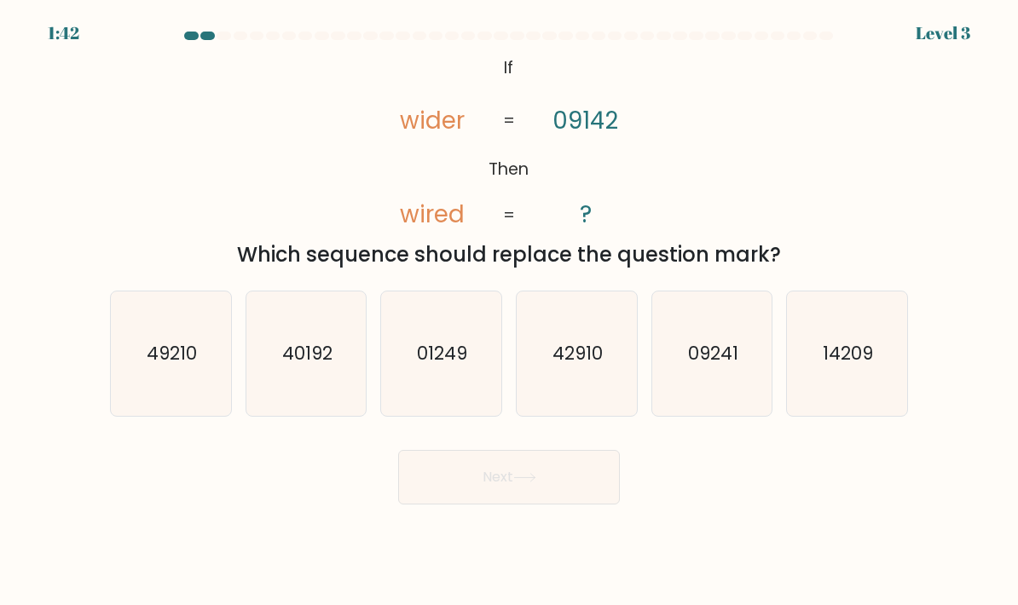
click at [711, 389] on icon "09241" at bounding box center [712, 354] width 120 height 120
click at [510, 311] on input "e. 09241" at bounding box center [509, 307] width 1 height 9
radio input "true"
click at [573, 505] on button "Next" at bounding box center [509, 477] width 222 height 55
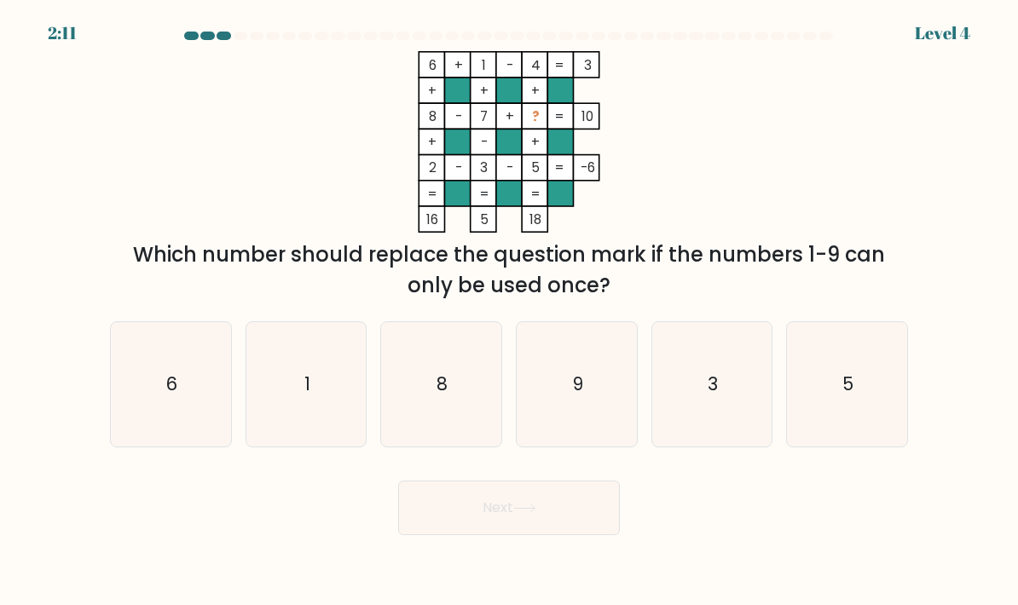
click at [571, 401] on icon "9" at bounding box center [576, 385] width 120 height 120
click at [510, 311] on input "d. 9" at bounding box center [509, 307] width 1 height 9
radio input "true"
click at [586, 535] on button "Next" at bounding box center [509, 508] width 222 height 55
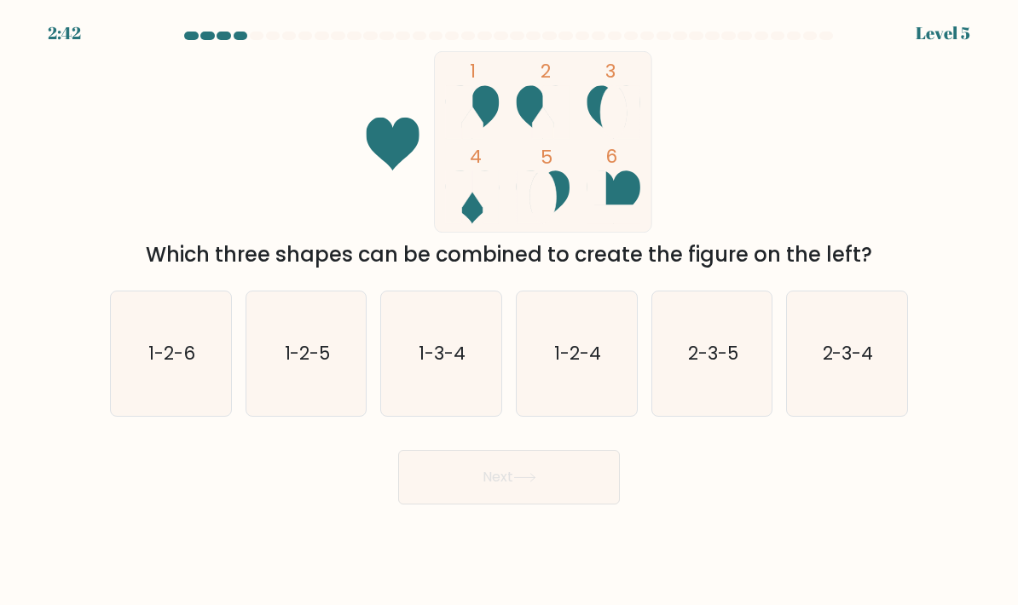
click at [560, 408] on icon "1-2-4" at bounding box center [576, 354] width 120 height 120
click at [510, 311] on input "d. 1-2-4" at bounding box center [509, 307] width 1 height 9
radio input "true"
click at [586, 505] on button "Next" at bounding box center [509, 477] width 222 height 55
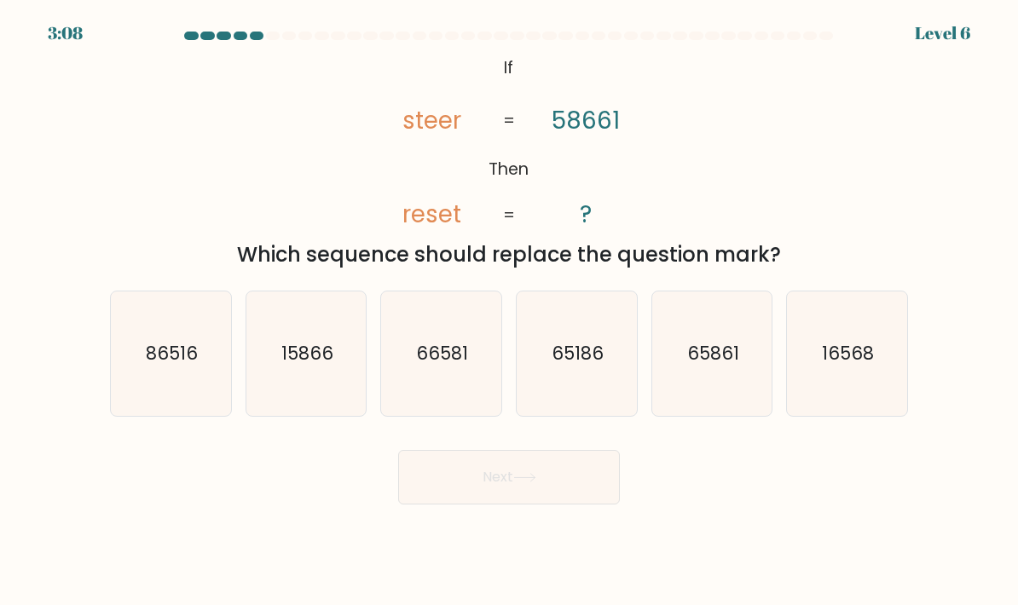
click at [828, 348] on icon "16568" at bounding box center [847, 354] width 120 height 120
click at [510, 311] on input "f. 16568" at bounding box center [509, 307] width 1 height 9
radio input "true"
click at [575, 504] on button "Next" at bounding box center [509, 477] width 222 height 55
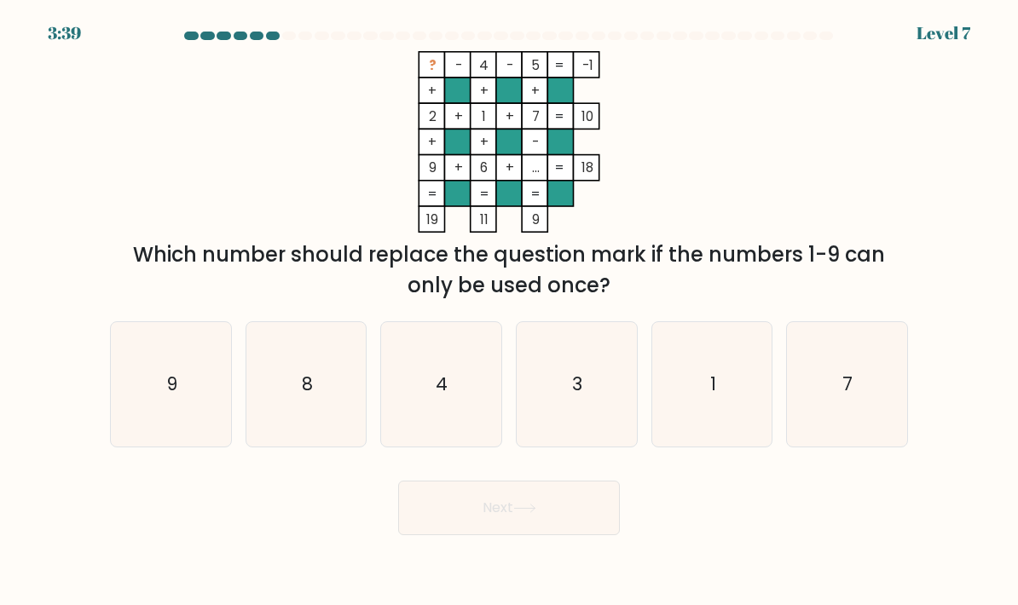
click at [853, 430] on icon "7" at bounding box center [847, 385] width 120 height 120
click at [510, 311] on input "f. 7" at bounding box center [509, 307] width 1 height 9
radio input "true"
click at [453, 443] on icon "4" at bounding box center [441, 385] width 120 height 120
click at [509, 311] on input "c. 4" at bounding box center [509, 307] width 1 height 9
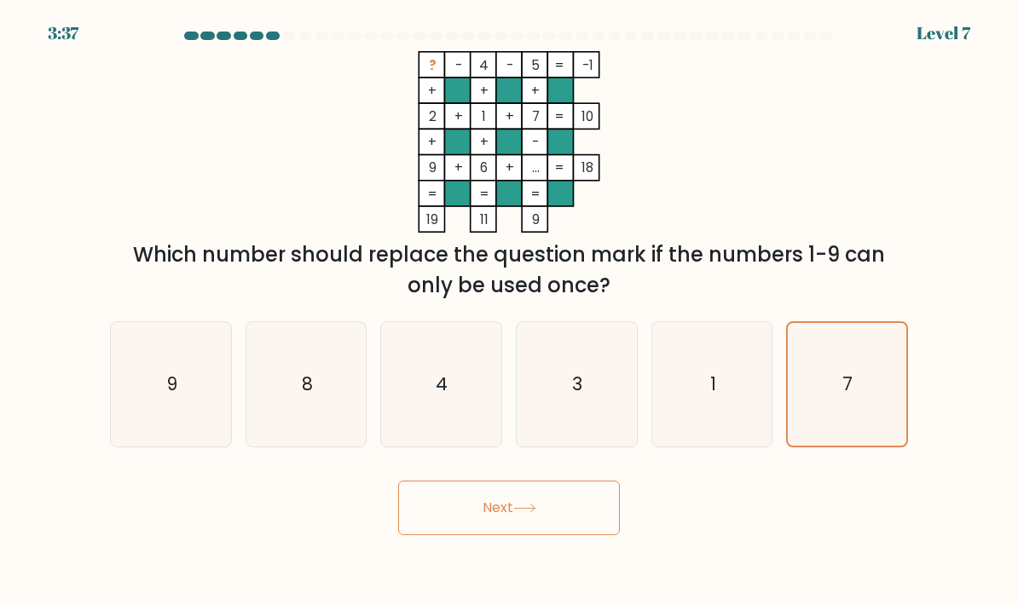
radio input "true"
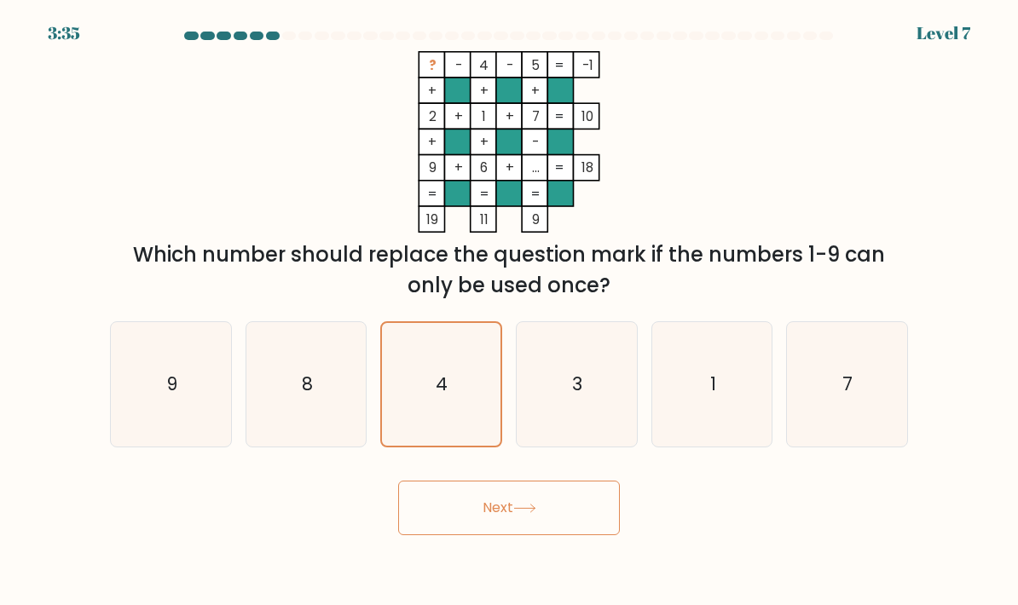
click at [555, 515] on button "Next" at bounding box center [509, 508] width 222 height 55
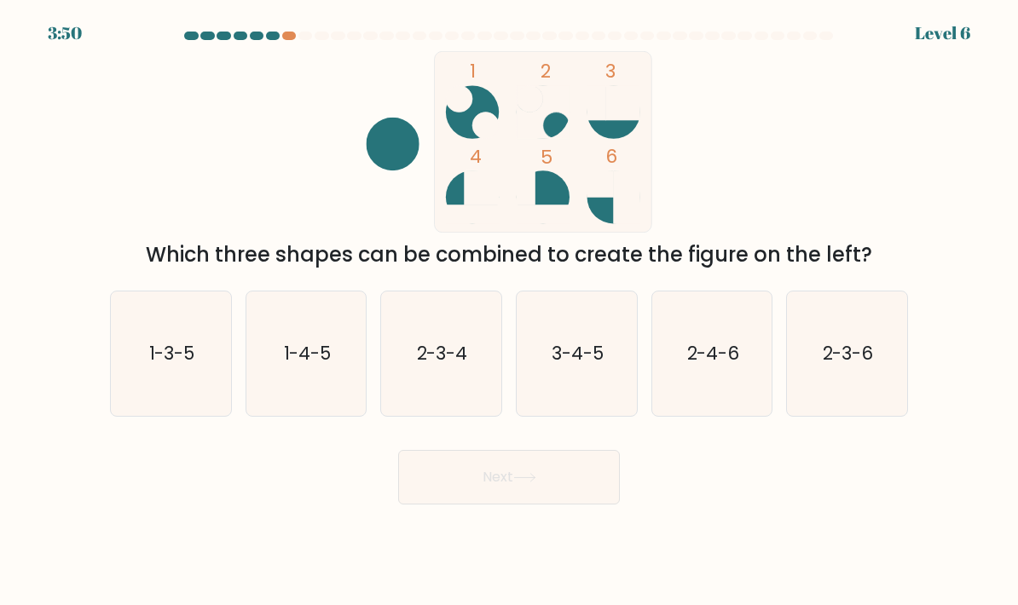
click at [603, 345] on icon "3-4-5" at bounding box center [576, 354] width 120 height 120
click at [510, 311] on input "d. 3-4-5" at bounding box center [509, 307] width 1 height 9
radio input "true"
click at [599, 489] on button "Next" at bounding box center [509, 477] width 222 height 55
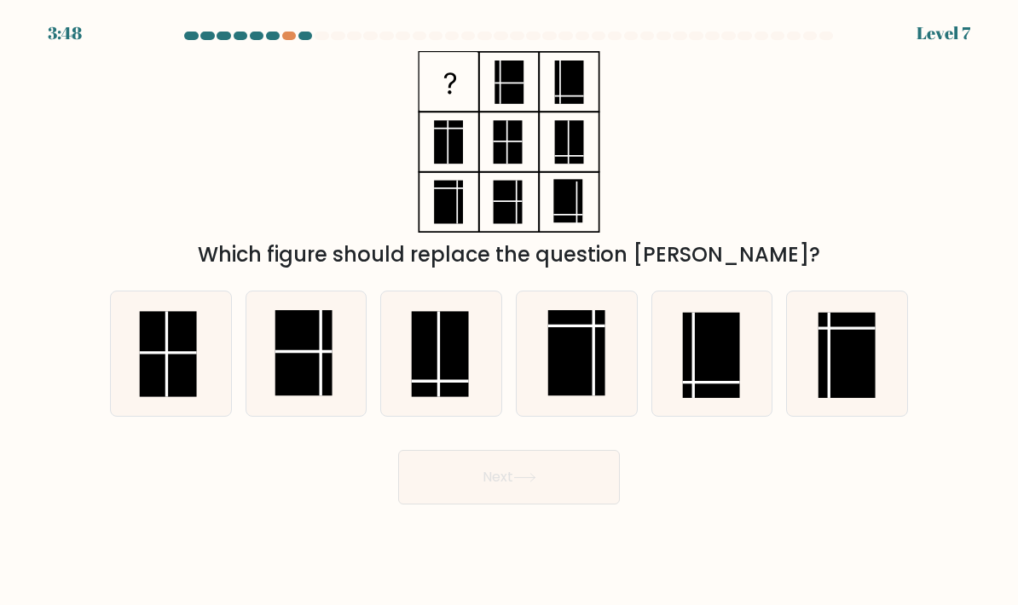
click at [619, 495] on button "Next" at bounding box center [509, 477] width 222 height 55
click at [817, 196] on div "Which figure should replace the question [PERSON_NAME]?" at bounding box center [509, 160] width 818 height 219
click at [474, 397] on icon at bounding box center [441, 354] width 120 height 120
click at [509, 311] on input "c." at bounding box center [509, 307] width 1 height 9
radio input "true"
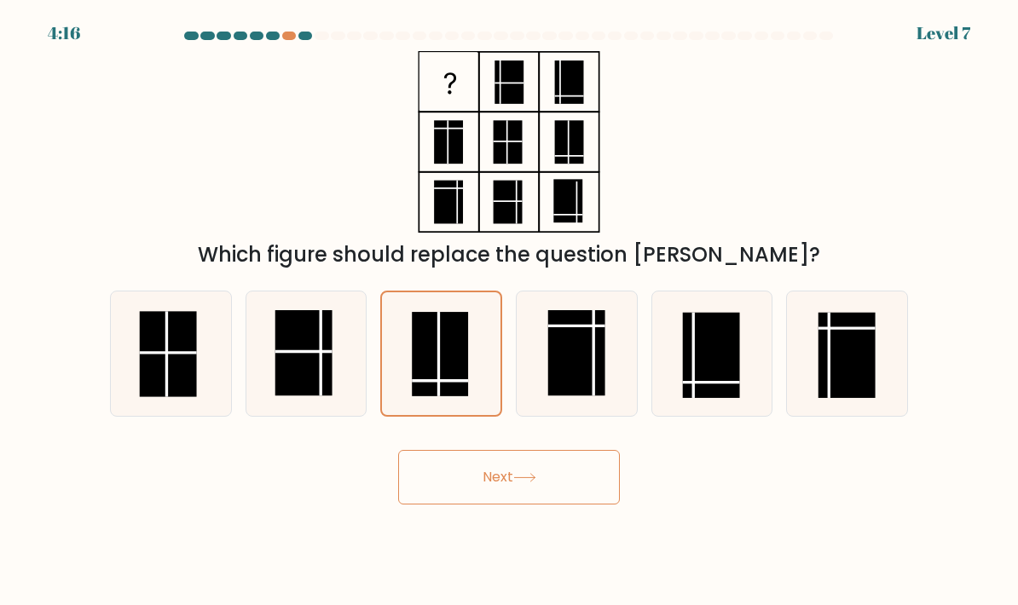
click at [605, 505] on button "Next" at bounding box center [509, 477] width 222 height 55
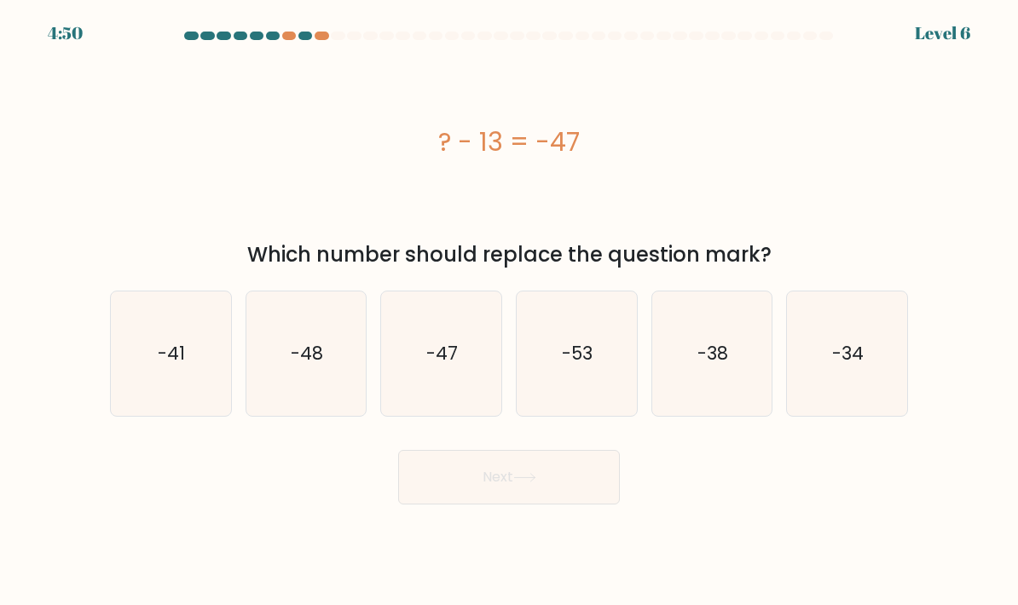
click at [591, 366] on text "-53" at bounding box center [578, 353] width 31 height 25
click at [510, 311] on input "d. -53" at bounding box center [509, 307] width 1 height 9
radio input "true"
click at [577, 505] on button "Next" at bounding box center [509, 477] width 222 height 55
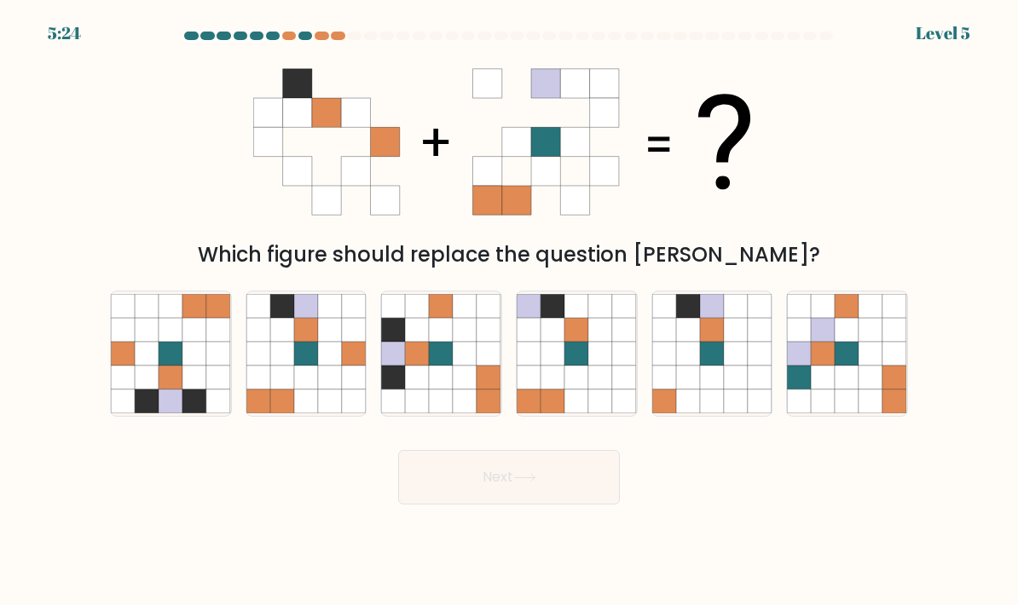
click at [337, 389] on icon at bounding box center [330, 378] width 24 height 24
click at [509, 311] on input "b." at bounding box center [509, 307] width 1 height 9
radio input "true"
click at [569, 505] on button "Next" at bounding box center [509, 477] width 222 height 55
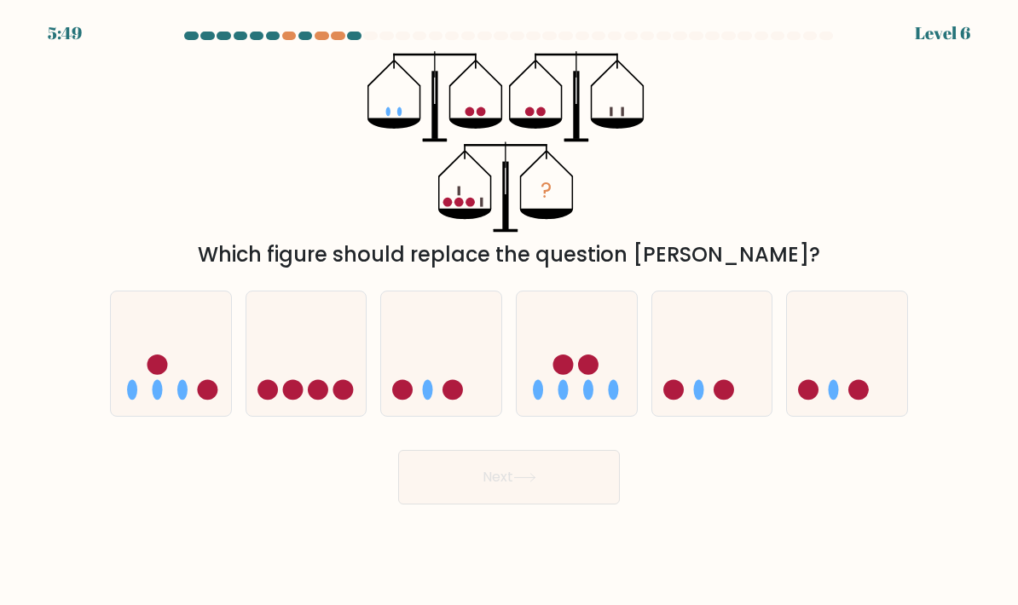
click at [607, 386] on icon at bounding box center [576, 354] width 120 height 100
click at [510, 311] on input "d." at bounding box center [509, 307] width 1 height 9
radio input "true"
click at [159, 375] on circle at bounding box center [157, 365] width 20 height 20
click at [509, 311] on input "a." at bounding box center [509, 307] width 1 height 9
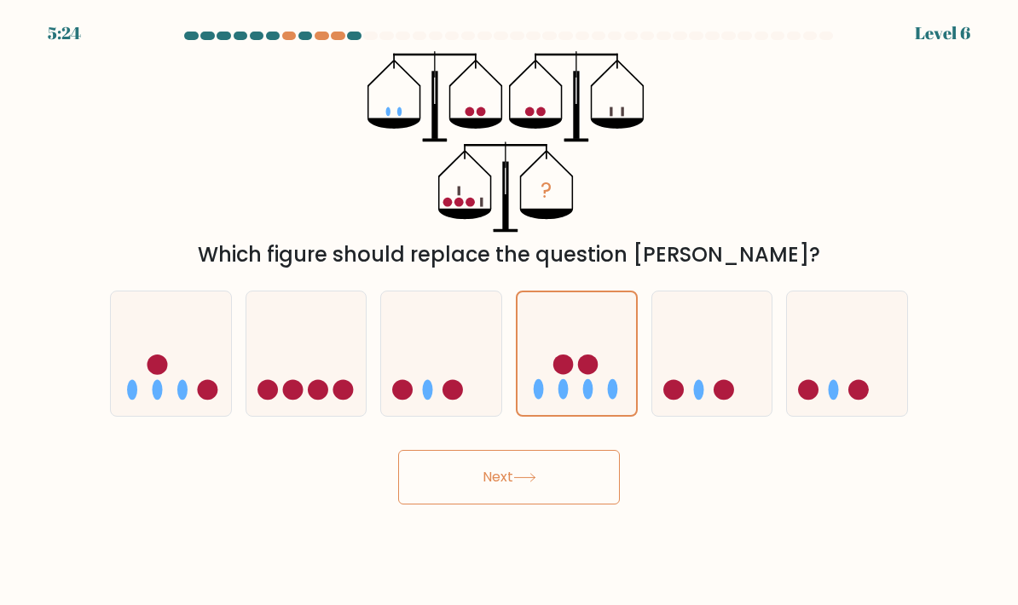
radio input "true"
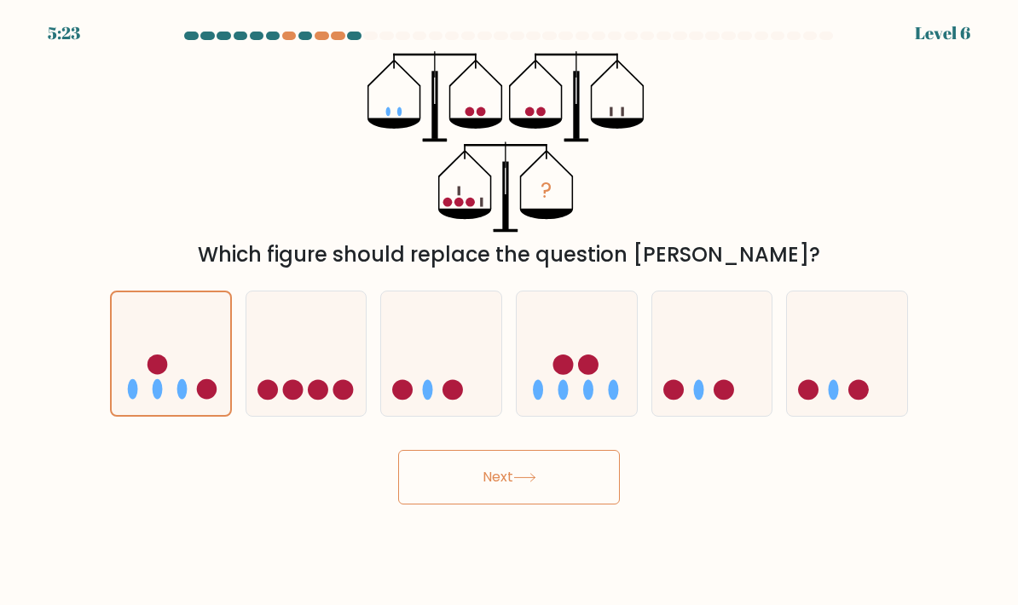
click at [563, 493] on button "Next" at bounding box center [509, 477] width 222 height 55
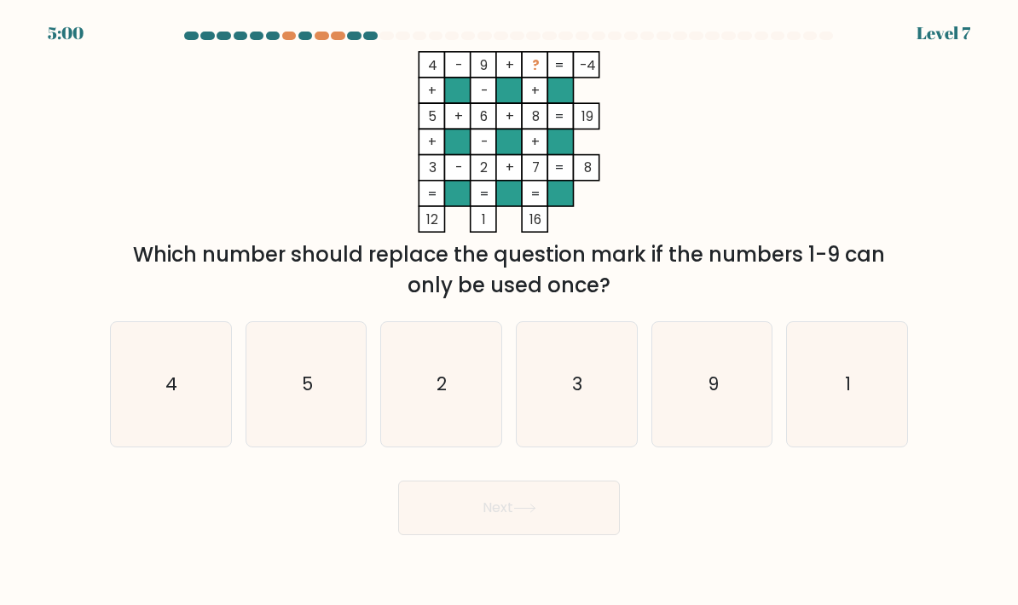
click at [804, 418] on icon "1" at bounding box center [847, 385] width 120 height 120
click at [510, 311] on input "f. 1" at bounding box center [509, 307] width 1 height 9
radio input "true"
click at [581, 517] on button "Next" at bounding box center [509, 508] width 222 height 55
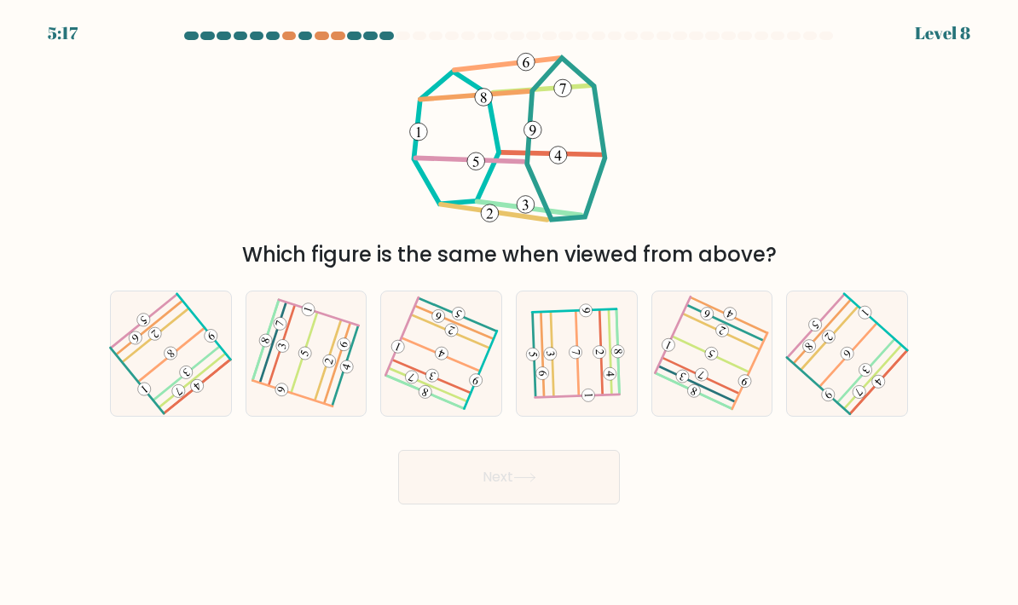
click at [142, 404] on icon at bounding box center [170, 354] width 99 height 100
click at [509, 311] on input "a." at bounding box center [509, 307] width 1 height 9
radio input "true"
click at [597, 505] on button "Next" at bounding box center [509, 477] width 222 height 55
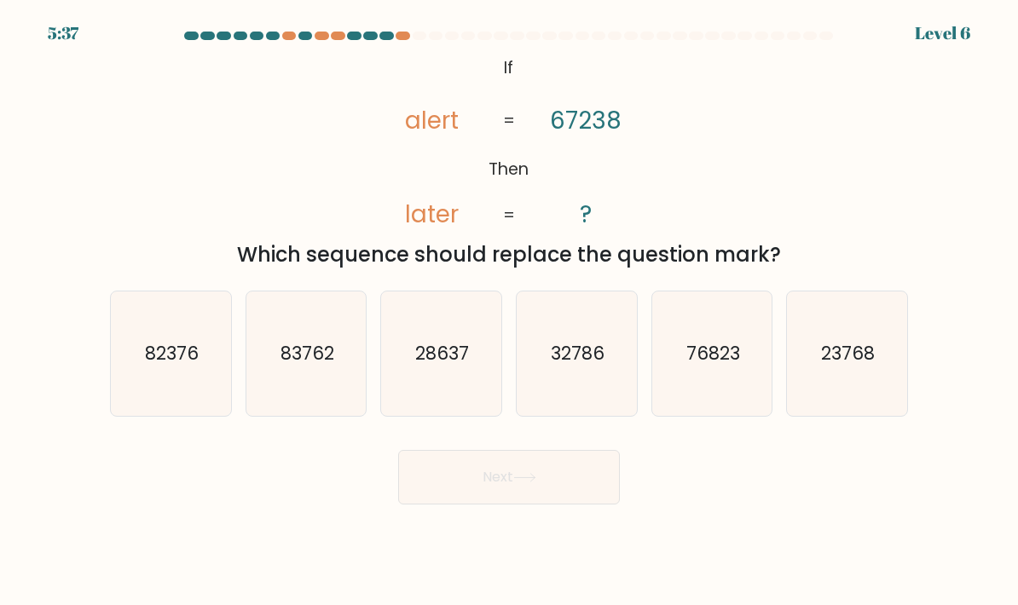
click at [701, 409] on icon "76823" at bounding box center [712, 354] width 120 height 120
click at [510, 311] on input "e. 76823" at bounding box center [509, 307] width 1 height 9
radio input "true"
click at [529, 505] on button "Next" at bounding box center [509, 477] width 222 height 55
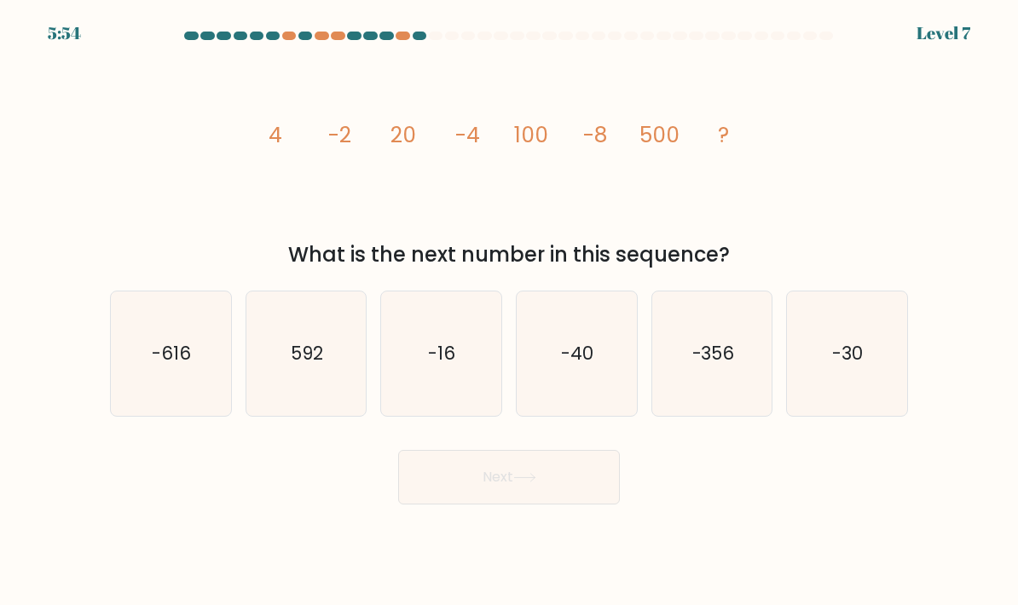
click at [450, 401] on icon "-16" at bounding box center [441, 354] width 120 height 120
click at [509, 311] on input "c. -16" at bounding box center [509, 307] width 1 height 9
radio input "true"
click at [577, 505] on button "Next" at bounding box center [509, 477] width 222 height 55
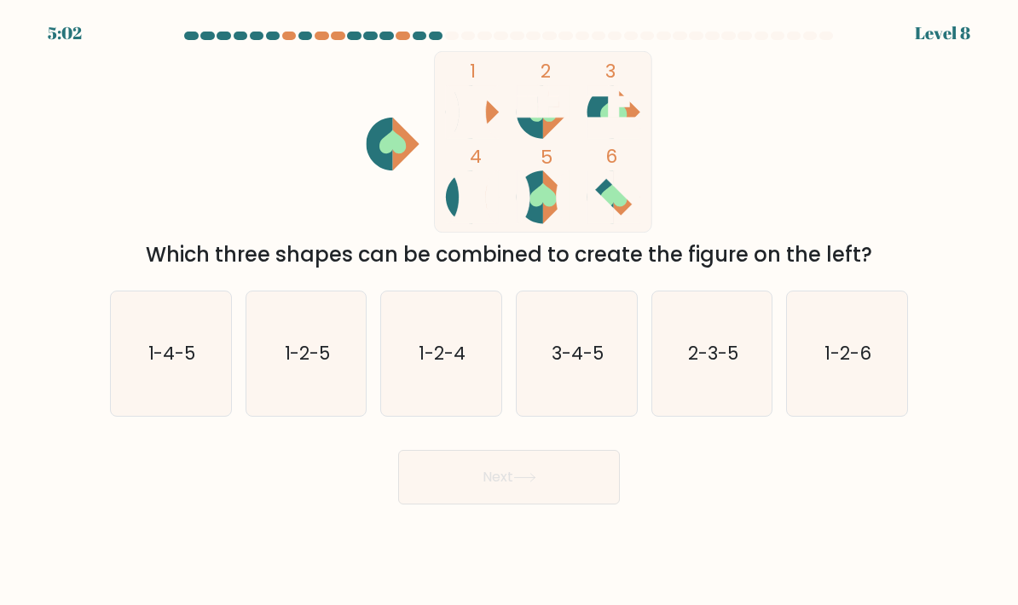
click at [198, 417] on div "1-4-5" at bounding box center [171, 354] width 122 height 126
click at [509, 311] on input "a. 1-4-5" at bounding box center [509, 307] width 1 height 9
radio input "true"
click at [593, 413] on icon "3-4-5" at bounding box center [576, 354] width 120 height 120
click at [510, 311] on input "d. 3-4-5" at bounding box center [509, 307] width 1 height 9
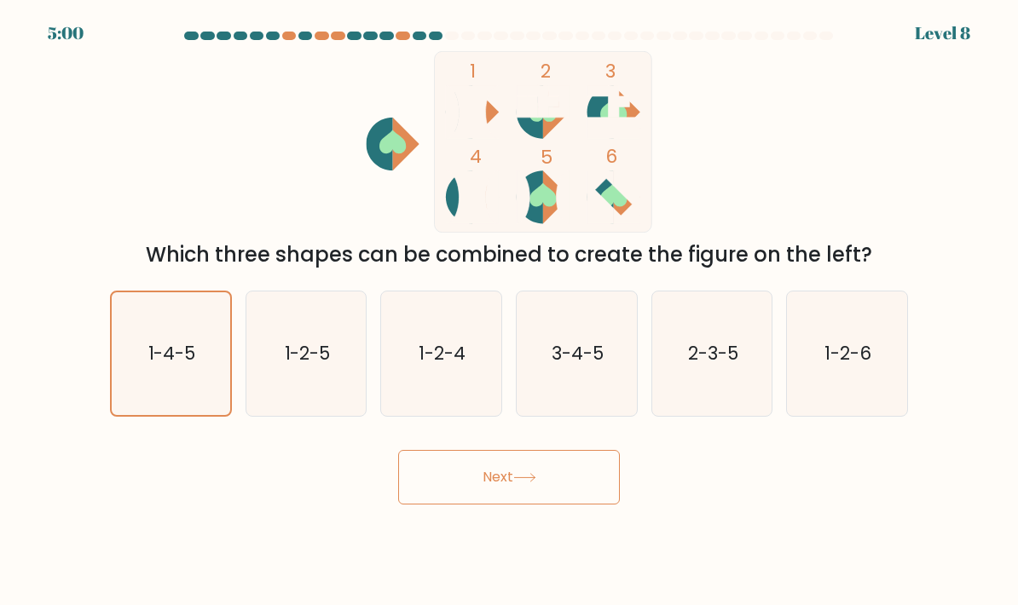
radio input "true"
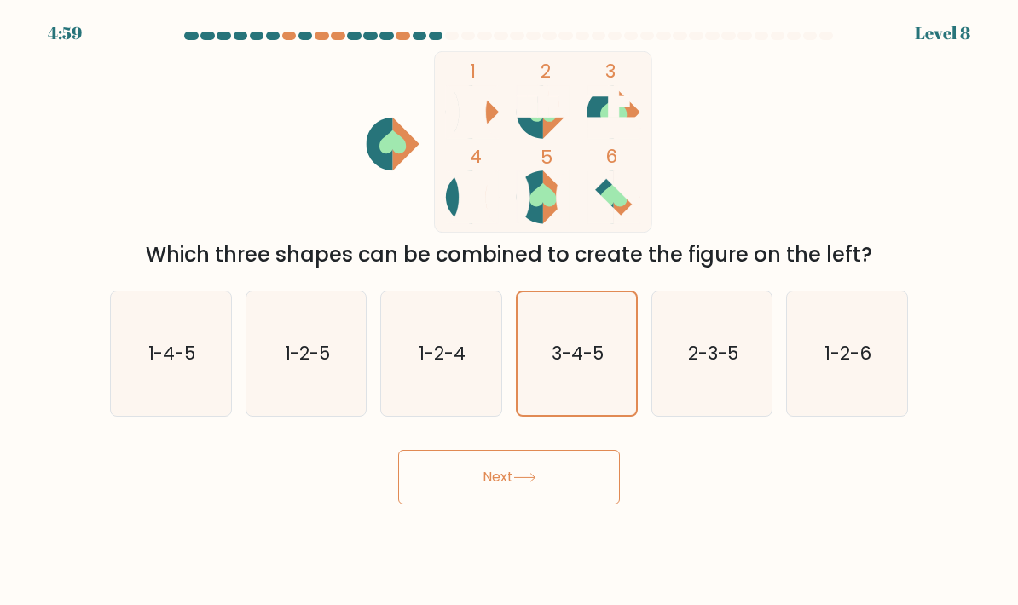
click at [548, 497] on button "Next" at bounding box center [509, 477] width 222 height 55
click at [547, 505] on button "Next" at bounding box center [509, 477] width 222 height 55
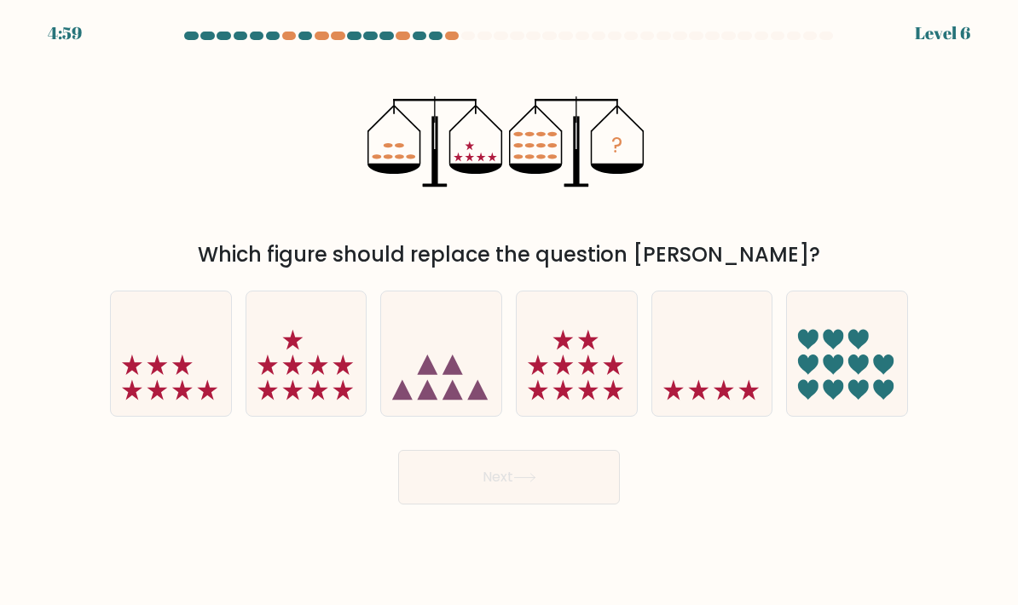
click at [585, 401] on icon at bounding box center [588, 390] width 20 height 20
click at [510, 311] on input "d." at bounding box center [509, 307] width 1 height 9
radio input "true"
click at [547, 505] on button "Next" at bounding box center [509, 477] width 222 height 55
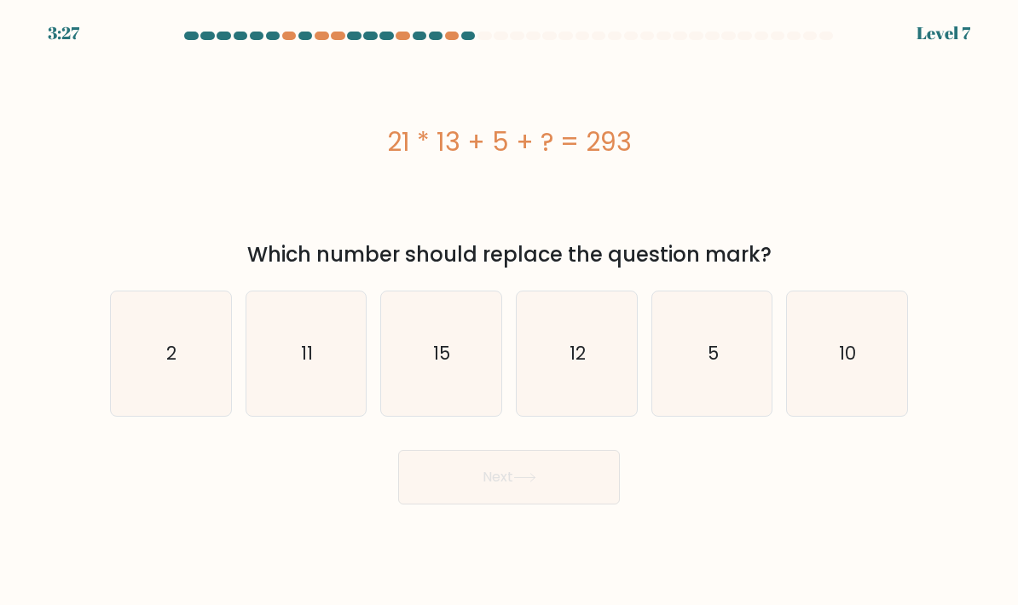
click at [405, 361] on icon "15" at bounding box center [441, 354] width 120 height 120
click at [509, 311] on input "c. 15" at bounding box center [509, 307] width 1 height 9
radio input "true"
click at [544, 505] on button "Next" at bounding box center [509, 477] width 222 height 55
click at [546, 505] on button "Next" at bounding box center [509, 477] width 222 height 55
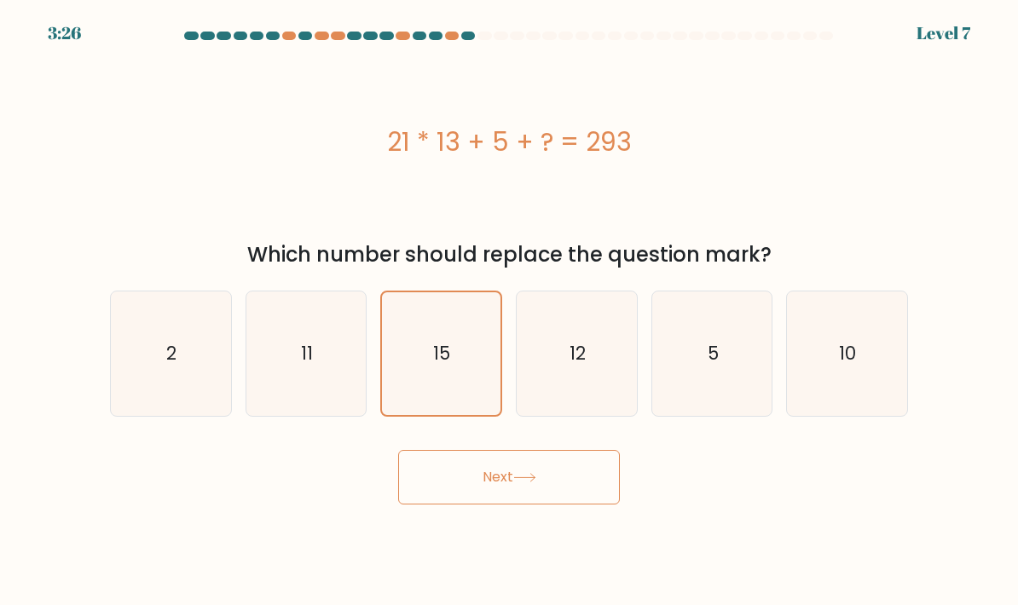
click at [551, 499] on button "Next" at bounding box center [509, 477] width 222 height 55
click at [532, 482] on icon at bounding box center [524, 477] width 23 height 9
click at [593, 484] on button "Next" at bounding box center [509, 477] width 222 height 55
click at [534, 505] on button "Next" at bounding box center [509, 477] width 222 height 55
click at [533, 505] on button "Next" at bounding box center [509, 477] width 222 height 55
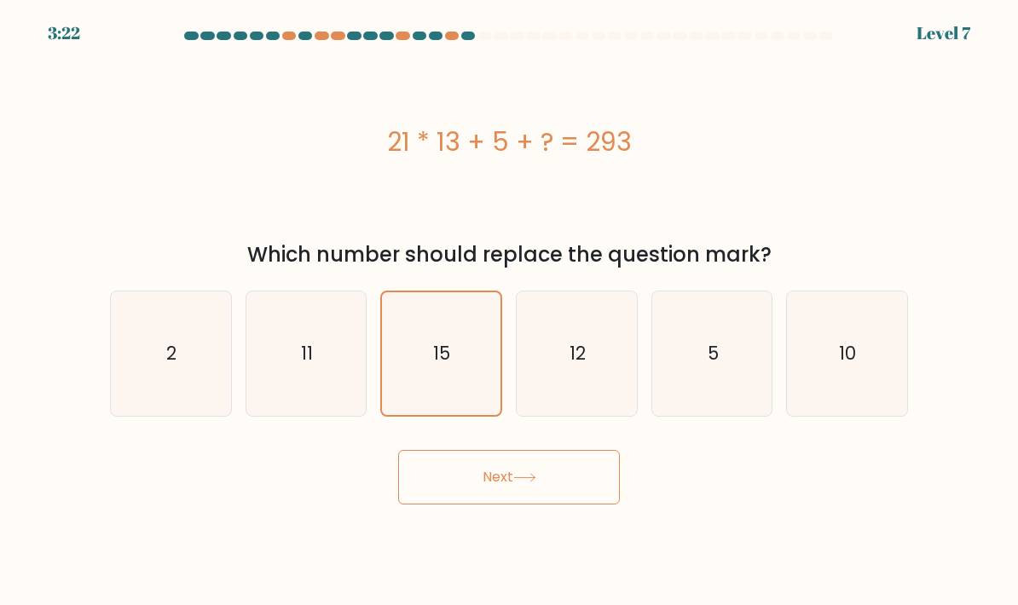
click at [531, 492] on button "Next" at bounding box center [509, 477] width 222 height 55
click at [531, 491] on button "Next" at bounding box center [509, 477] width 222 height 55
click at [460, 482] on button "Next" at bounding box center [509, 477] width 222 height 55
click at [360, 381] on icon "11" at bounding box center [306, 354] width 120 height 120
click at [509, 311] on input "b. 11" at bounding box center [509, 307] width 1 height 9
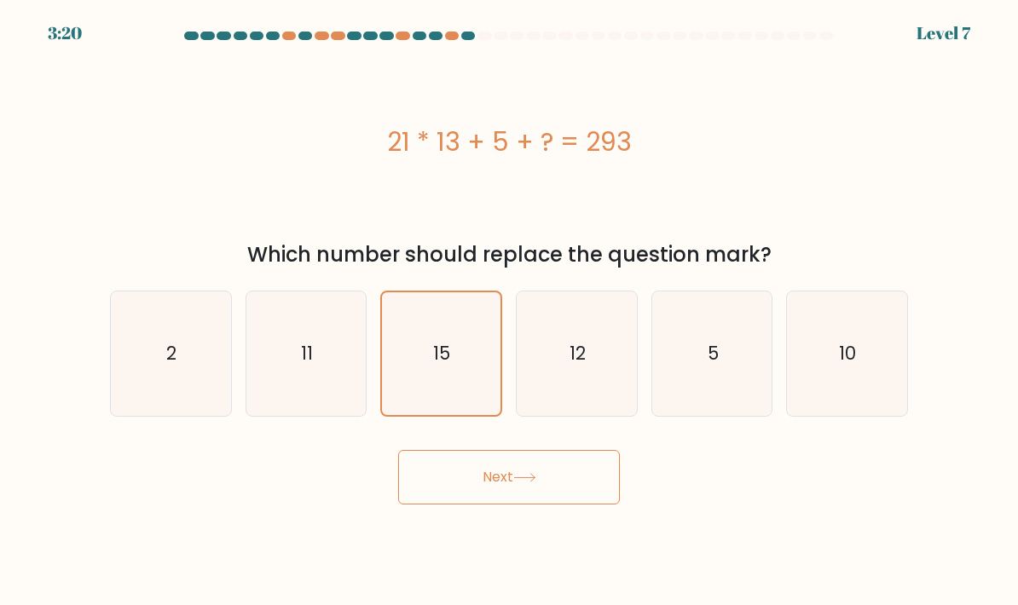
radio input "true"
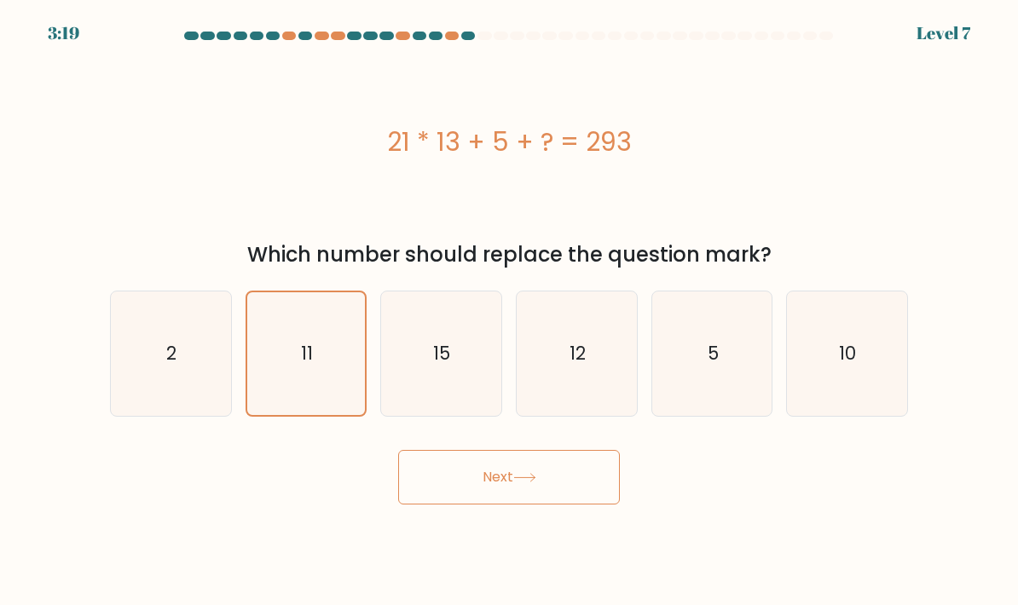
click at [433, 401] on icon "15" at bounding box center [441, 354] width 120 height 120
click at [509, 311] on input "c. 15" at bounding box center [509, 307] width 1 height 9
radio input "true"
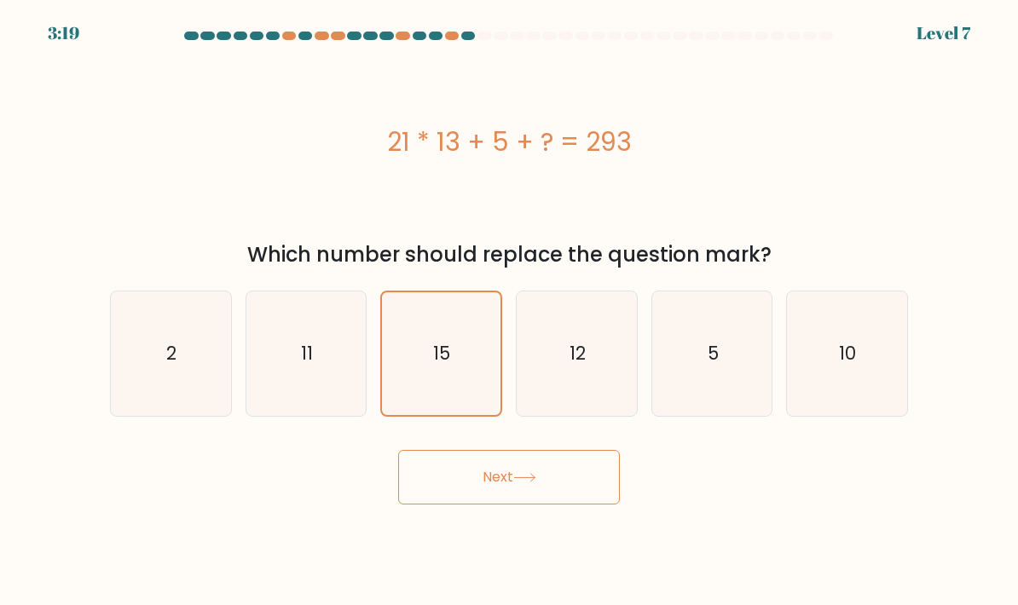
click at [464, 492] on button "Next" at bounding box center [509, 477] width 222 height 55
click at [460, 499] on button "Next" at bounding box center [509, 477] width 222 height 55
click at [459, 498] on button "Next" at bounding box center [509, 477] width 222 height 55
click at [481, 496] on button "Next" at bounding box center [509, 477] width 222 height 55
click at [529, 493] on button "Next" at bounding box center [509, 477] width 222 height 55
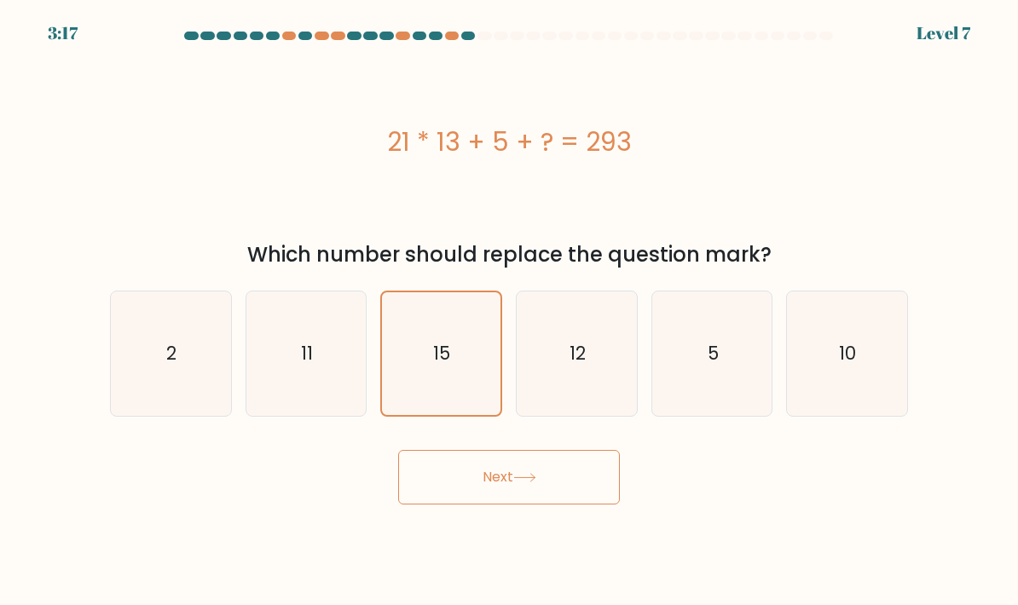
click at [529, 493] on button "Next" at bounding box center [509, 477] width 222 height 55
click at [503, 494] on button "Next" at bounding box center [509, 477] width 222 height 55
click at [502, 493] on button "Next" at bounding box center [509, 477] width 222 height 55
click at [518, 482] on icon at bounding box center [524, 477] width 23 height 9
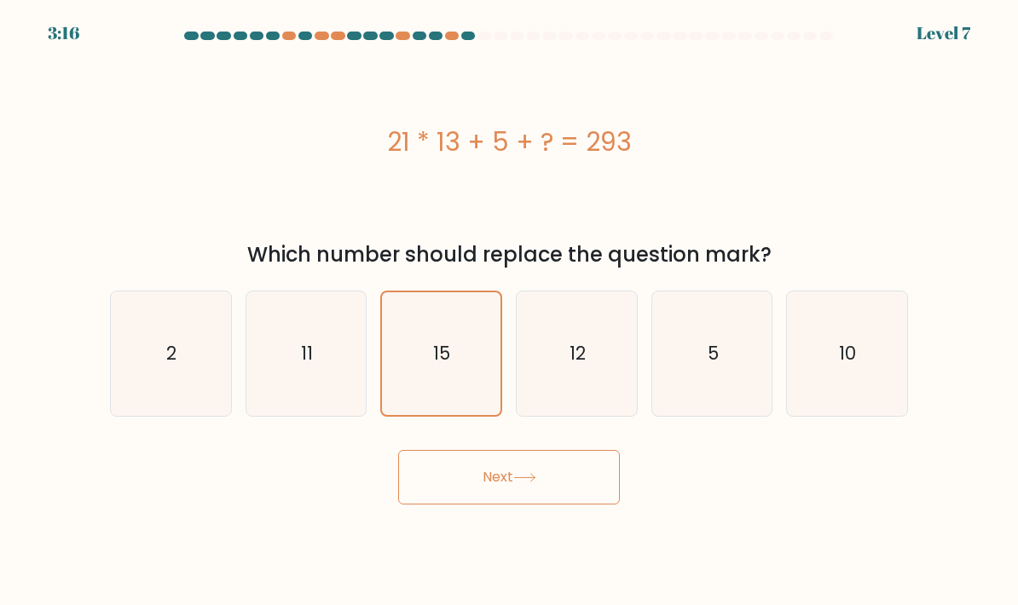
click at [511, 505] on button "Next" at bounding box center [509, 477] width 222 height 55
click at [467, 478] on button "Next" at bounding box center [509, 477] width 222 height 55
click at [468, 495] on button "Next" at bounding box center [509, 477] width 222 height 55
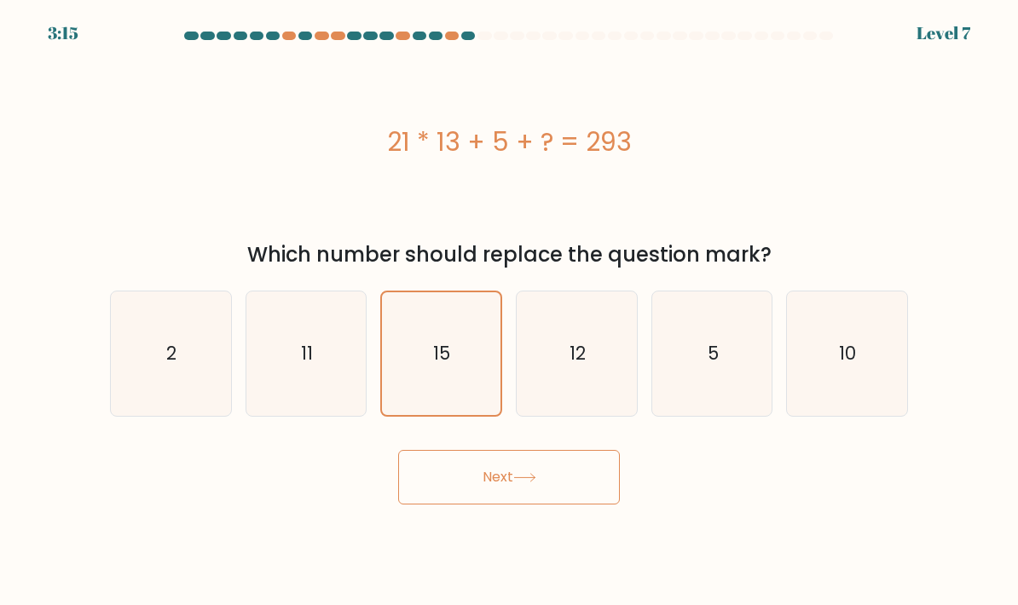
click at [332, 395] on icon "11" at bounding box center [306, 354] width 120 height 120
click at [509, 311] on input "b. 11" at bounding box center [509, 307] width 1 height 9
radio input "true"
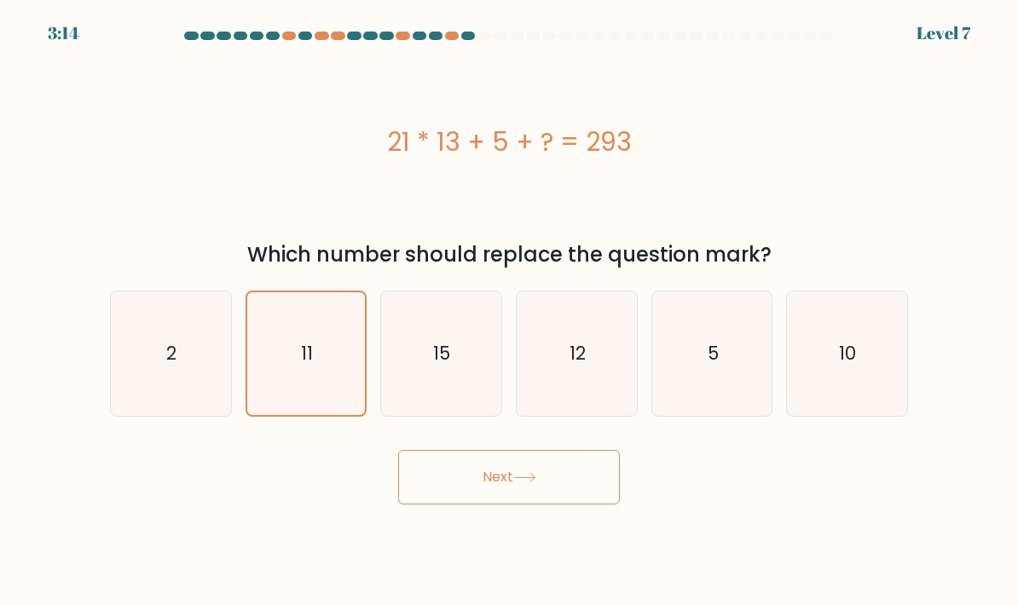
click at [440, 395] on icon "15" at bounding box center [441, 354] width 120 height 120
click at [509, 311] on input "c. 15" at bounding box center [509, 307] width 1 height 9
radio input "true"
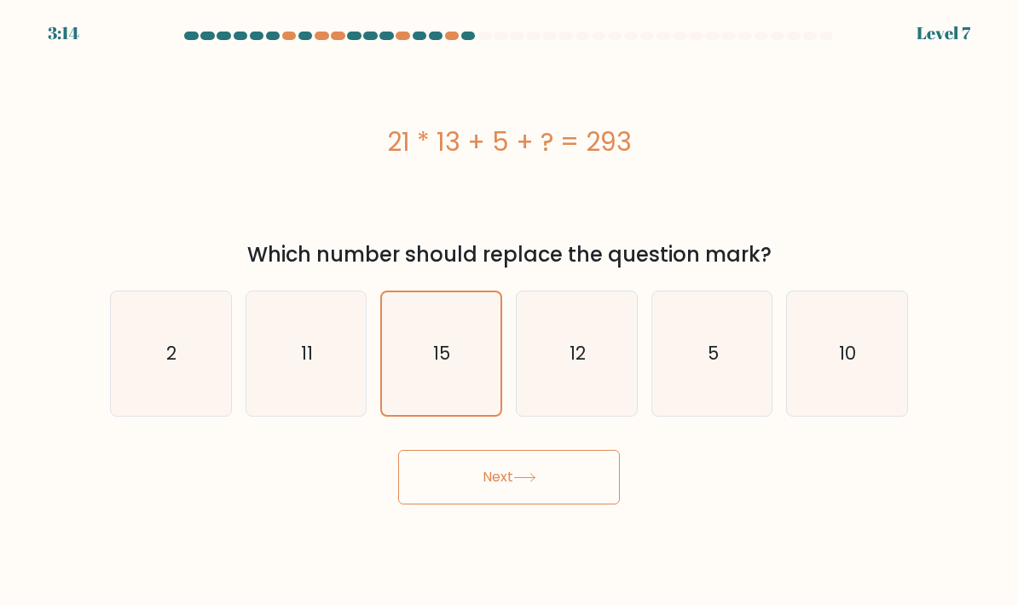
click at [487, 499] on button "Next" at bounding box center [509, 477] width 222 height 55
click at [471, 505] on button "Next" at bounding box center [509, 477] width 222 height 55
click at [499, 504] on button "Next" at bounding box center [509, 477] width 222 height 55
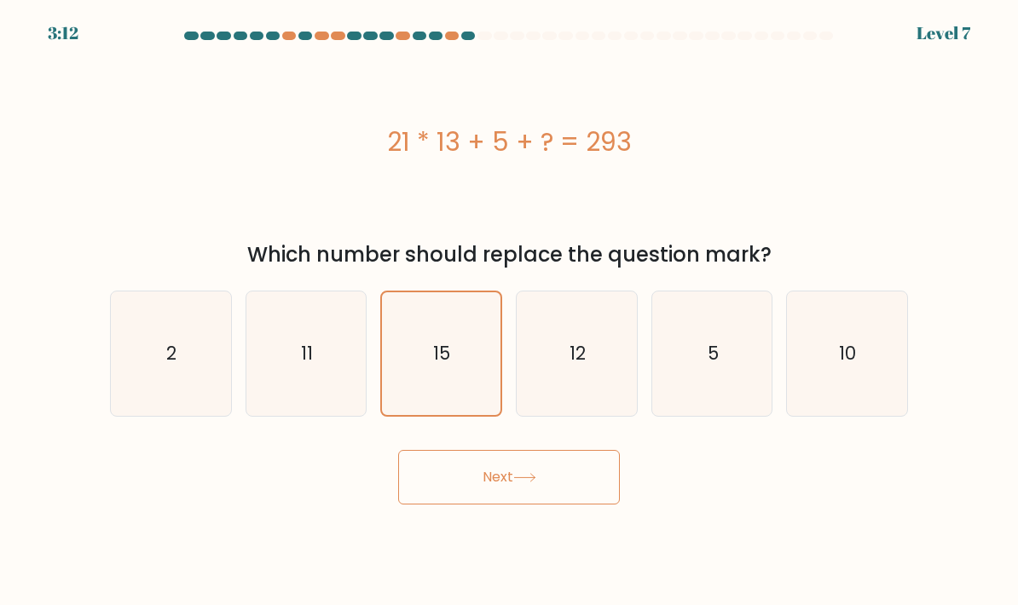
click at [468, 501] on button "Next" at bounding box center [509, 477] width 222 height 55
click at [467, 501] on button "Next" at bounding box center [509, 477] width 222 height 55
click at [470, 470] on button "Next" at bounding box center [509, 477] width 222 height 55
click at [493, 495] on button "Next" at bounding box center [509, 477] width 222 height 55
click at [492, 494] on button "Next" at bounding box center [509, 477] width 222 height 55
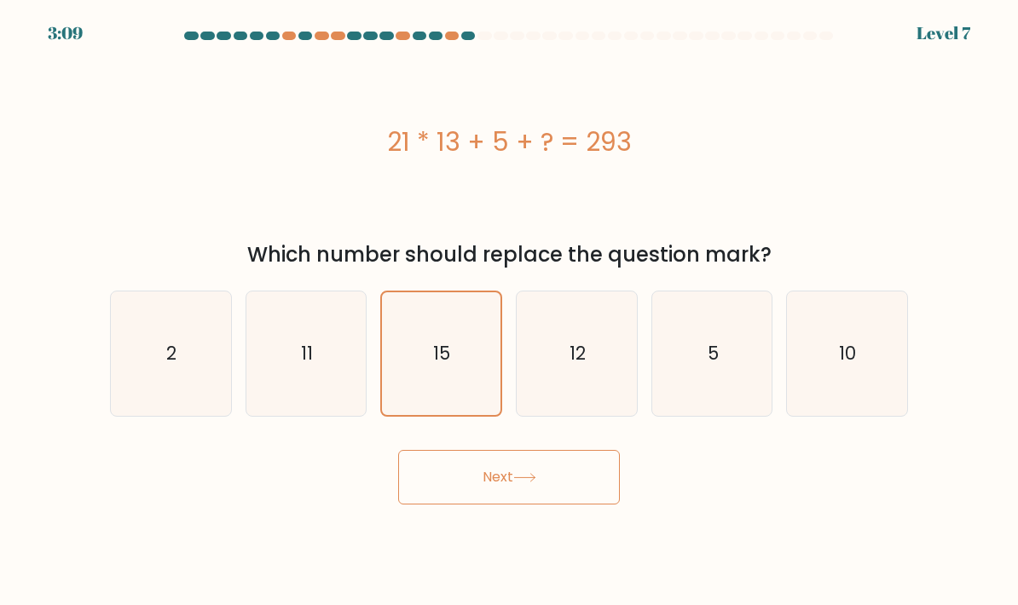
click at [317, 389] on icon "11" at bounding box center [306, 354] width 120 height 120
click at [509, 311] on input "b. 11" at bounding box center [509, 307] width 1 height 9
radio input "true"
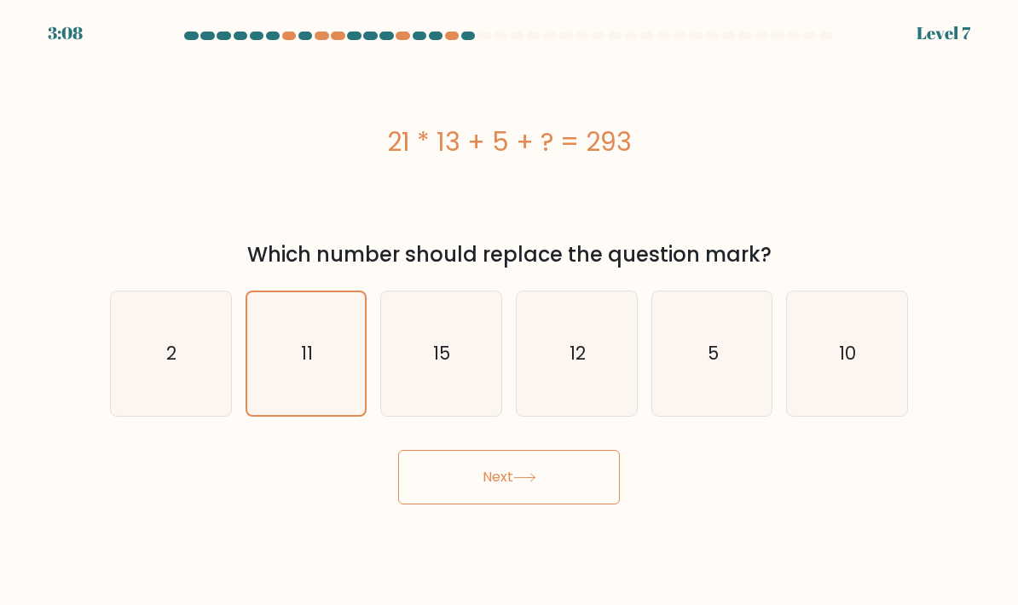
click at [481, 492] on button "Next" at bounding box center [509, 477] width 222 height 55
click at [421, 388] on icon "15" at bounding box center [441, 354] width 120 height 120
click at [509, 311] on input "c. 15" at bounding box center [509, 307] width 1 height 9
radio input "true"
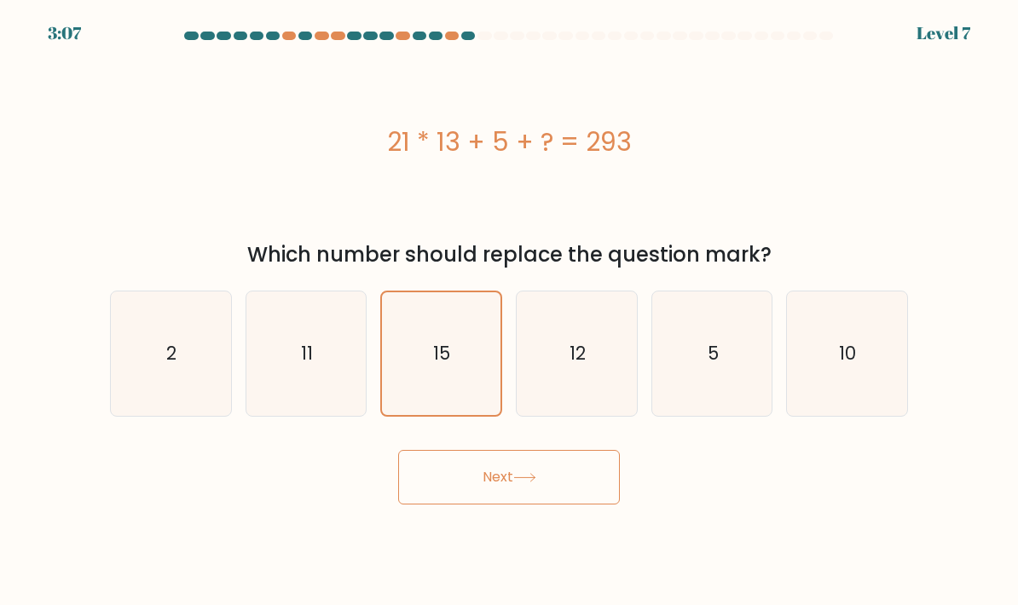
click at [498, 497] on button "Next" at bounding box center [509, 477] width 222 height 55
click at [511, 502] on button "Next" at bounding box center [509, 477] width 222 height 55
click at [510, 501] on button "Next" at bounding box center [509, 477] width 222 height 55
click at [512, 502] on button "Next" at bounding box center [509, 477] width 222 height 55
click at [512, 501] on button "Next" at bounding box center [509, 477] width 222 height 55
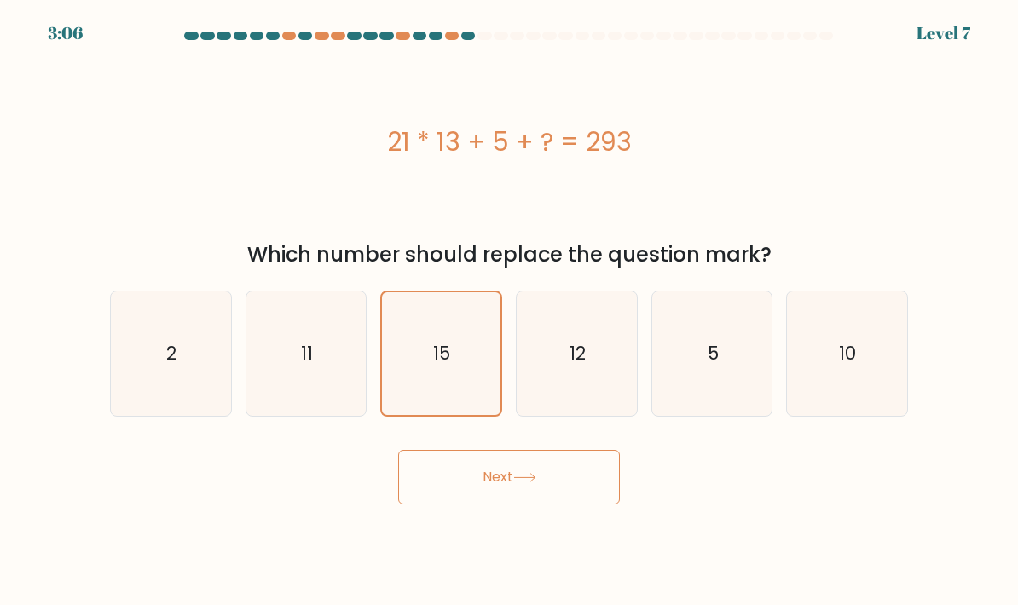
click at [517, 482] on icon at bounding box center [524, 477] width 23 height 9
click at [516, 499] on button "Next" at bounding box center [509, 477] width 222 height 55
click at [557, 472] on button "Next" at bounding box center [509, 477] width 222 height 55
click at [496, 505] on button "Next" at bounding box center [509, 477] width 222 height 55
click at [458, 505] on button "Next" at bounding box center [509, 477] width 222 height 55
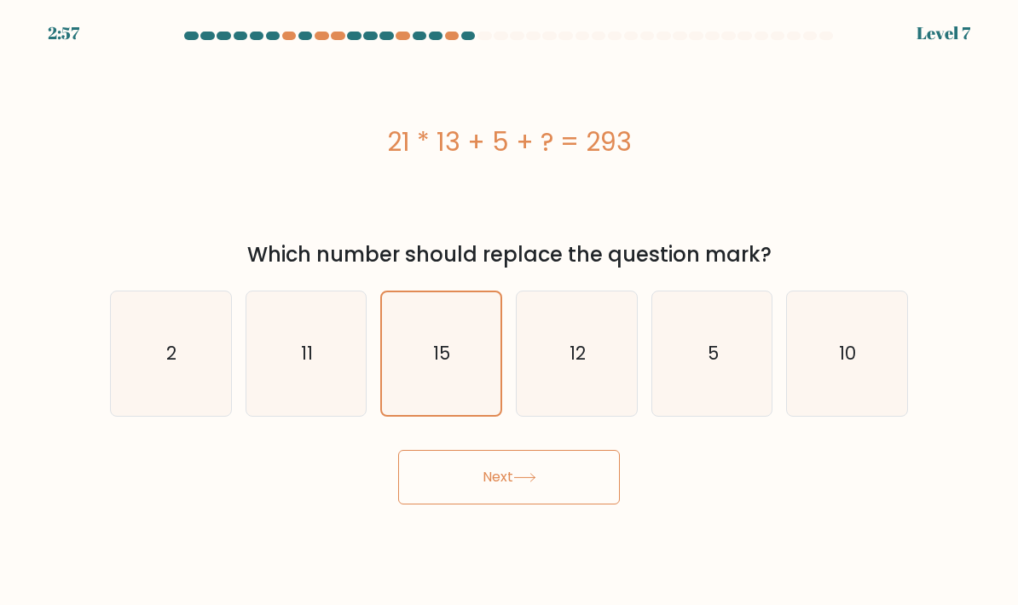
click at [493, 505] on button "Next" at bounding box center [509, 477] width 222 height 55
click at [519, 505] on button "Next" at bounding box center [509, 477] width 222 height 55
click at [513, 480] on button "Next" at bounding box center [509, 477] width 222 height 55
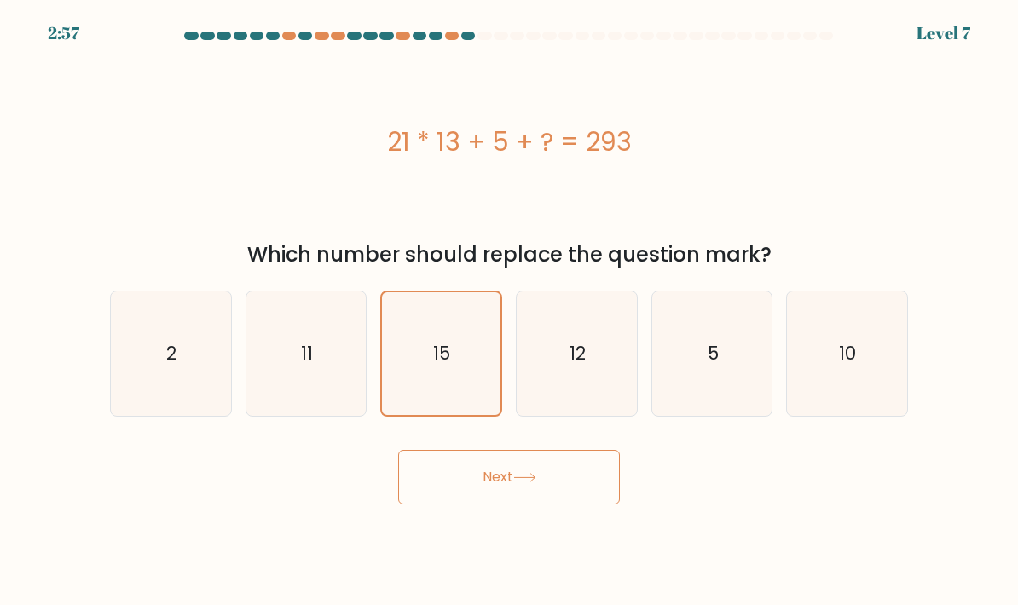
click at [512, 479] on button "Next" at bounding box center [509, 477] width 222 height 55
click at [503, 476] on button "Next" at bounding box center [509, 477] width 222 height 55
click at [502, 476] on button "Next" at bounding box center [509, 477] width 222 height 55
click at [535, 505] on button "Next" at bounding box center [509, 477] width 222 height 55
click at [580, 366] on text "12" at bounding box center [577, 353] width 16 height 25
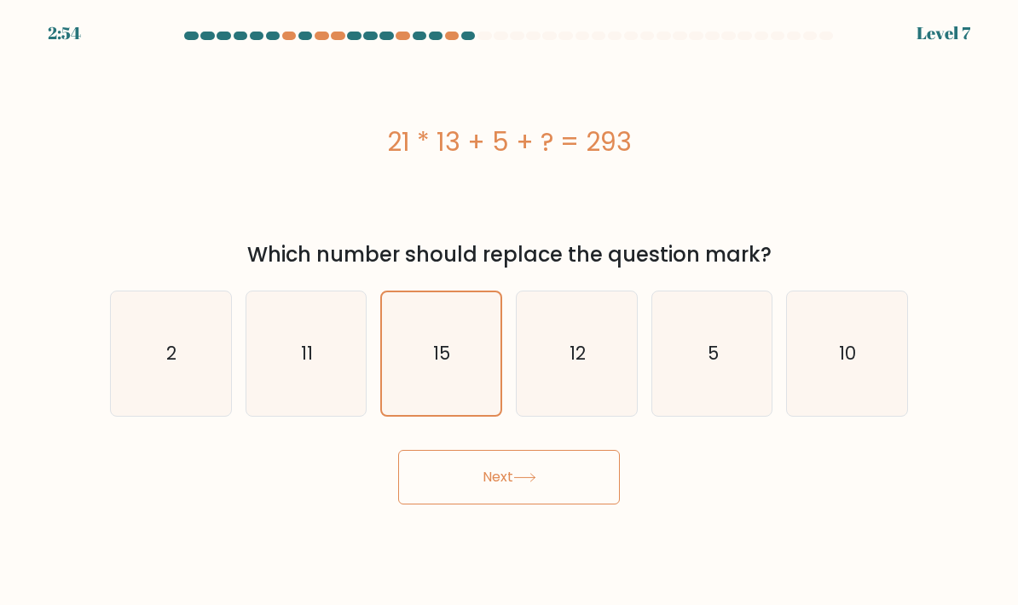
click at [510, 311] on input "d. 12" at bounding box center [509, 307] width 1 height 9
radio input "true"
